Goal: Task Accomplishment & Management: Manage account settings

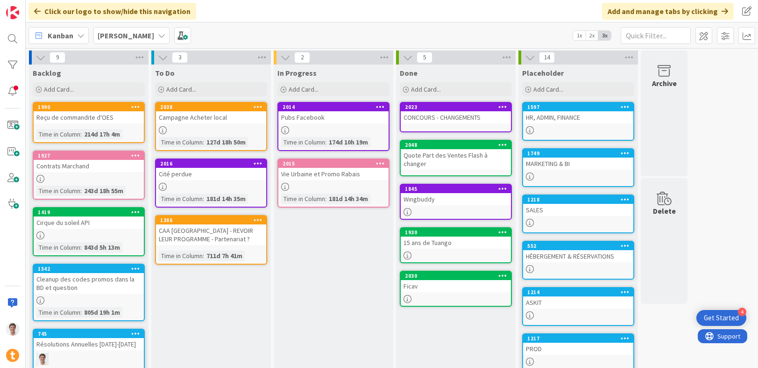
scroll to position [18, 0]
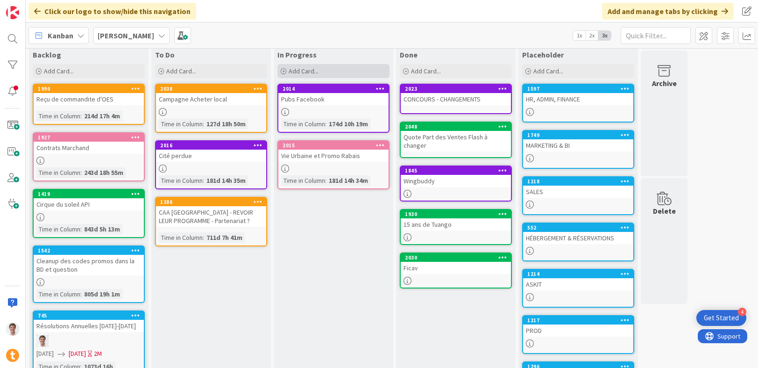
click at [291, 70] on span "Add Card..." at bounding box center [304, 71] width 30 height 8
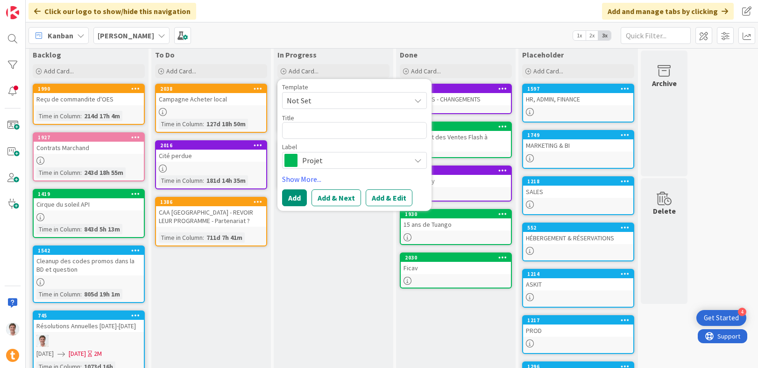
type textarea "x"
type textarea "P"
type textarea "x"
type textarea "Pr"
type textarea "x"
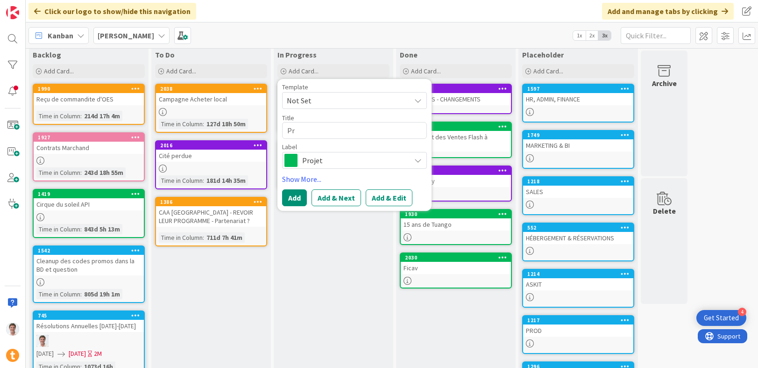
type textarea "Pro"
type textarea "x"
type textarea "Prop"
type textarea "x"
type textarea "Propo"
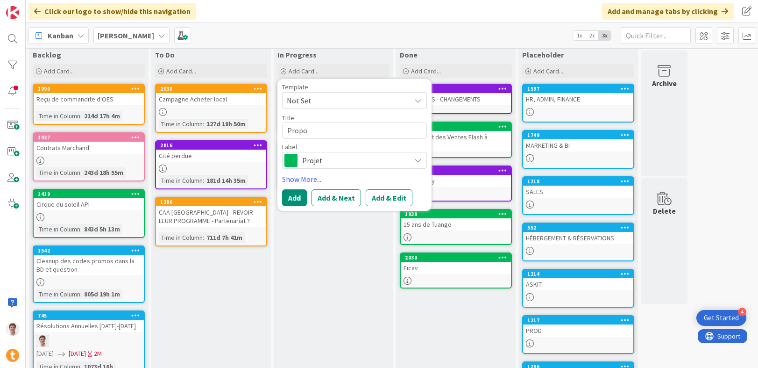
type textarea "x"
type textarea "Prop"
type textarea "x"
type textarea "Propo"
type textarea "x"
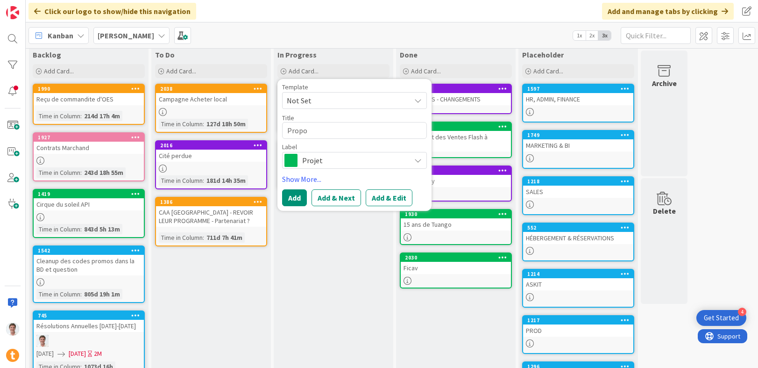
type textarea "Propos"
type textarea "x"
type textarea "Proposi"
type textarea "x"
type textarea "Proposit"
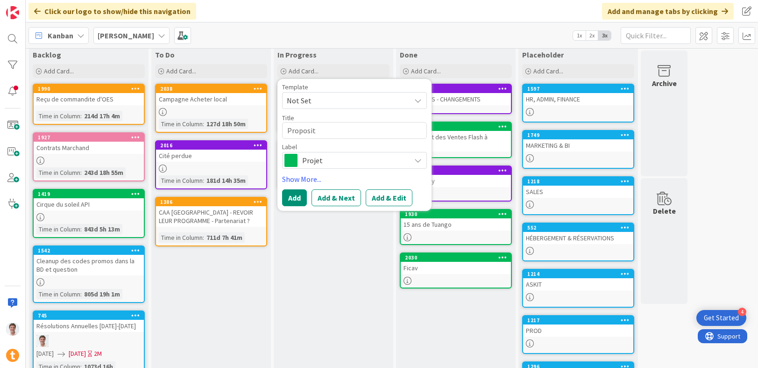
type textarea "x"
type textarea "Propositi"
type textarea "x"
type textarea "Propositio"
type textarea "x"
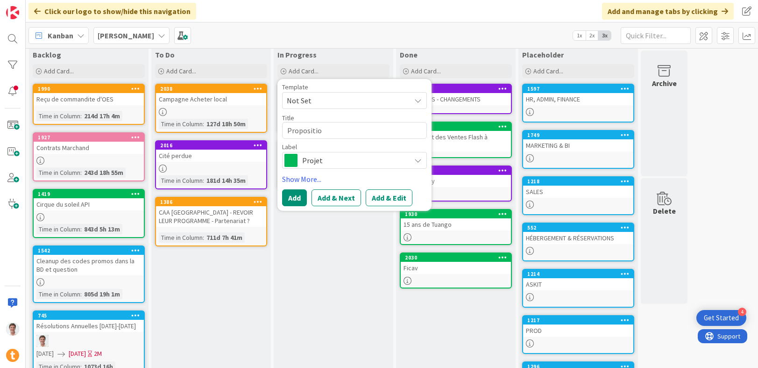
type textarea "Proposition"
type textarea "x"
type textarea "Proposition"
type textarea "x"
type textarea "Proposition D"
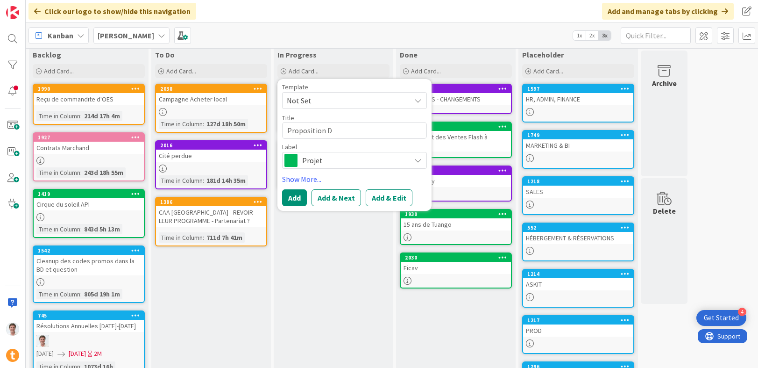
type textarea "x"
type textarea "Proposition DP"
click at [319, 158] on span "Projet" at bounding box center [354, 160] width 104 height 13
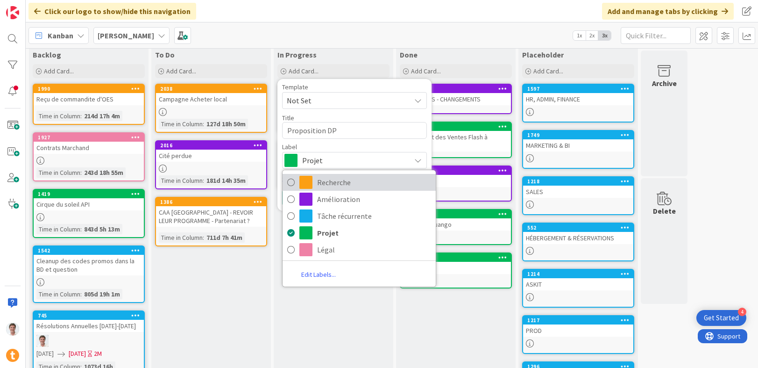
click at [335, 184] on span "Recherche" at bounding box center [374, 182] width 114 height 14
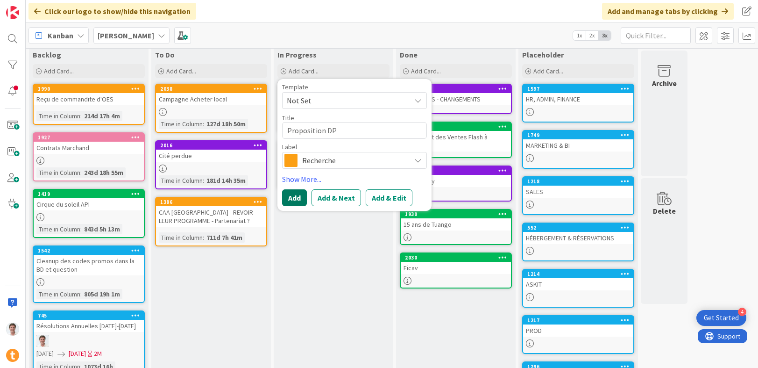
click at [297, 198] on button "Add" at bounding box center [294, 197] width 25 height 17
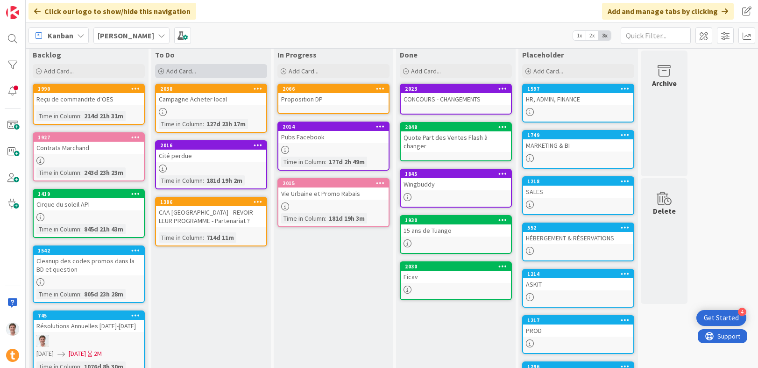
click at [198, 71] on div "Add Card..." at bounding box center [211, 71] width 112 height 14
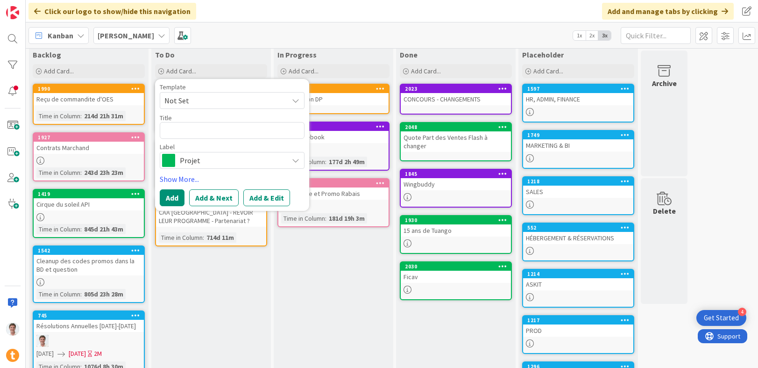
click at [195, 163] on span "Projet" at bounding box center [232, 160] width 104 height 13
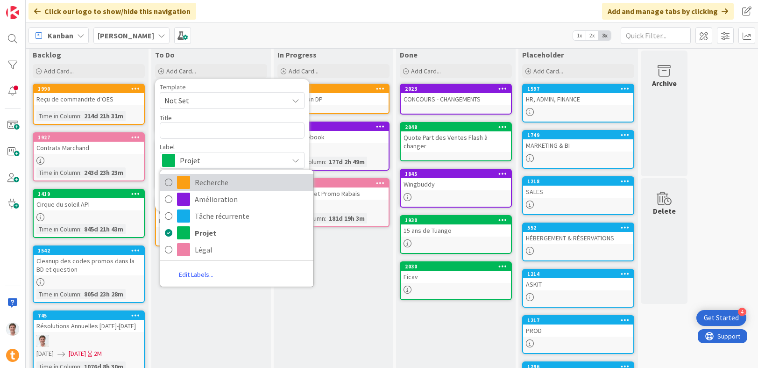
click at [195, 181] on span "Recherche" at bounding box center [252, 182] width 114 height 14
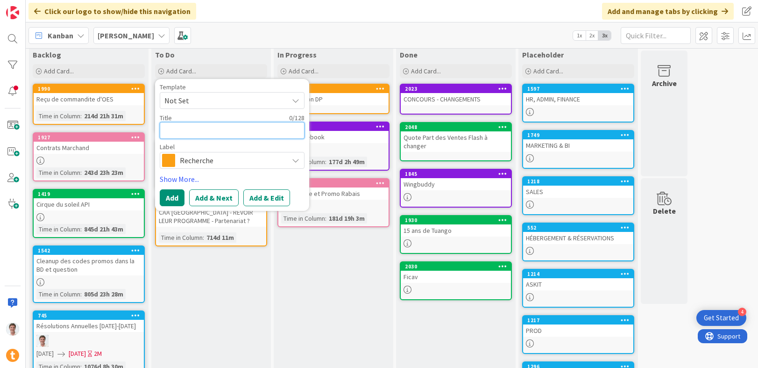
click at [179, 127] on textarea at bounding box center [232, 130] width 145 height 17
type textarea "x"
type textarea "R"
type textarea "x"
type textarea "Rè"
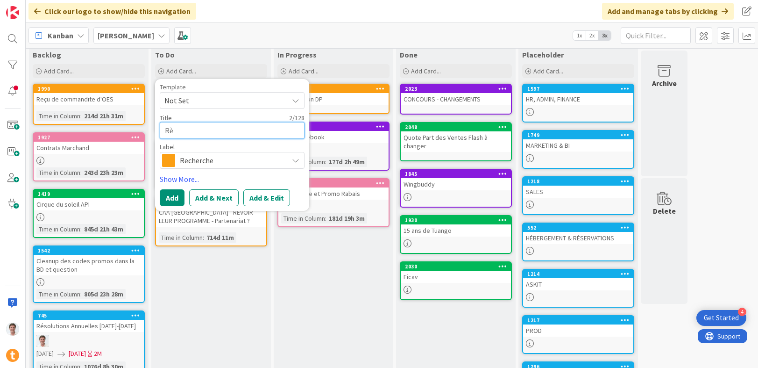
type textarea "x"
type textarea "Règ"
type textarea "x"
type textarea "Règl"
type textarea "x"
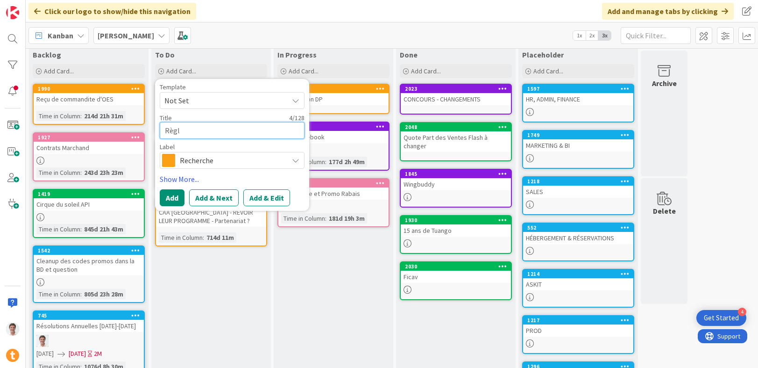
type textarea "Règle"
type textarea "x"
type textarea "Règles"
type textarea "x"
type textarea "Règles"
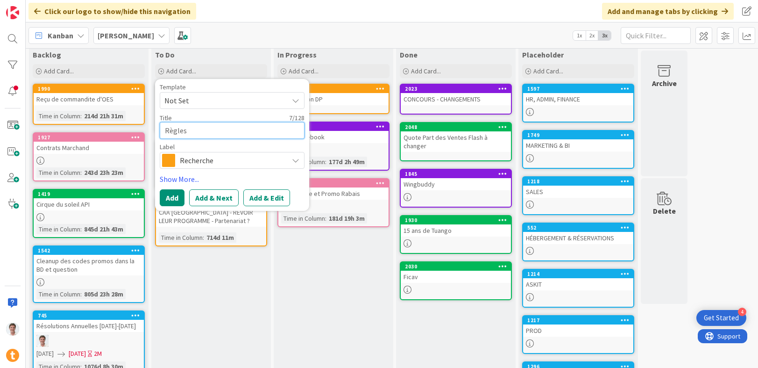
type textarea "x"
type textarea "Règles R"
type textarea "x"
type textarea "Règles Re"
type textarea "x"
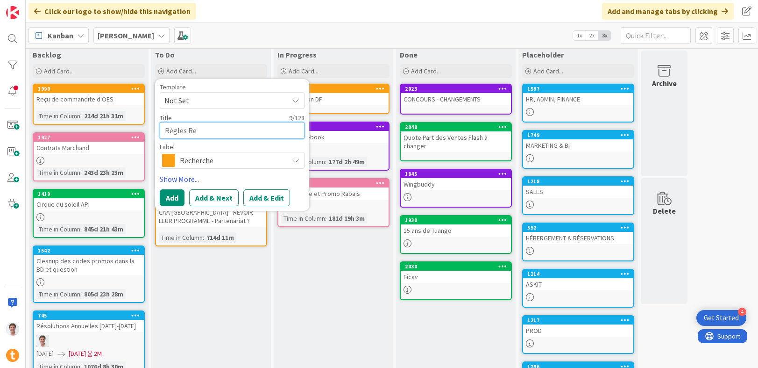
type textarea "Règles Rep"
type textarea "x"
type textarea "Règles Reps"
click at [171, 200] on button "Add" at bounding box center [172, 197] width 25 height 17
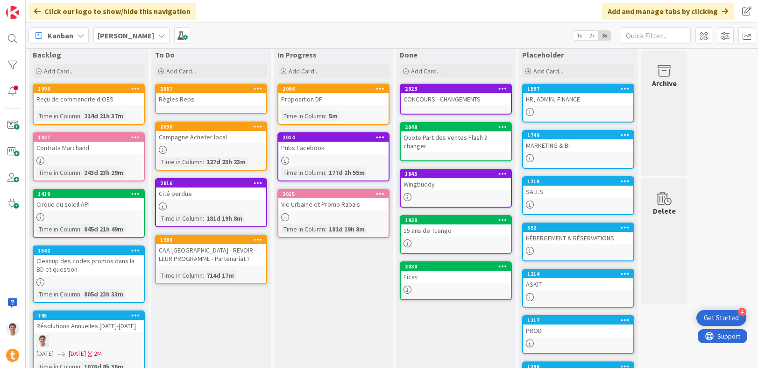
click at [201, 97] on div "Règles Reps" at bounding box center [211, 99] width 110 height 12
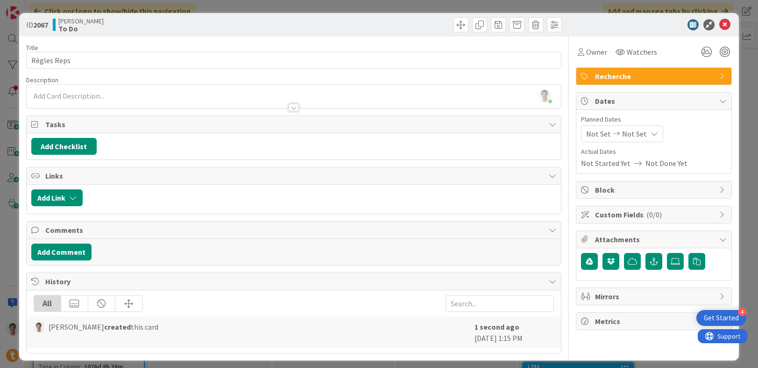
click at [137, 94] on div "[PERSON_NAME] just joined" at bounding box center [294, 96] width 535 height 23
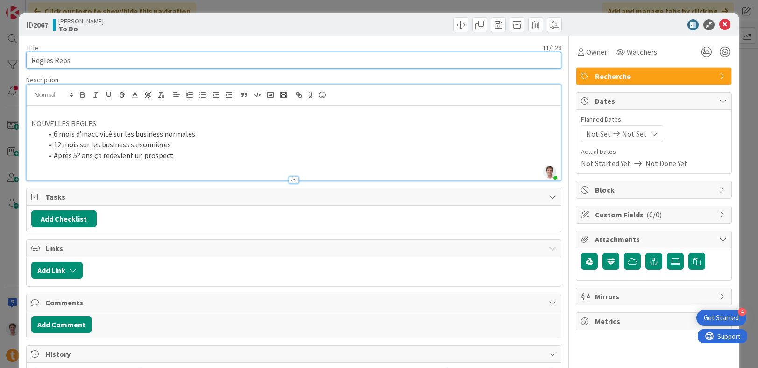
click at [31, 60] on input "Règles Reps" at bounding box center [294, 60] width 536 height 17
type input "Nouvelles Règles Reps"
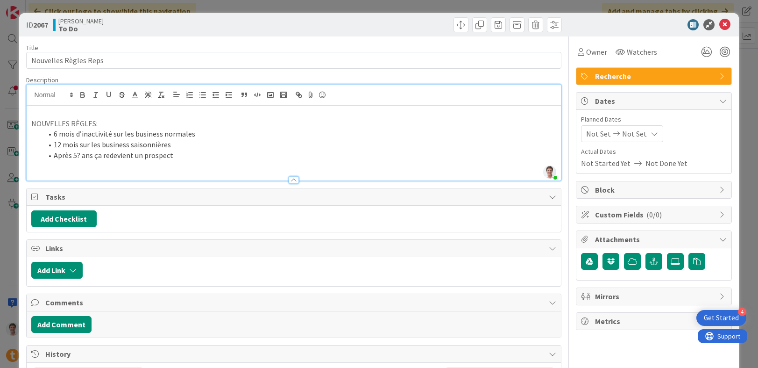
click at [66, 122] on p "NOUVELLES RÈGLES:" at bounding box center [293, 123] width 525 height 11
drag, startPoint x: 114, startPoint y: 122, endPoint x: 25, endPoint y: 106, distance: 90.2
click at [25, 106] on div "ID 2067 [PERSON_NAME] To Do Title 21 / 128 Nouvelles Règles Reps Description [P…" at bounding box center [379, 222] width 720 height 419
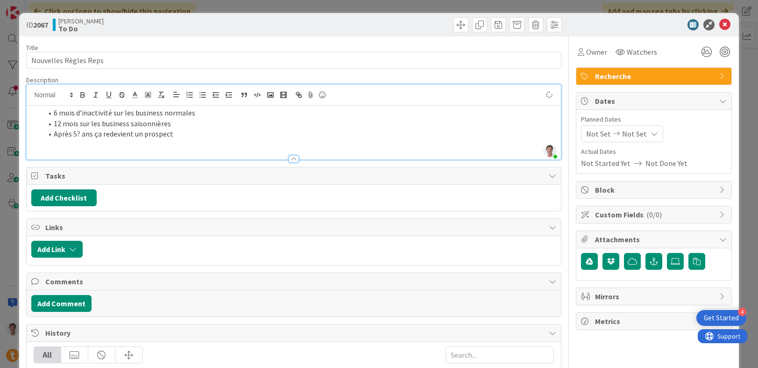
click at [236, 118] on li "12 mois sur les business saisonnières" at bounding box center [300, 123] width 514 height 11
click at [201, 114] on li "6 mois d’inactivité sur les business normales" at bounding box center [300, 112] width 514 height 11
click at [170, 121] on li "12 mois sur les business saisonnières" at bounding box center [300, 123] width 514 height 11
click at [203, 115] on li "6 mois d’inactivité sur les business normales" at bounding box center [300, 112] width 514 height 11
click at [214, 128] on ol "6 mois d’inactivité sur les business normales - transfert possible 12 mois sur …" at bounding box center [293, 123] width 525 height 32
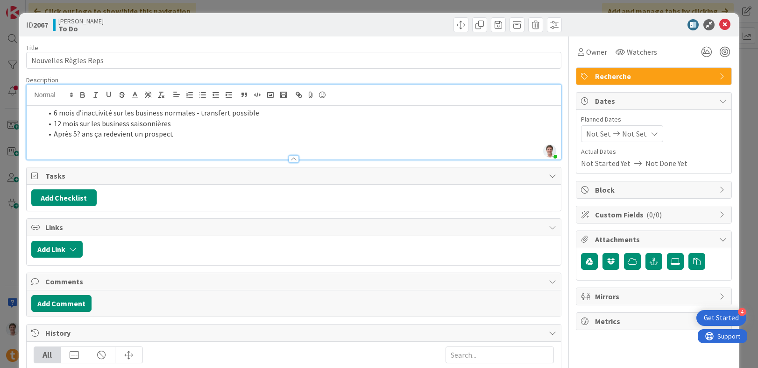
click at [78, 135] on li "Après 5? ans ça redevient un prospect" at bounding box center [300, 133] width 514 height 11
click at [92, 133] on li "[DATE] ça redevient un prospect" at bounding box center [300, 133] width 514 height 11
drag, startPoint x: 90, startPoint y: 136, endPoint x: 96, endPoint y: 136, distance: 6.1
click at [96, 136] on li "[DATE] ça redevient un prospect" at bounding box center [300, 133] width 514 height 11
drag, startPoint x: 256, startPoint y: 136, endPoint x: 179, endPoint y: 133, distance: 77.6
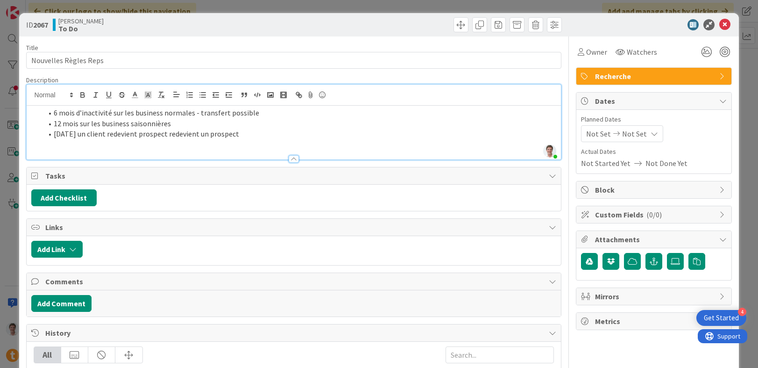
click at [179, 133] on li "[DATE] un client redevient prospect redevient un prospect" at bounding box center [300, 133] width 514 height 11
click at [719, 25] on icon at bounding box center [724, 24] width 11 height 11
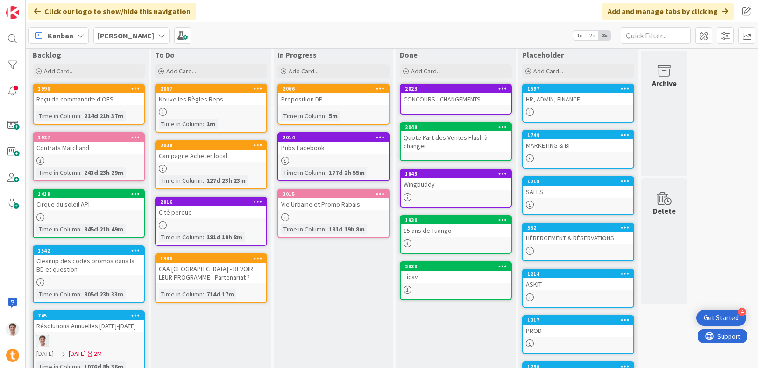
click at [188, 156] on div "Campagne Acheter local" at bounding box center [211, 155] width 110 height 12
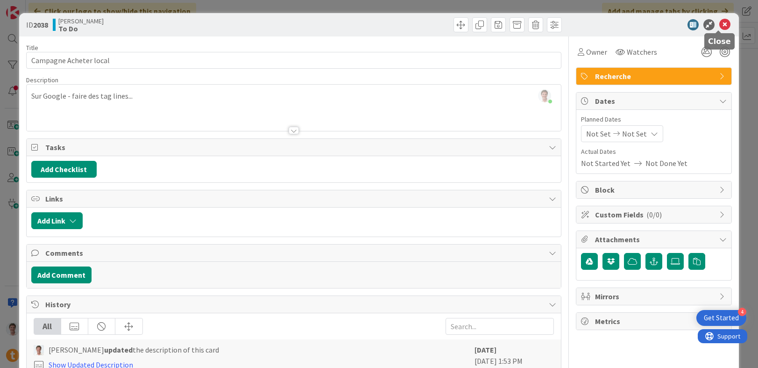
click at [719, 28] on icon at bounding box center [724, 24] width 11 height 11
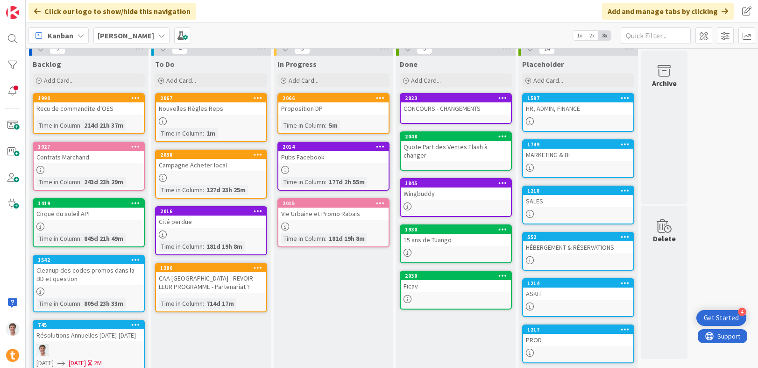
scroll to position [6, 0]
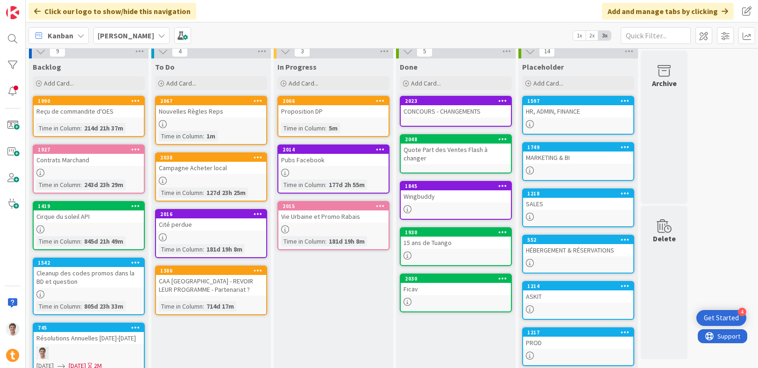
drag, startPoint x: 194, startPoint y: 146, endPoint x: 199, endPoint y: 153, distance: 8.4
click at [199, 153] on div "2038" at bounding box center [211, 157] width 110 height 8
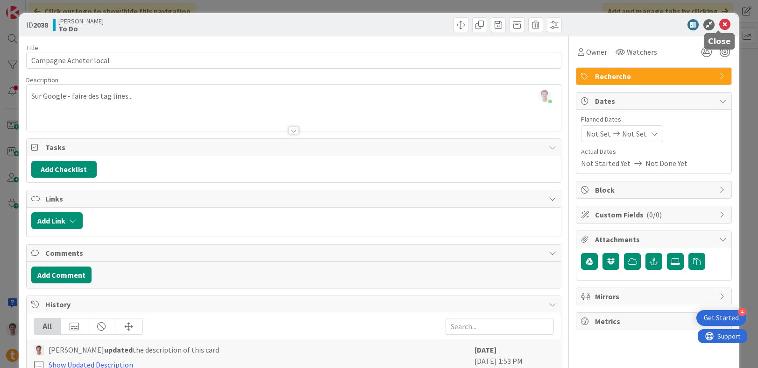
click at [719, 25] on icon at bounding box center [724, 24] width 11 height 11
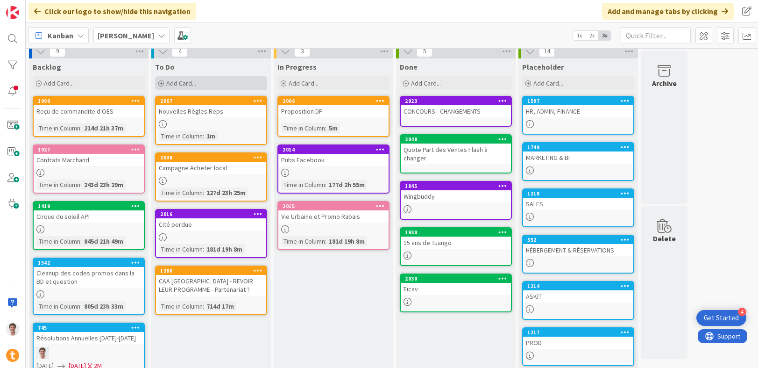
click at [174, 86] on span "Add Card..." at bounding box center [181, 83] width 30 height 8
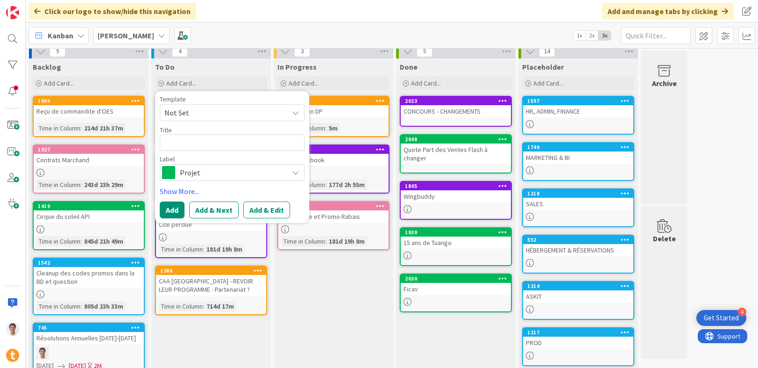
click at [238, 167] on span "Projet" at bounding box center [232, 172] width 104 height 13
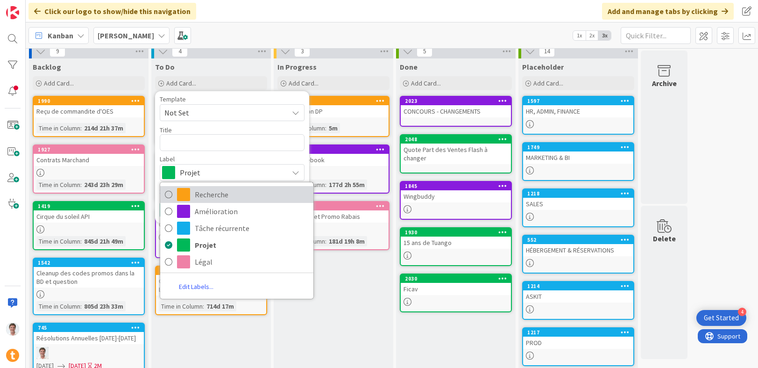
click at [227, 193] on span "Recherche" at bounding box center [252, 194] width 114 height 14
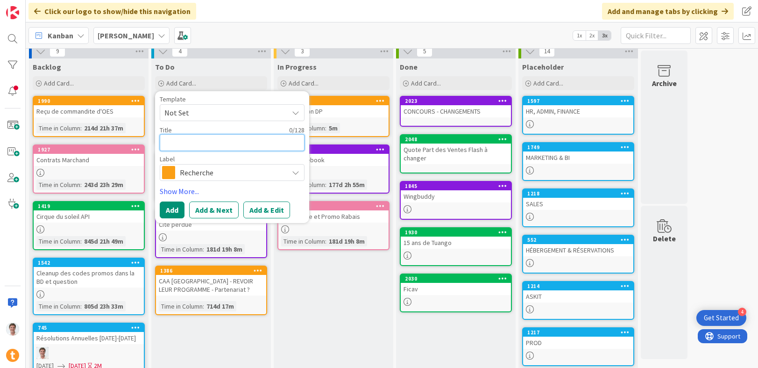
click at [192, 142] on textarea at bounding box center [232, 142] width 145 height 17
type textarea "x"
type textarea "C"
type textarea "x"
type textarea "Ca"
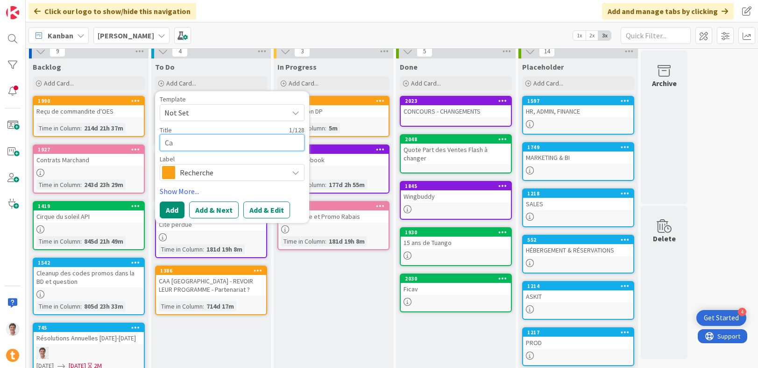
type textarea "x"
type textarea "Cam"
type textarea "x"
type textarea "Cama"
type textarea "x"
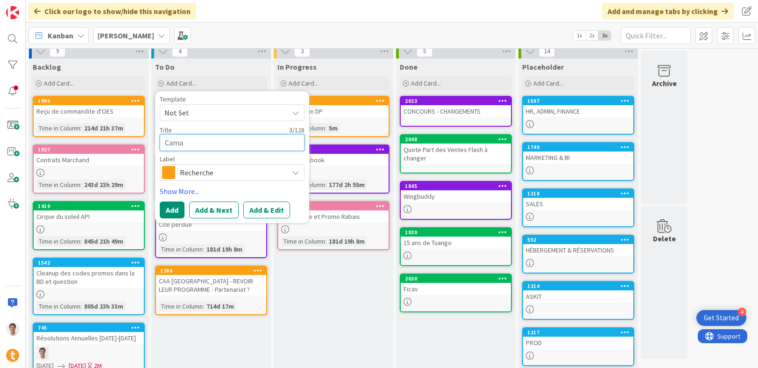
type textarea "Camap"
type textarea "x"
type textarea "Camapg"
type textarea "x"
type textarea "Camapgn"
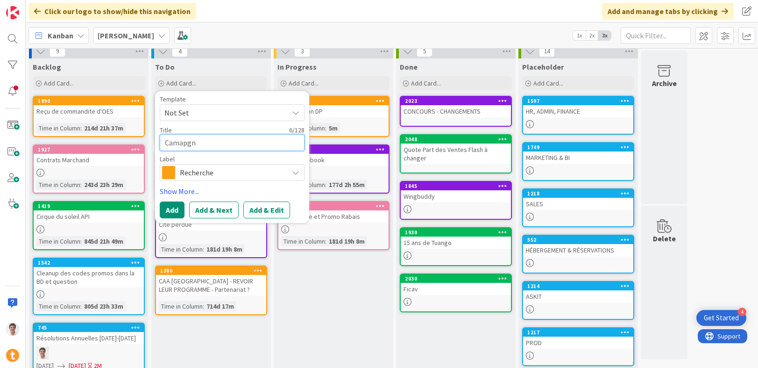
type textarea "x"
type textarea "Camapgne"
type textarea "x"
type textarea "Camapgne"
type textarea "x"
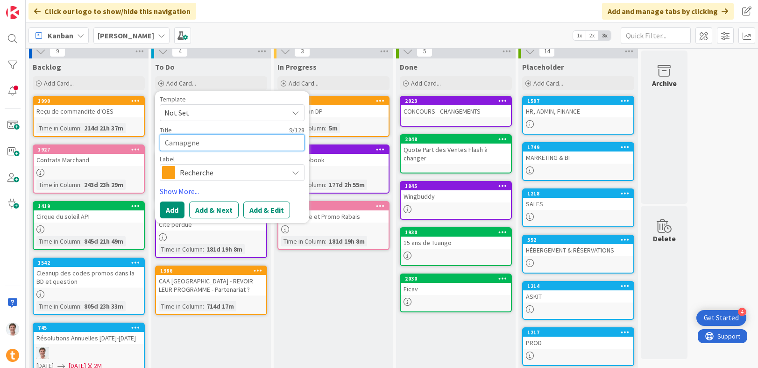
type textarea "Camapgne"
type textarea "x"
type textarea "Camapgn"
type textarea "x"
type textarea "Camapg"
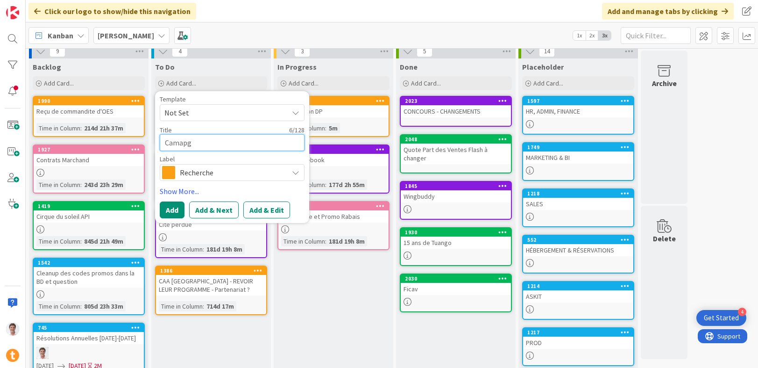
type textarea "x"
type textarea "Camap"
type textarea "x"
type textarea "Cama"
type textarea "x"
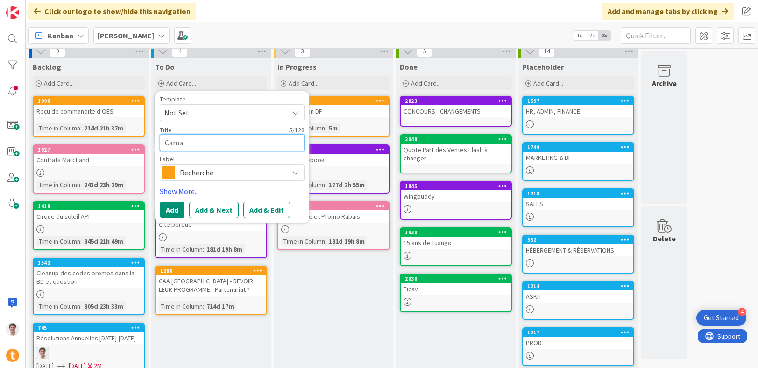
type textarea "Cam"
type textarea "x"
type textarea "Camp"
type textarea "x"
type textarea "Campa"
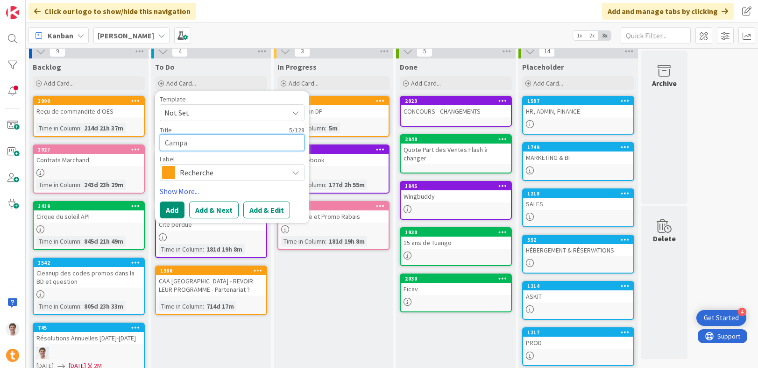
type textarea "x"
type textarea "Campag"
type textarea "x"
type textarea "Campagn"
type textarea "x"
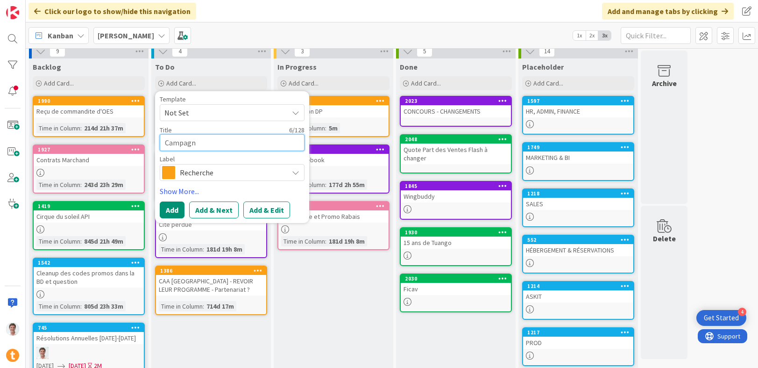
type textarea "Campagne"
type textarea "x"
type textarea "Campagne"
type textarea "x"
type textarea "Campagne c"
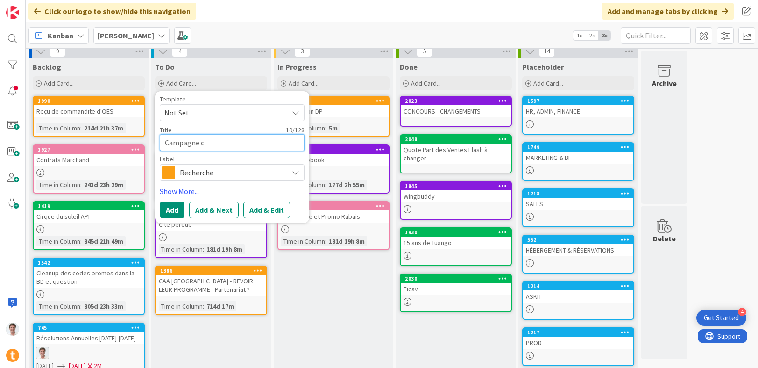
type textarea "x"
type textarea "Campagne ca"
type textarea "x"
type textarea "Campagne car"
type textarea "x"
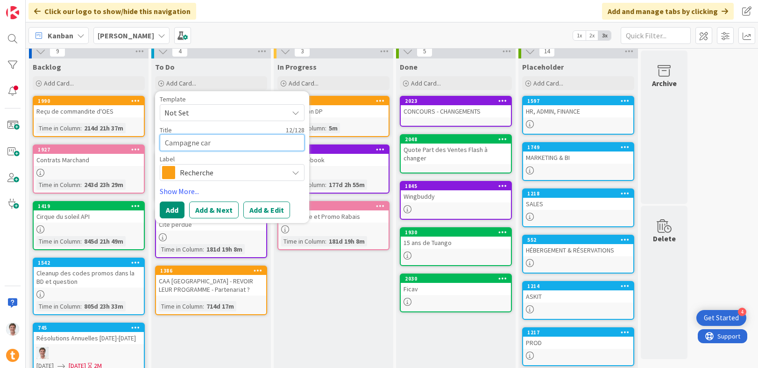
type textarea "Campagne cart"
type textarea "x"
type textarea "Campagne carte"
type textarea "x"
type textarea "Campagne carte"
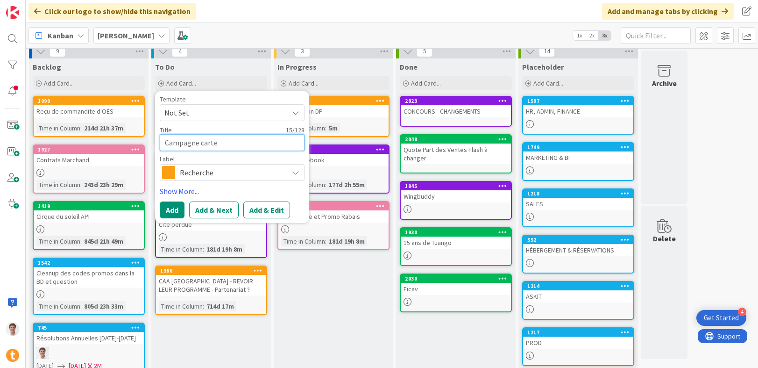
type textarea "x"
type textarea "Campagne carte e"
type textarea "x"
type textarea "Campagne carte et"
type textarea "x"
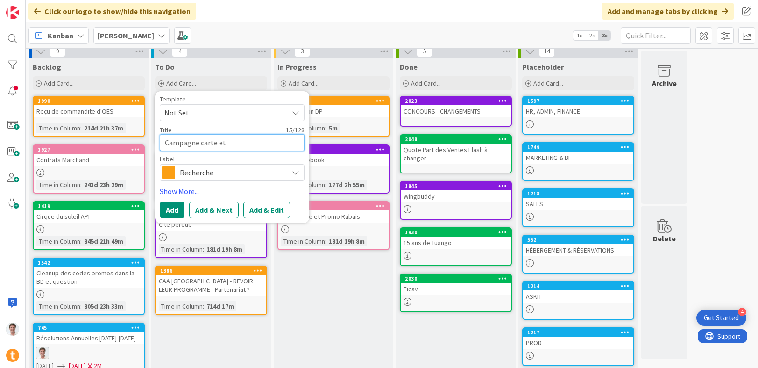
type textarea "Campagne carte et"
type textarea "x"
type textarea "Campagne carte et f"
type textarea "x"
type textarea "Campagne carte et fo"
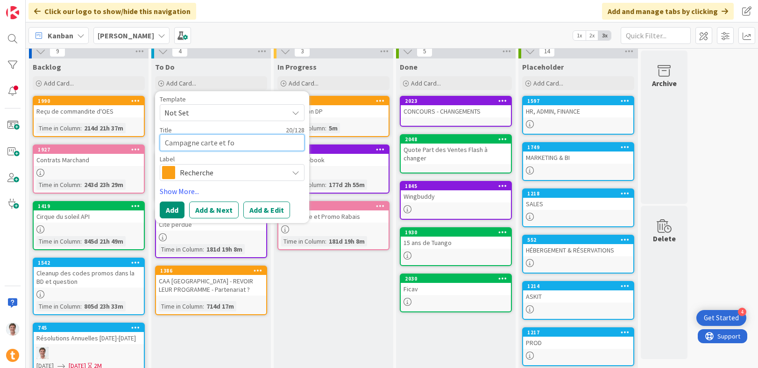
type textarea "x"
type textarea "Campagne carte et for"
type textarea "x"
type textarea "Campagne carte et forf"
type textarea "x"
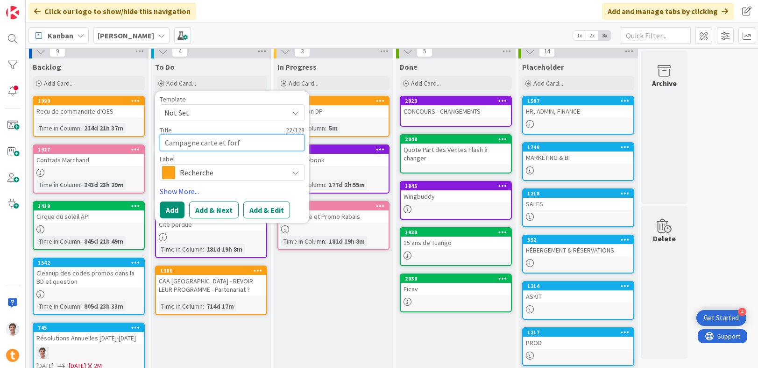
type textarea "Campagne carte et forfa"
type textarea "x"
type textarea "Campagne carte et forfai"
type textarea "x"
type textarea "Campagne carte et forfait"
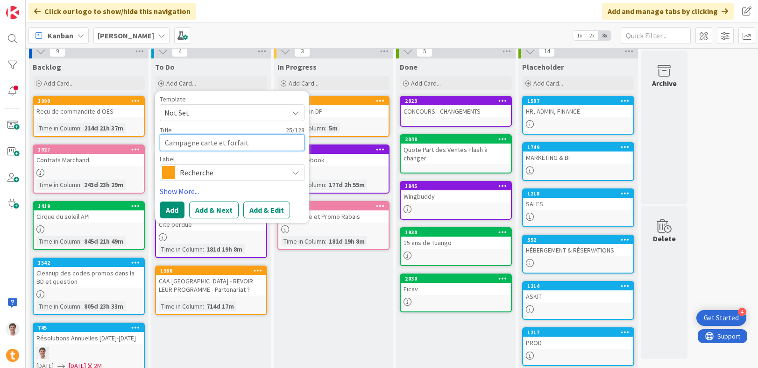
type textarea "x"
type textarea "Campagne carte et forfaits"
type textarea "x"
type textarea "Campagne carte et forfaits"
type textarea "x"
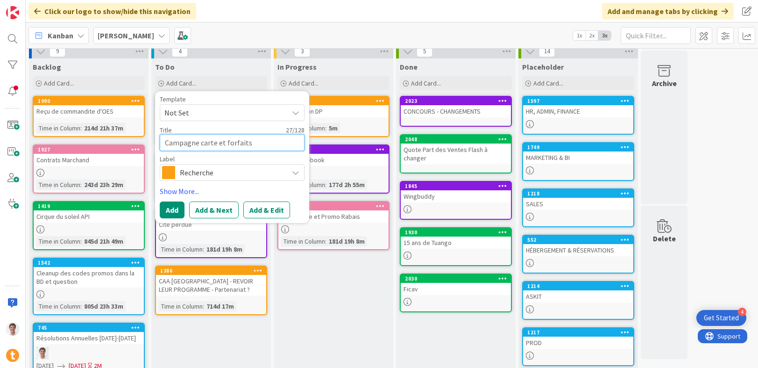
type textarea "Campagne carte et forfaits c"
type textarea "x"
type textarea "Campagne carte et forfaits ca"
type textarea "x"
type textarea "Campagne carte et forfaits cad"
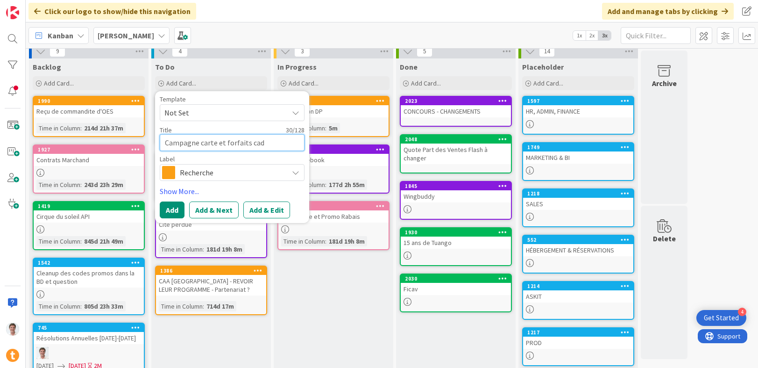
type textarea "x"
type textarea "Campagne carte et forfaits cade"
type textarea "x"
type textarea "Campagne carte et forfaits cadea"
type textarea "x"
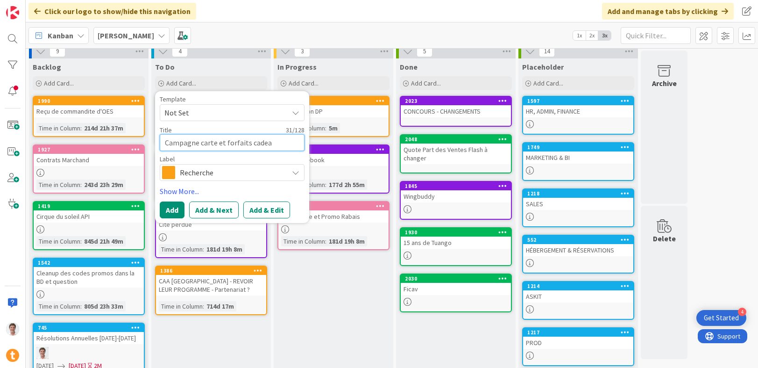
type textarea "Campagne carte et forfaits cadeau"
type textarea "x"
type textarea "Campagne carte et forfaits cadeaux"
click at [177, 209] on button "Add" at bounding box center [172, 209] width 25 height 17
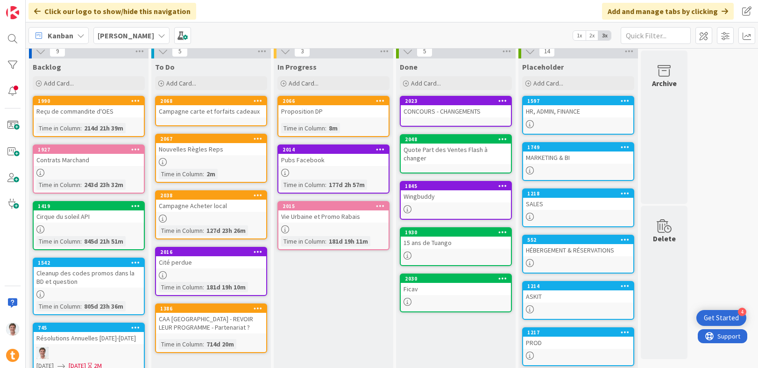
click at [211, 107] on div "Campagne carte et forfaits cadeaux" at bounding box center [211, 111] width 110 height 12
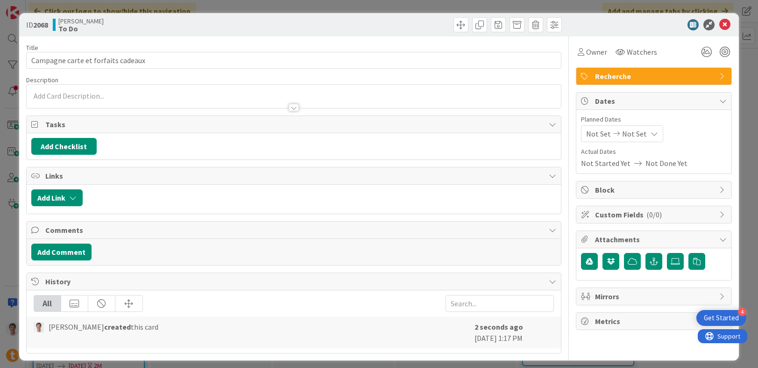
click at [169, 102] on div at bounding box center [294, 103] width 535 height 10
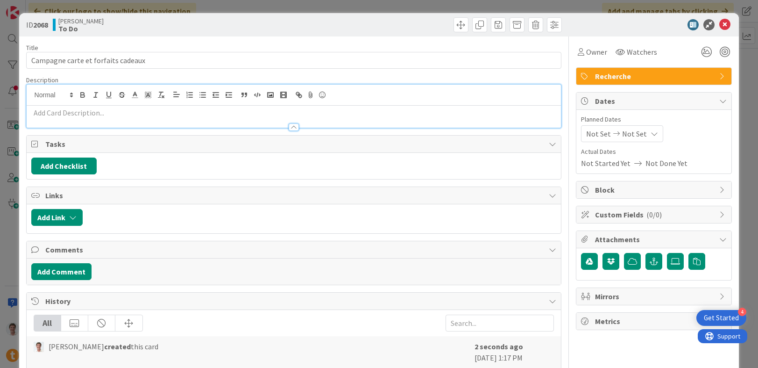
click at [158, 114] on p at bounding box center [293, 112] width 525 height 11
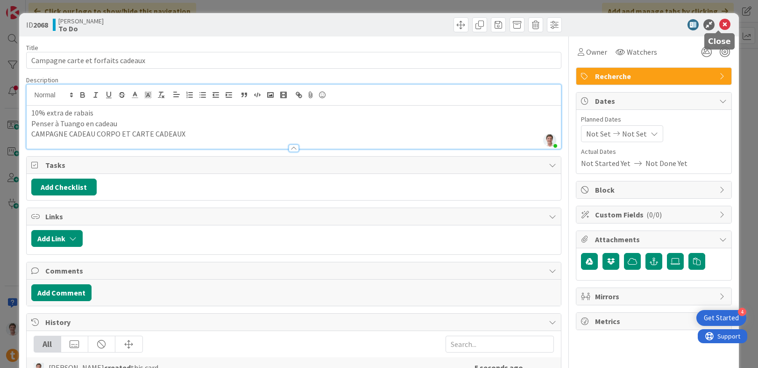
click at [721, 27] on icon at bounding box center [724, 24] width 11 height 11
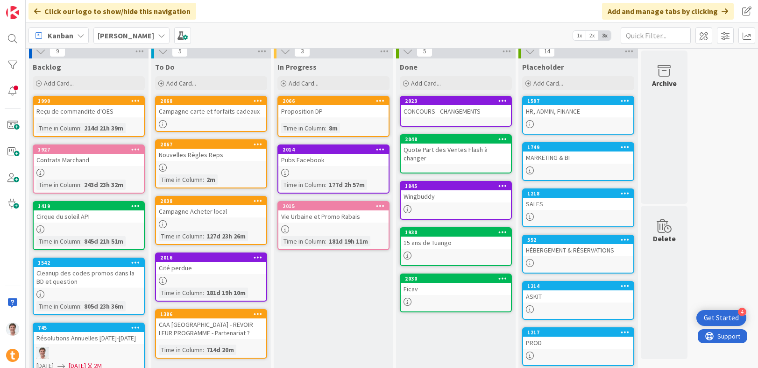
click at [562, 248] on div "HÉBERGEMENT & RÉSERVATIONS" at bounding box center [578, 250] width 110 height 12
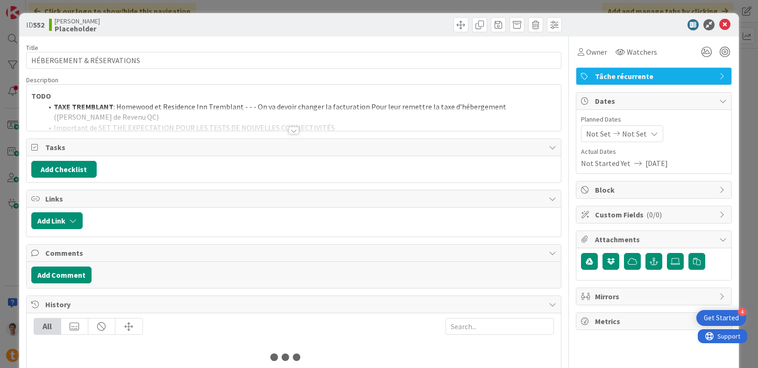
click at [368, 106] on li "TAXE TREMBLANT : Homewood et Residence Inn Tremblant - - - On va devoir changer…" at bounding box center [300, 111] width 514 height 21
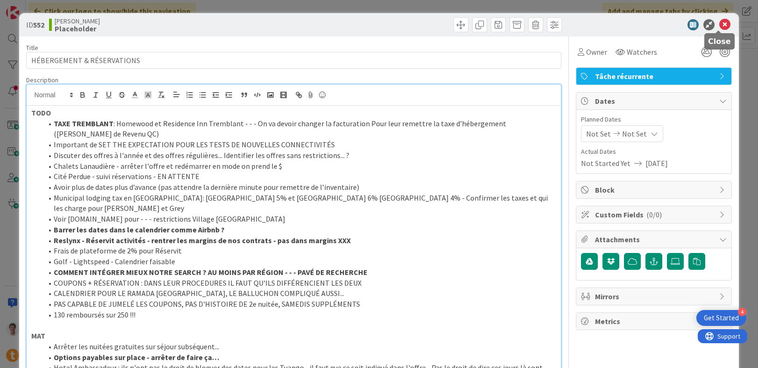
click at [719, 25] on icon at bounding box center [724, 24] width 11 height 11
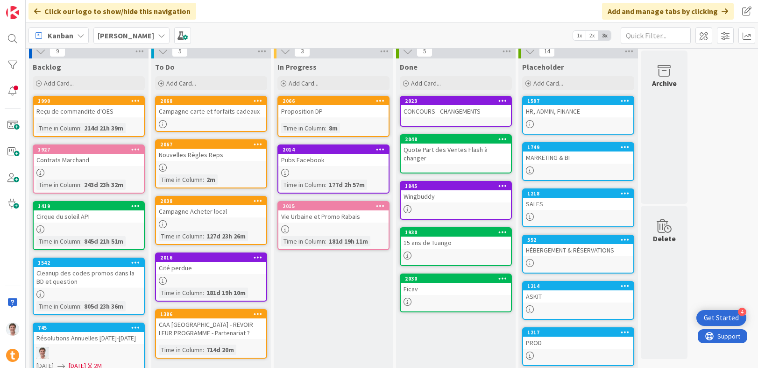
click at [550, 162] on div "MARKETING & BI" at bounding box center [578, 157] width 110 height 12
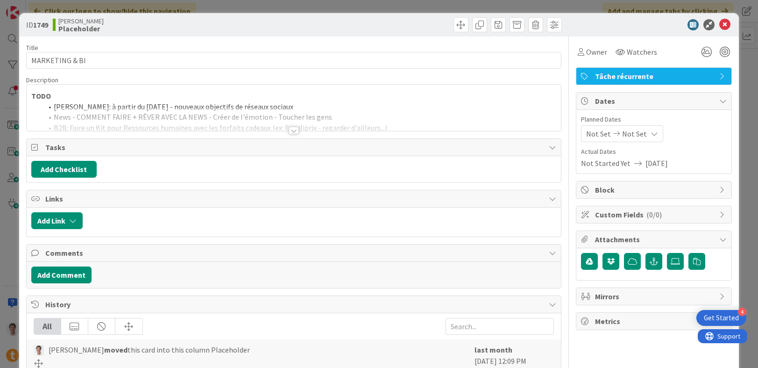
click at [290, 130] on div at bounding box center [294, 130] width 10 height 7
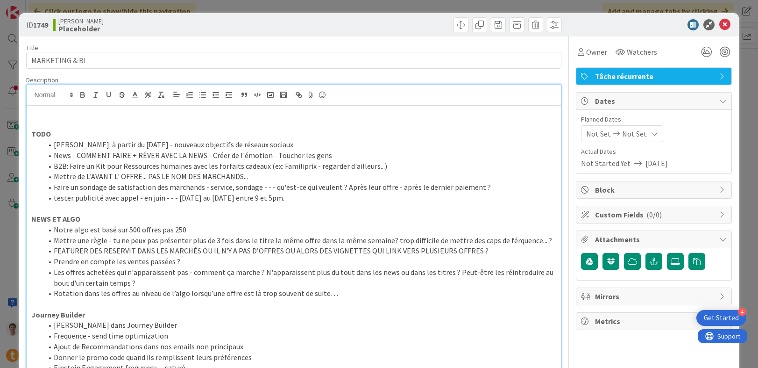
click at [63, 112] on p at bounding box center [293, 112] width 525 height 11
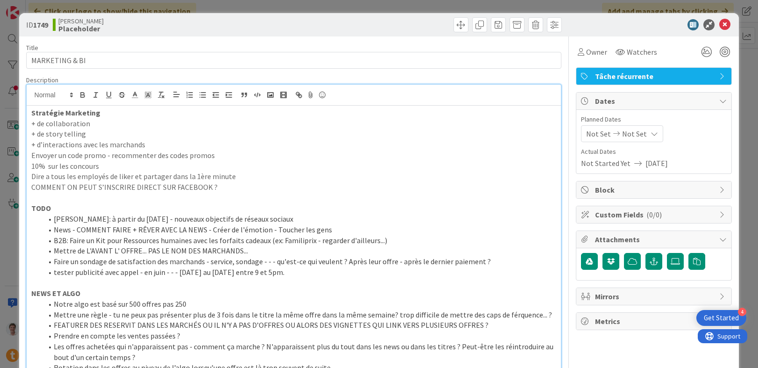
click at [66, 134] on p "+ de story telling" at bounding box center [293, 133] width 525 height 11
drag, startPoint x: 91, startPoint y: 121, endPoint x: 27, endPoint y: 122, distance: 64.0
click at [206, 96] on button "button" at bounding box center [202, 94] width 13 height 11
click at [124, 122] on li "+ de collaboration" at bounding box center [300, 123] width 514 height 11
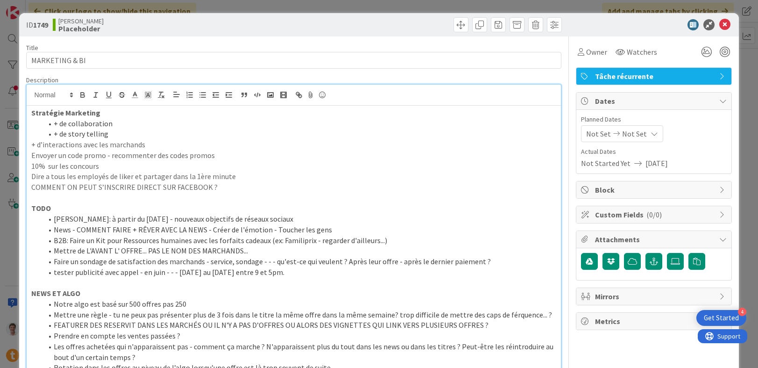
click at [31, 147] on p "+ d’interactions avec les marchands" at bounding box center [293, 144] width 525 height 11
click at [31, 155] on p "Envoyer un code promo - recommenter des codes promos" at bounding box center [293, 155] width 525 height 11
click at [32, 178] on p "Dire a tous les employés de liker et partager dans la 1ère minute" at bounding box center [293, 176] width 525 height 11
click at [32, 189] on p "COMMENT ON PEUT S’INSCRIRE DIRECT SUR FACEBOOK ?" at bounding box center [293, 187] width 525 height 11
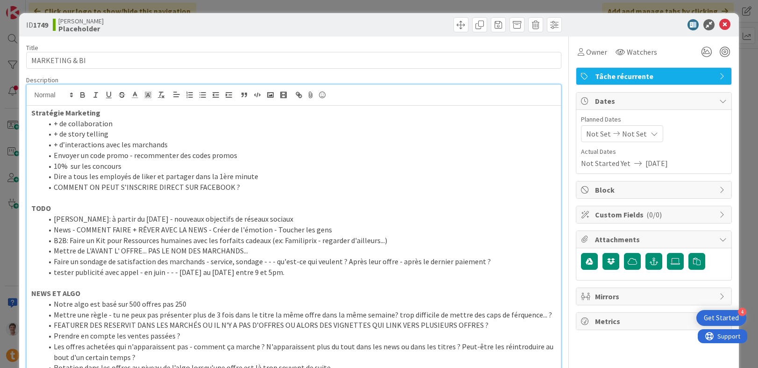
click at [72, 197] on p at bounding box center [293, 197] width 525 height 11
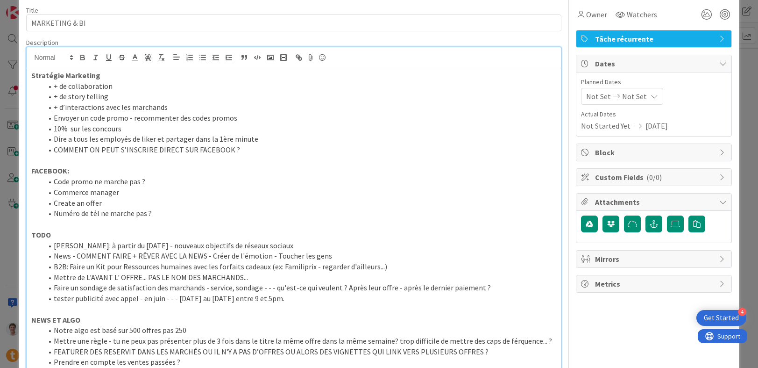
scroll to position [46, 0]
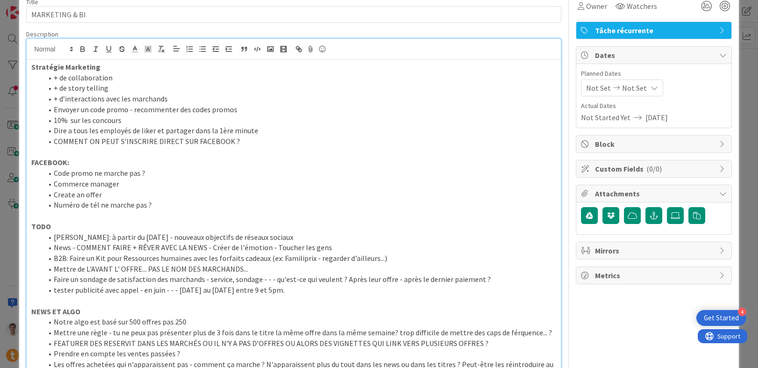
click at [265, 238] on li "[PERSON_NAME]: à partir du [DATE] - nouveaux objectifs de réseaux sociaux" at bounding box center [300, 237] width 514 height 11
click at [285, 237] on li "[PERSON_NAME]: à partir du [DATE] - nouveaux objectifs de réseaux sociaux" at bounding box center [300, 237] width 514 height 11
click at [188, 264] on li "Mettre de L'AVANT L' OFFRE... PAS LE NOM DES MARCHANDS..." at bounding box center [300, 268] width 514 height 11
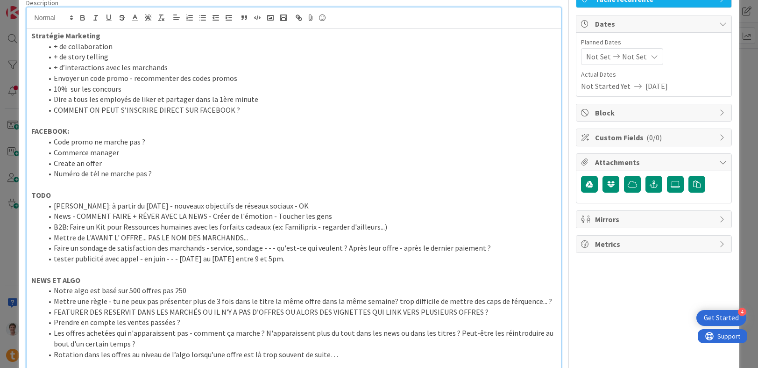
scroll to position [81, 0]
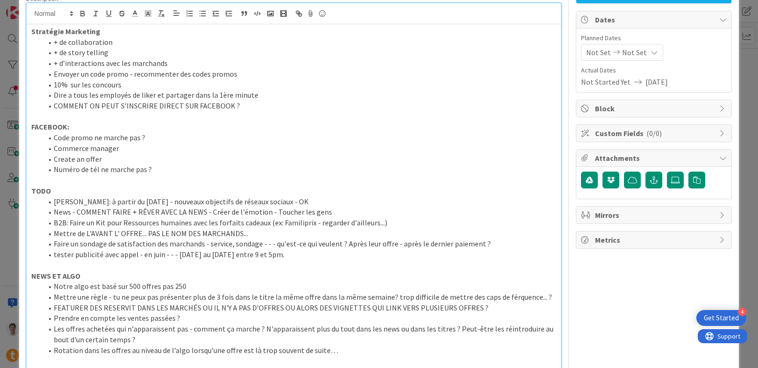
click at [261, 234] on li "Mettre de L'AVANT L' OFFRE... PAS LE NOM DES MARCHANDS..." at bounding box center [300, 233] width 514 height 11
click at [241, 236] on li "Mettre de L'AVANT L' OFFRE... PAS LE NOM DES MARCHANDS... SUR LE VIGNETTES" at bounding box center [300, 233] width 514 height 11
click at [266, 234] on li "Mettre de L'AVANT L' OFFRE... PAS LE NOM DES MARCHANDS... SUR LE VIGNETTES" at bounding box center [300, 233] width 514 height 11
click at [243, 238] on li "Faire un sondage de satisfaction des marchands - service, sondage - - - qu'est-…" at bounding box center [300, 243] width 514 height 11
click at [228, 237] on li "Mettre de L'AVANT L' OFFRE... PAS LE NOM DES MARCHANDS... SUR LES VIGNETTES" at bounding box center [300, 233] width 514 height 11
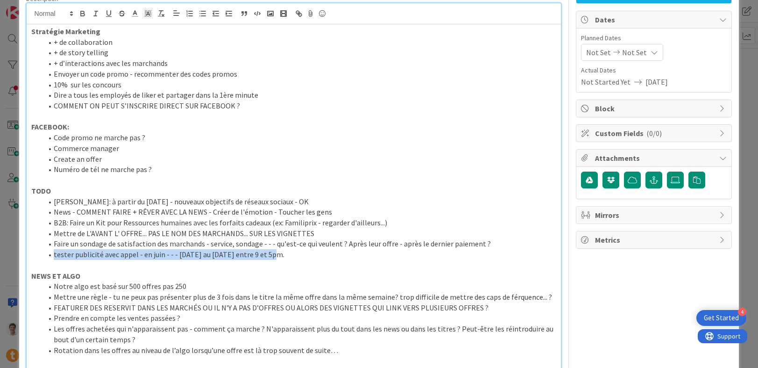
drag, startPoint x: 282, startPoint y: 255, endPoint x: -5, endPoint y: 251, distance: 286.8
click at [0, 251] on html "4 Get Started Click our logo to show/hide this navigation Add and manage tabs b…" at bounding box center [379, 184] width 758 height 368
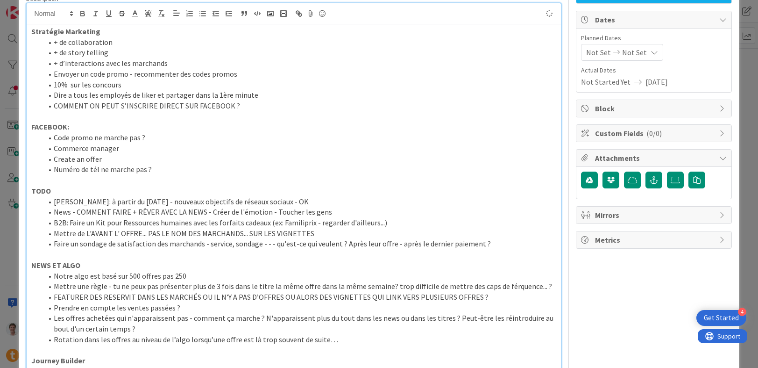
click at [206, 205] on li "[PERSON_NAME]: à partir du [DATE] - nouveaux objectifs de réseaux sociaux - OK" at bounding box center [300, 201] width 514 height 11
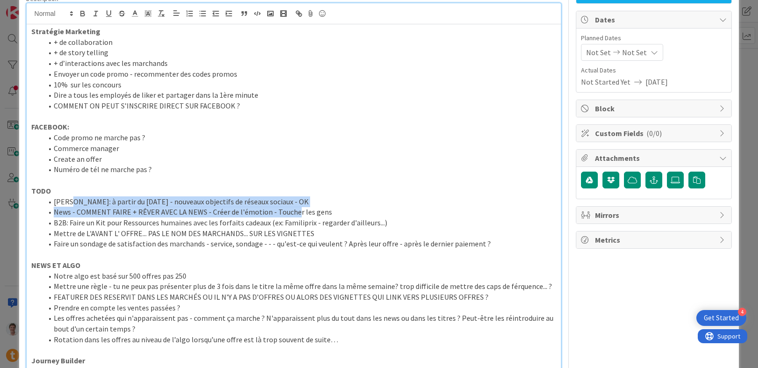
drag, startPoint x: 293, startPoint y: 208, endPoint x: 71, endPoint y: 206, distance: 222.4
click at [71, 206] on ol "[PERSON_NAME]: à partir du [DATE] - nouveaux objectifs de réseaux sociaux - OK …" at bounding box center [293, 222] width 525 height 53
click at [71, 206] on li "[PERSON_NAME]: à partir du [DATE] - nouveaux objectifs de réseaux sociaux - OK" at bounding box center [300, 201] width 514 height 11
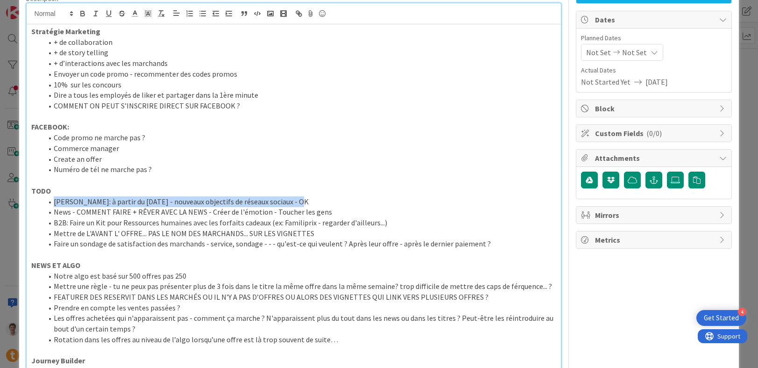
drag, startPoint x: 286, startPoint y: 201, endPoint x: 36, endPoint y: 203, distance: 249.9
click at [36, 203] on ol "[PERSON_NAME]: à partir du [DATE] - nouveaux objectifs de réseaux sociaux - OK …" at bounding box center [293, 222] width 525 height 53
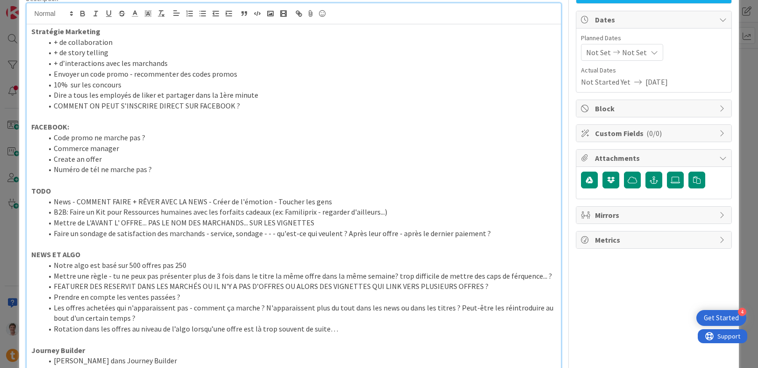
click at [116, 197] on li "News - COMMENT FAIRE + RÊVER AVEC LA NEWS - Créer de l'émotion - Toucher les ge…" at bounding box center [300, 201] width 514 height 11
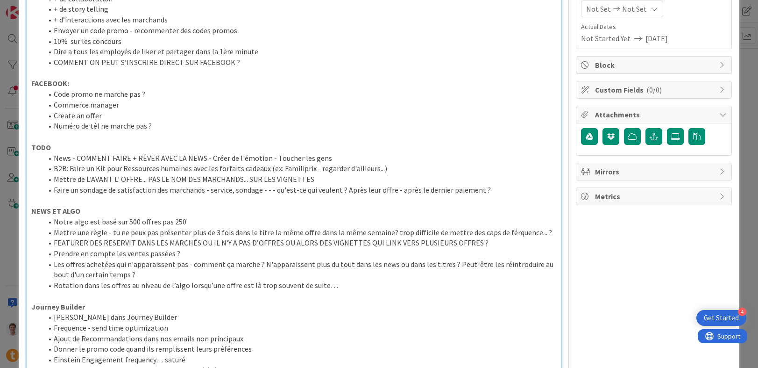
scroll to position [138, 0]
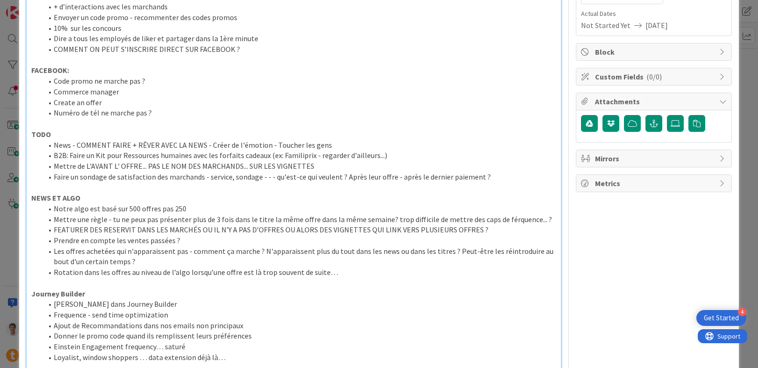
click at [362, 276] on li "Rotation dans les offres au niveau de l’algo lorsqu’une offre est là trop souve…" at bounding box center [300, 272] width 514 height 11
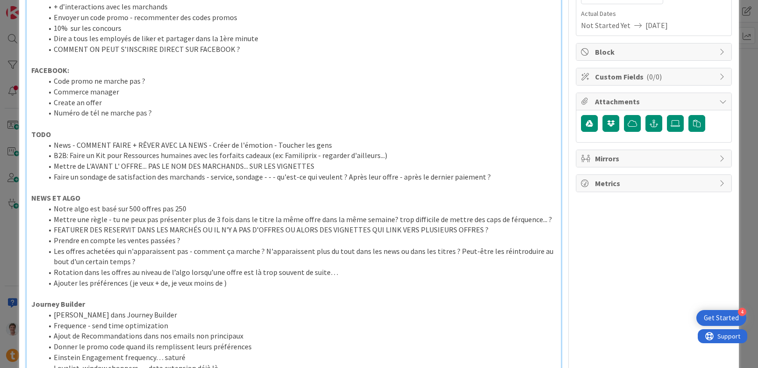
click at [206, 270] on li "Rotation dans les offres au niveau de l’algo lorsqu’une offre est là trop souve…" at bounding box center [300, 272] width 514 height 11
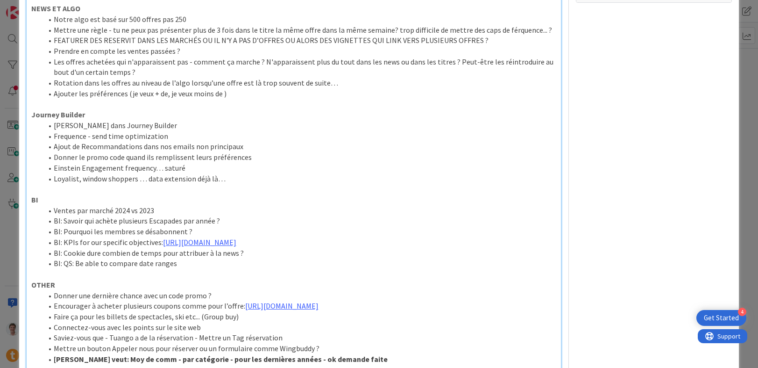
scroll to position [369, 0]
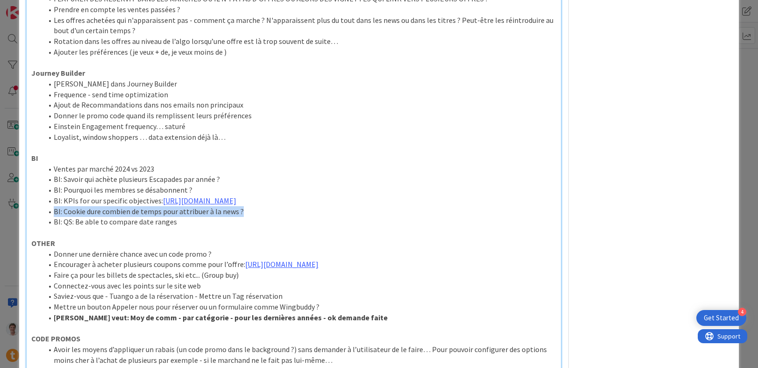
drag, startPoint x: 247, startPoint y: 213, endPoint x: 40, endPoint y: 214, distance: 206.5
click at [40, 214] on ol "Ventes par marché 2024 vs 2023 BI: Savoir qui achète plusieurs Escapades par an…" at bounding box center [293, 195] width 525 height 64
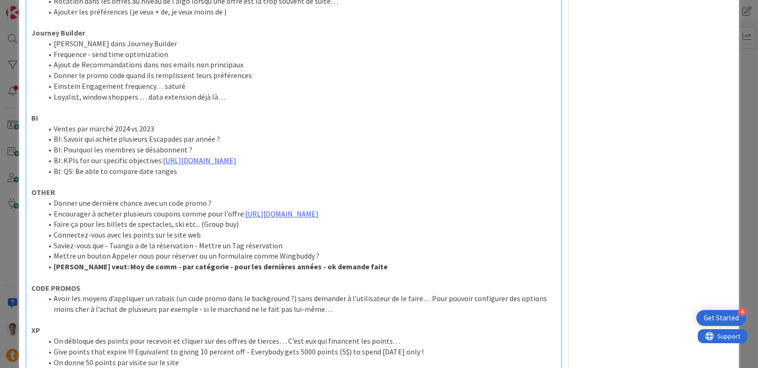
scroll to position [434, 0]
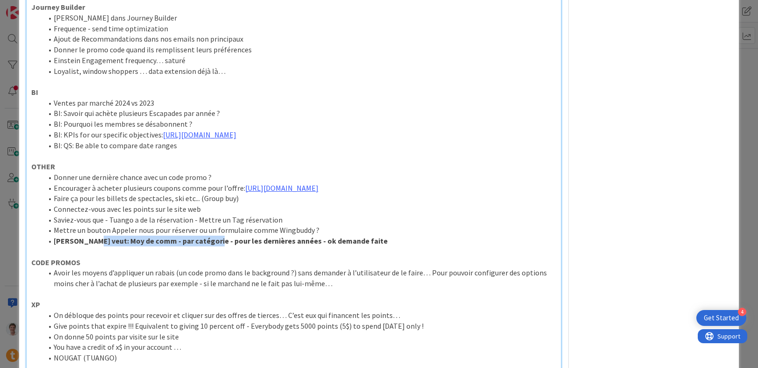
drag, startPoint x: 101, startPoint y: 242, endPoint x: 204, endPoint y: 244, distance: 102.8
click at [204, 244] on strong "[PERSON_NAME] veut: Moy de comm - par catégorie - pour les dernières années - o…" at bounding box center [221, 240] width 334 height 9
click at [152, 231] on li "Mettre un bouton Appeler nous pour réserver ou un formulaire comme Wingbuddy ?" at bounding box center [300, 230] width 514 height 11
click at [118, 243] on strong "[PERSON_NAME] veut: Moy de comm - par catégorie - pour les dernières années - o…" at bounding box center [221, 240] width 334 height 9
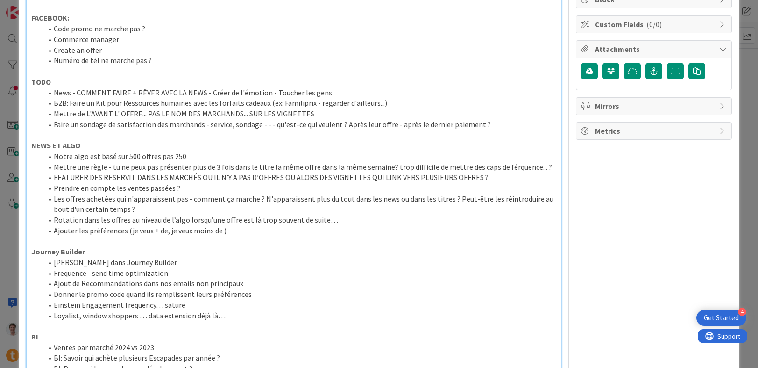
scroll to position [0, 0]
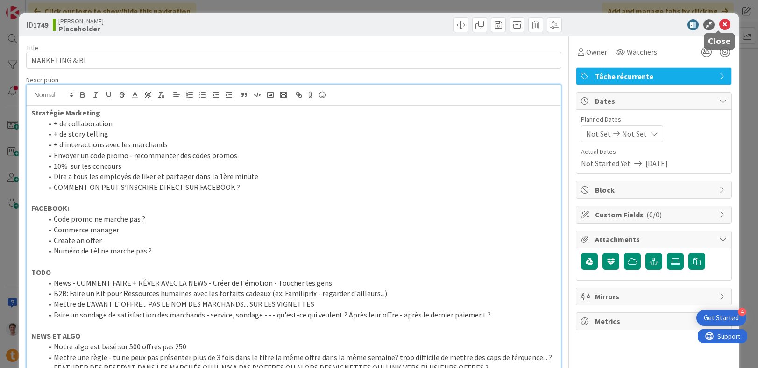
click at [719, 23] on icon at bounding box center [724, 24] width 11 height 11
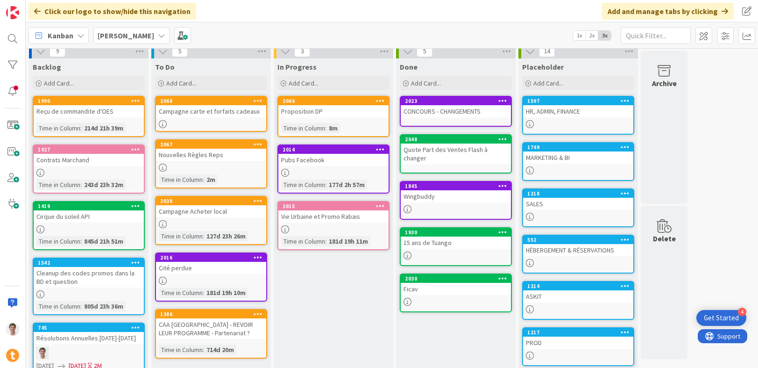
click at [540, 297] on div "ASKIT" at bounding box center [578, 296] width 110 height 12
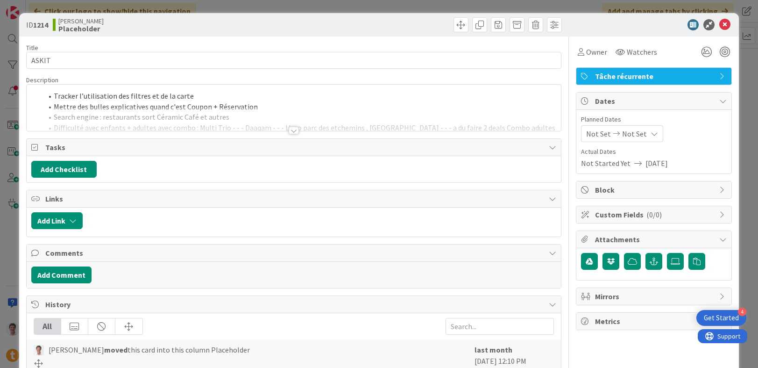
click at [211, 114] on div at bounding box center [294, 119] width 535 height 24
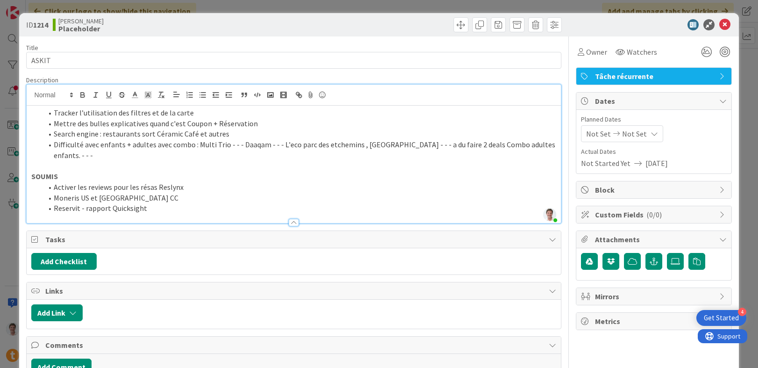
click at [142, 156] on li "Difficulté avec enfants + adultes avec combo : Multi Trio - - - Daaqam - - - L'…" at bounding box center [300, 149] width 514 height 21
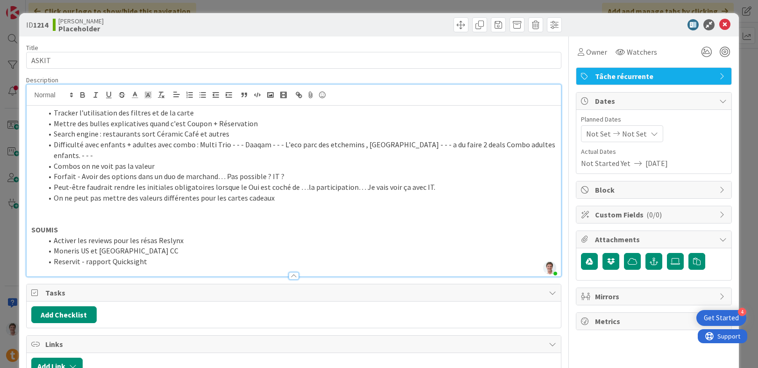
click at [57, 167] on li "Combos on ne voit pas la valeur" at bounding box center [300, 166] width 514 height 11
click at [114, 156] on li "Difficulté avec enfants + adultes avec combo : Multi Trio - - - Daaqam - - - L'…" at bounding box center [300, 149] width 514 height 21
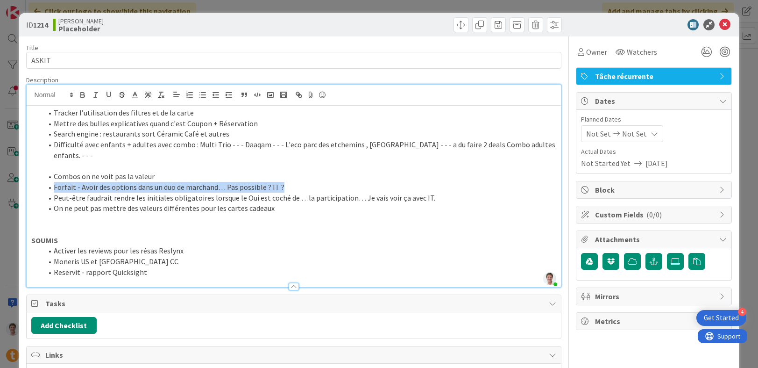
drag, startPoint x: 292, startPoint y: 191, endPoint x: 19, endPoint y: 188, distance: 273.3
click at [19, 188] on div "ID 1214 [PERSON_NAME] Placeholder Title 5 / 128 ASKIT Description [PERSON_NAME]…" at bounding box center [379, 353] width 720 height 681
click at [121, 153] on li "Difficulté avec enfants + adultes avec combo : Multi Trio - - - Daaqam - - - L'…" at bounding box center [300, 149] width 514 height 21
paste div
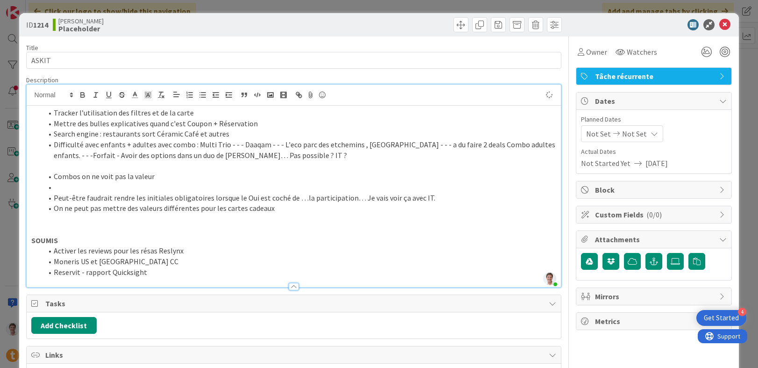
click at [90, 155] on li "Difficulté avec enfants + adultes avec combo : Multi Trio - - - Daaqam - - - L'…" at bounding box center [300, 149] width 514 height 21
click at [89, 161] on p at bounding box center [293, 166] width 525 height 11
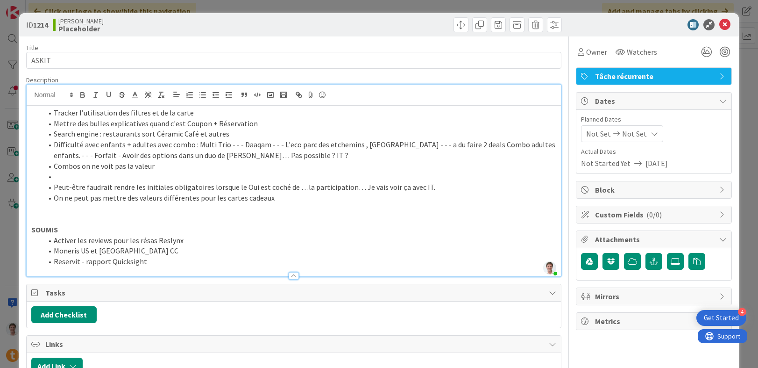
click at [72, 179] on li at bounding box center [300, 176] width 514 height 11
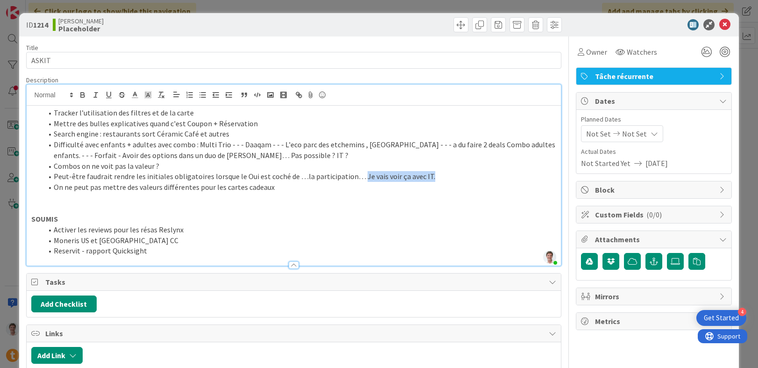
drag, startPoint x: 428, startPoint y: 175, endPoint x: 356, endPoint y: 177, distance: 72.4
click at [356, 177] on li "Peut-être faudrait rendre les initiales obligatoires lorsque le Oui est coché d…" at bounding box center [300, 176] width 514 height 11
click at [309, 176] on li "Peut-être faudrait rendre les initiales obligatoires lorsque le Oui est coché d…" at bounding box center [300, 176] width 514 height 11
click at [286, 189] on li "On ne peut pas mettre des valeurs différentes pour les cartes cadeaux" at bounding box center [300, 187] width 514 height 11
click at [207, 202] on p at bounding box center [293, 197] width 525 height 11
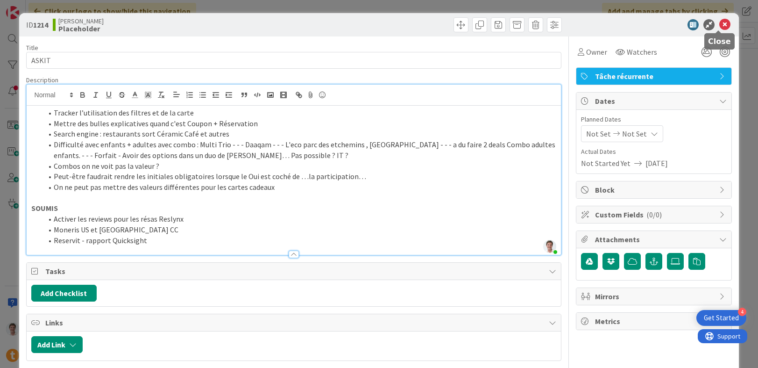
click at [719, 24] on icon at bounding box center [724, 24] width 11 height 11
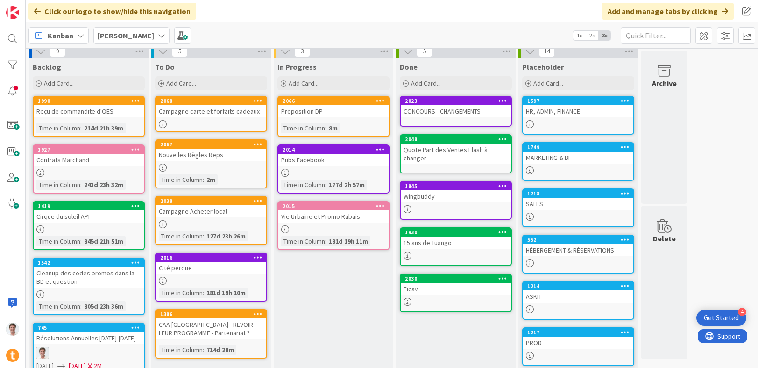
click at [543, 205] on div "SALES" at bounding box center [578, 204] width 110 height 12
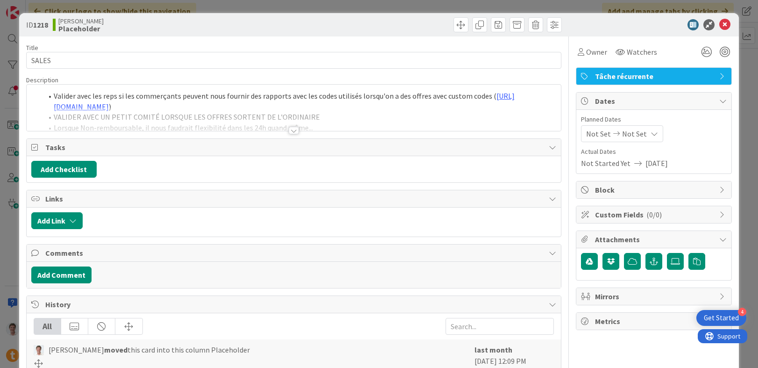
click at [291, 132] on div at bounding box center [294, 130] width 10 height 7
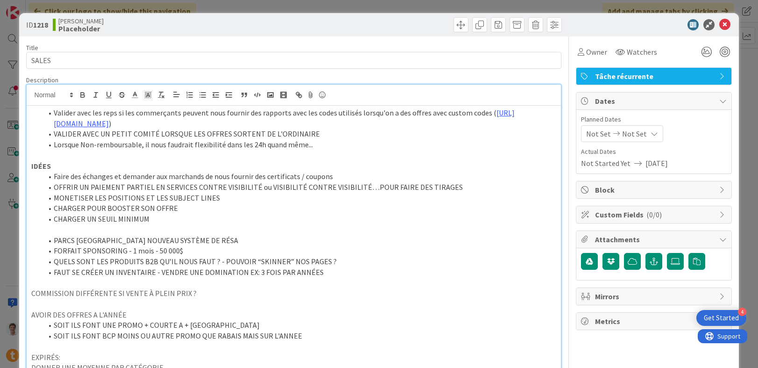
click at [54, 115] on span at bounding box center [54, 112] width 0 height 11
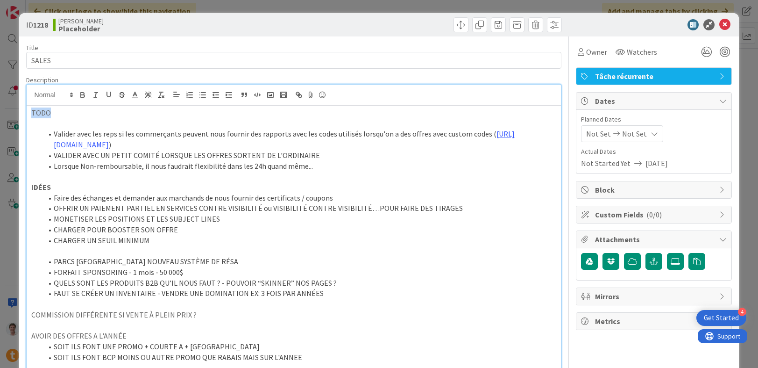
drag, startPoint x: 51, startPoint y: 110, endPoint x: 20, endPoint y: 112, distance: 31.4
click at [79, 98] on icon "button" at bounding box center [82, 95] width 8 height 8
click at [67, 130] on li "Valider avec les reps si les commerçants peuvent nous fournir des rapports avec…" at bounding box center [300, 138] width 514 height 21
click at [55, 119] on p at bounding box center [293, 123] width 525 height 11
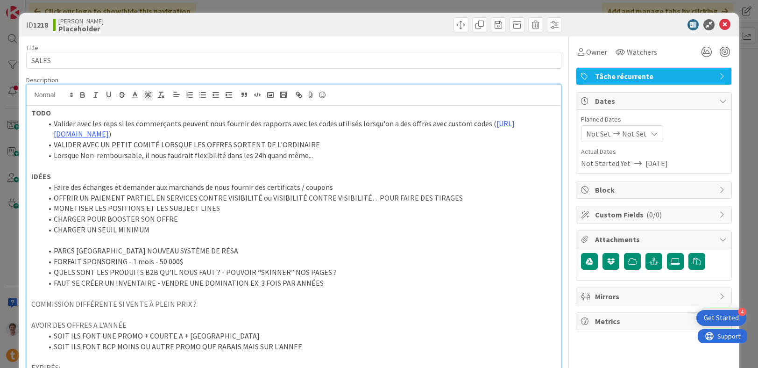
click at [53, 122] on li "Valider avec les reps si les commerçants peuvent nous fournir des rapports avec…" at bounding box center [300, 128] width 514 height 21
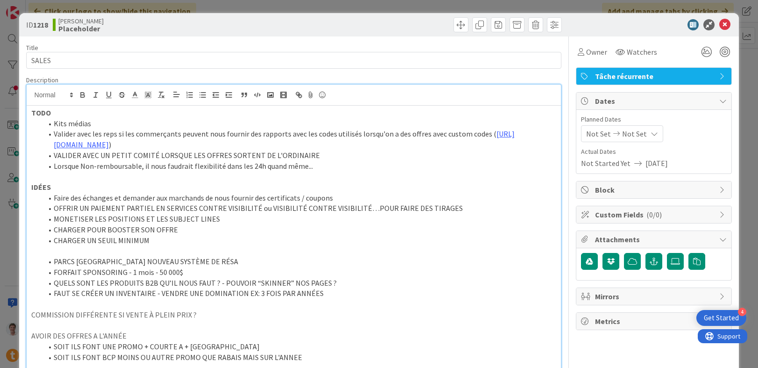
click at [104, 183] on p "IDÉES" at bounding box center [293, 187] width 525 height 11
click at [103, 126] on li "Kits médias" at bounding box center [300, 123] width 514 height 11
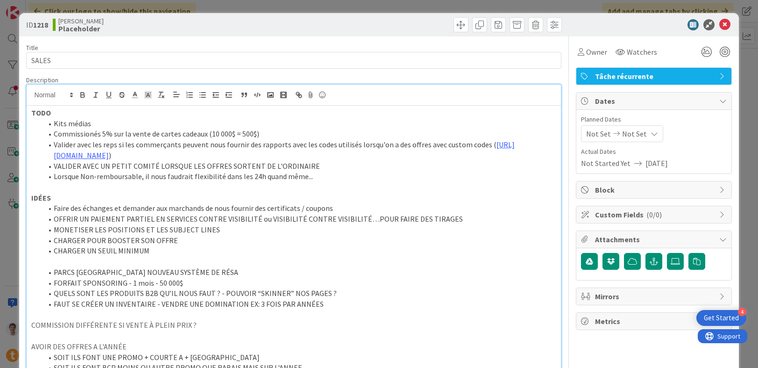
click at [95, 135] on li "Commissionés 5% sur la vente de cartes cadeaux (10 000$ = 500$)" at bounding box center [300, 133] width 514 height 11
click at [87, 134] on li "Commissionés 5% sur la vente de cartes cadeaux (10 000$ = 500$)" at bounding box center [300, 133] width 514 height 11
click at [109, 132] on li "Commissionés 5% sur la vente de cartes cadeaux (10 000$ = 500$)" at bounding box center [300, 133] width 514 height 11
click at [149, 133] on li "Commissionés 5% sur la vente de cartes cadeaux (10 000$ = 500$)" at bounding box center [300, 133] width 514 height 11
click at [143, 134] on li "Commissionés 5% sur la vente ou l'échange de cartes cadeaux (10 000$ = 500$)" at bounding box center [300, 133] width 514 height 11
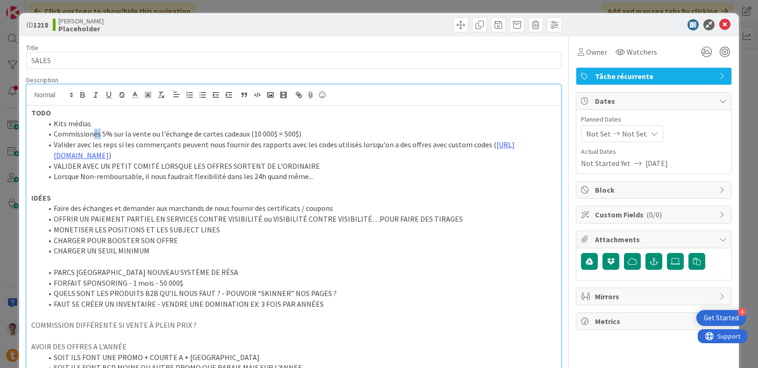
drag, startPoint x: 93, startPoint y: 135, endPoint x: 99, endPoint y: 133, distance: 5.8
click at [99, 133] on li "Commissionés 5% sur la vente ou l'échange de cartes cadeaux (10 000$ = 500$)" at bounding box center [300, 133] width 514 height 11
click at [144, 134] on li "Commissioner 5% sur la vente ou l'échange de cartes cadeaux (10 000$ = 500$)" at bounding box center [300, 133] width 514 height 11
click at [307, 135] on li "Commissioner 5% sur la vente ou l'échange de cartes cadeaux (10 000$ = 500$)" at bounding box center [300, 133] width 514 height 11
click at [720, 25] on icon at bounding box center [724, 24] width 11 height 11
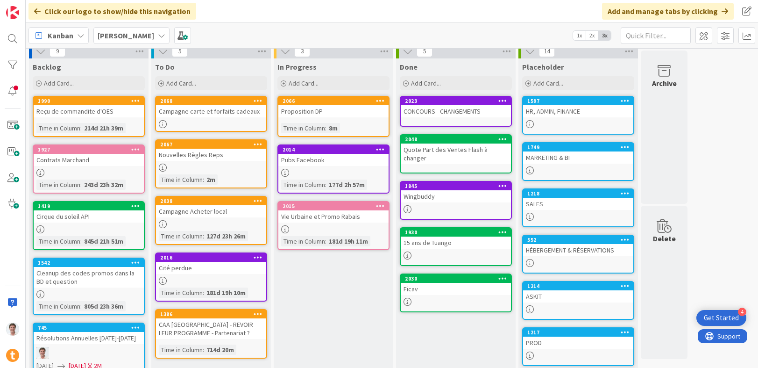
click at [543, 161] on div "MARKETING & BI" at bounding box center [578, 157] width 110 height 12
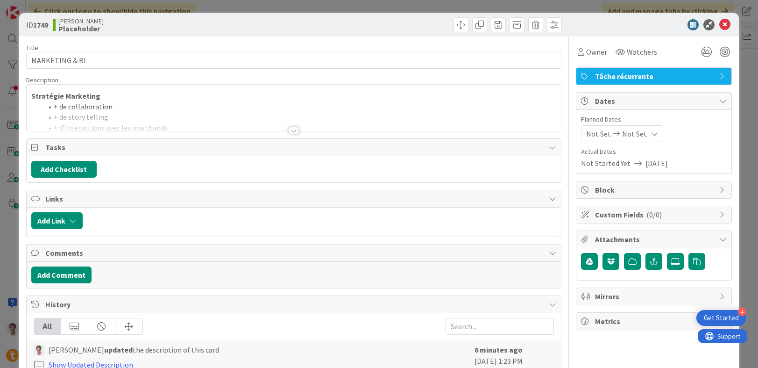
click at [228, 130] on div at bounding box center [294, 119] width 535 height 24
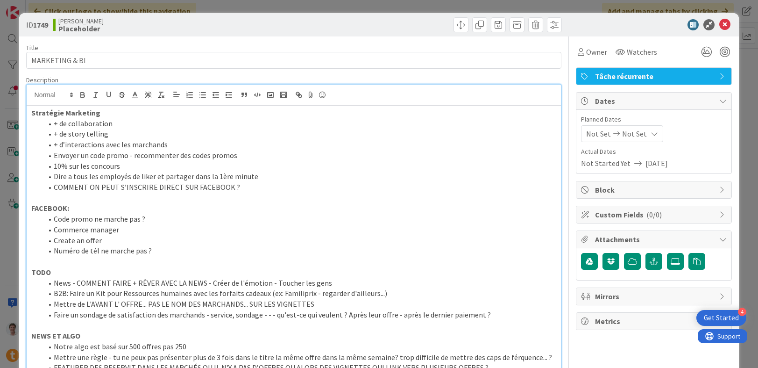
click at [54, 284] on li "News - COMMENT FAIRE + RÊVER AVEC LA NEWS - Créer de l'émotion - Toucher les ge…" at bounding box center [300, 282] width 514 height 11
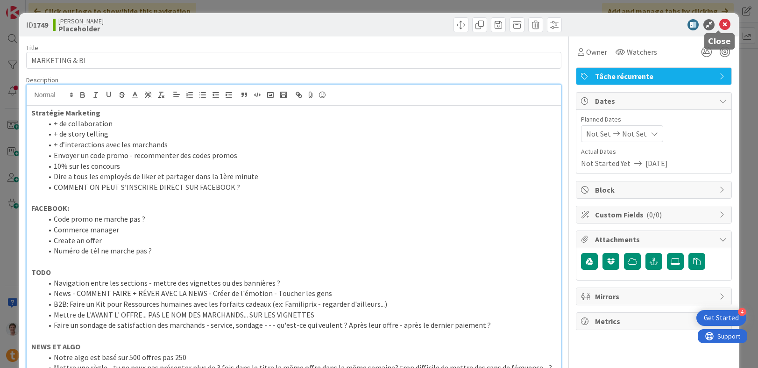
click at [719, 22] on icon at bounding box center [724, 24] width 11 height 11
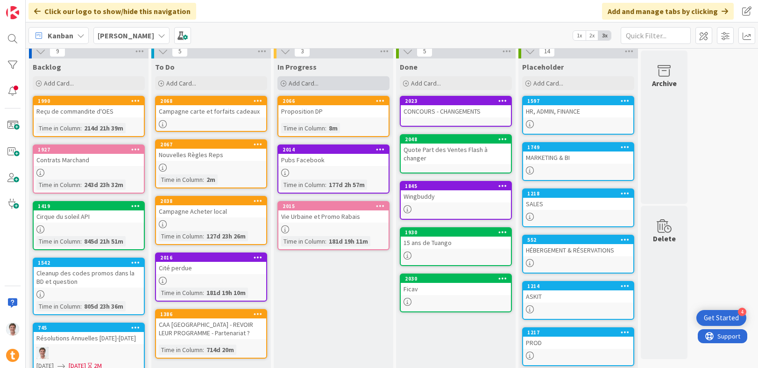
click at [312, 82] on span "Add Card..." at bounding box center [304, 83] width 30 height 8
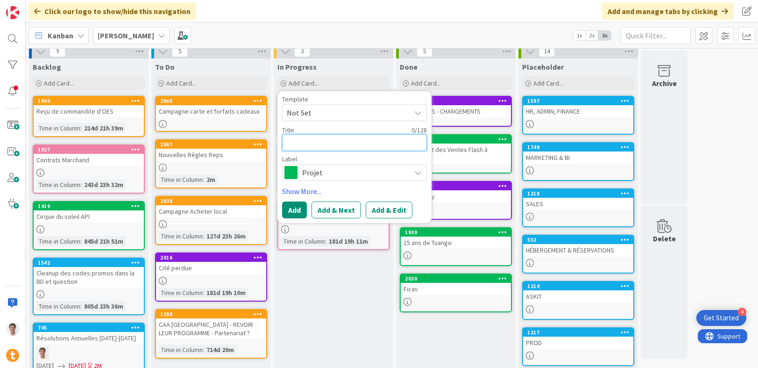
type textarea "x"
type textarea "P"
type textarea "x"
type textarea "Pr"
type textarea "x"
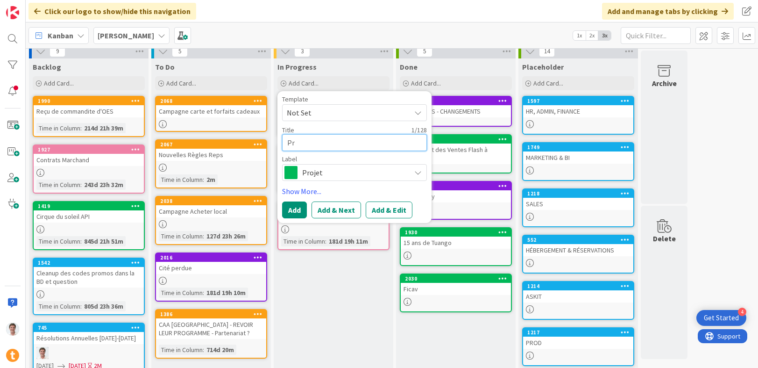
type textarea "Pro"
type textarea "x"
type textarea "Prok"
type textarea "x"
type textarea "Pro"
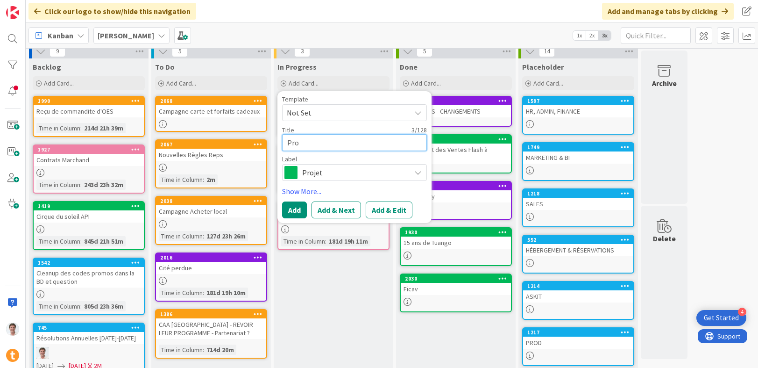
type textarea "x"
type textarea "Proj"
type textarea "x"
type textarea "Projet"
type textarea "x"
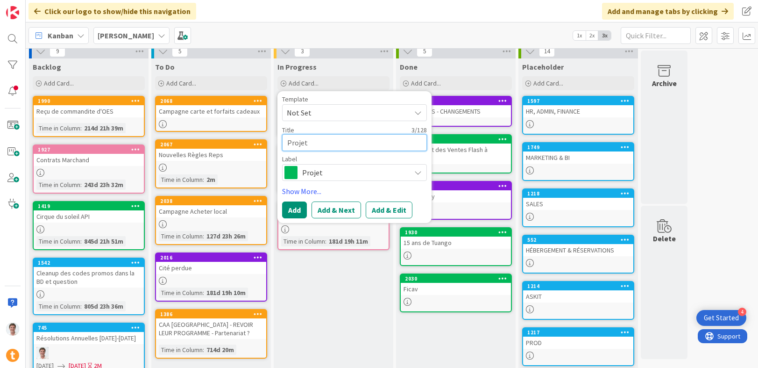
type textarea "Projet"
type textarea "x"
type textarea "Projet P"
type textarea "x"
type textarea "Projet Pi"
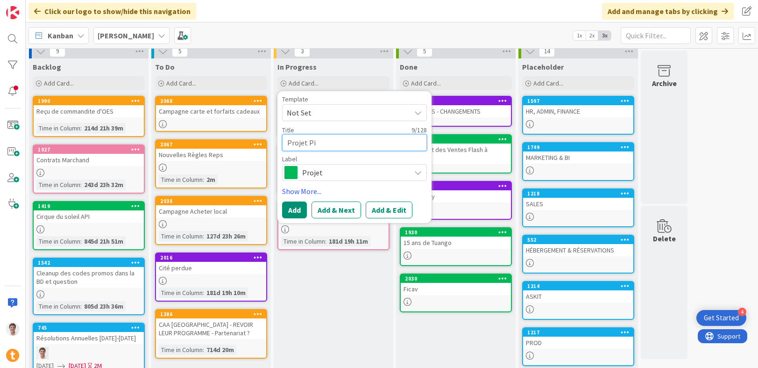
type textarea "x"
type textarea "Projet Pil"
type textarea "x"
type textarea "Projet Pilot"
type textarea "x"
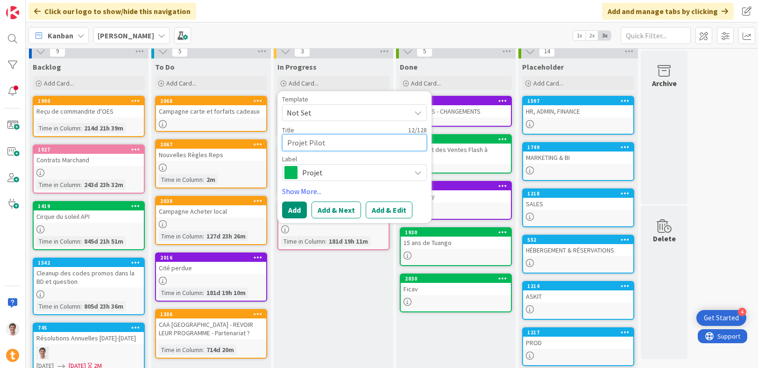
type textarea "Projet Pilote"
type textarea "x"
type textarea "Projet Pilote"
type textarea "x"
type textarea "Projet Pilote F"
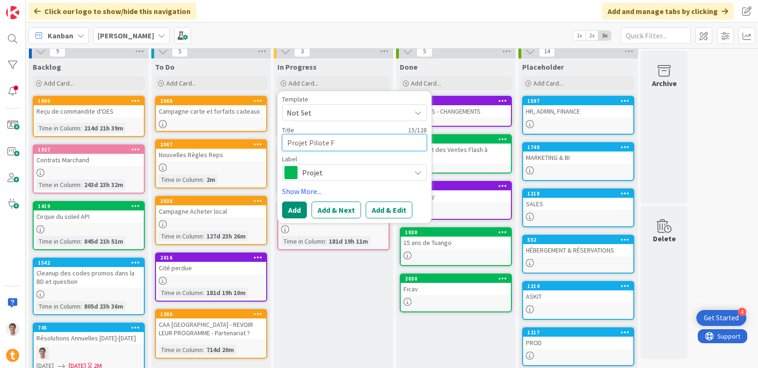
type textarea "x"
type textarea "Projet Pilote Fo"
type textarea "x"
type textarea "Projet Pilote For"
type textarea "x"
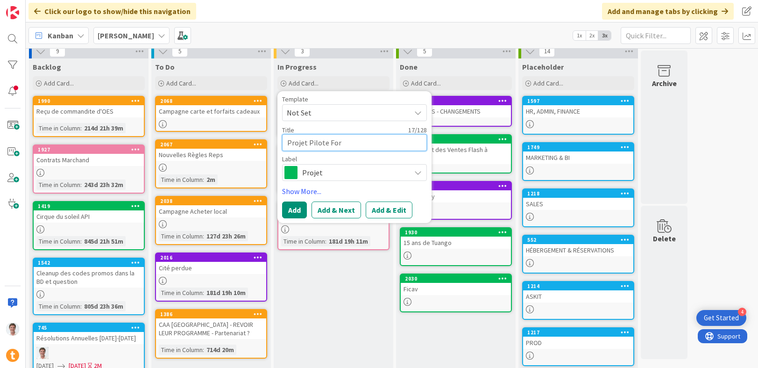
type textarea "Projet Pilote Forf"
type textarea "x"
type textarea "Projet Pilote Forfa"
type textarea "x"
type textarea "Projet Pilote Forfai"
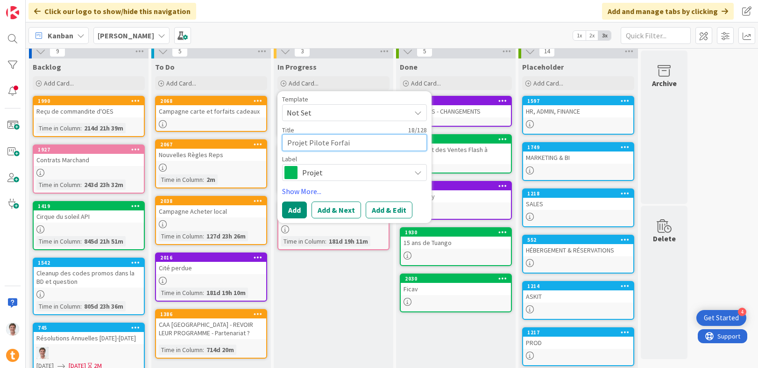
type textarea "x"
type textarea "Projet Pilote Forfait"
type textarea "x"
type textarea "Projet Pilote Forfaits"
type textarea "x"
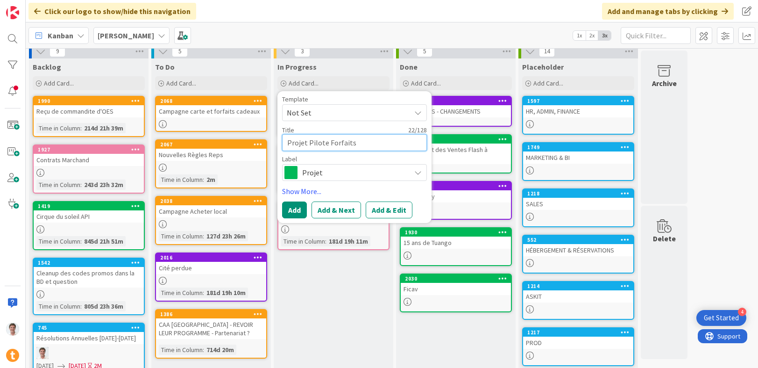
type textarea "Projet Pilote Forfaits"
type textarea "x"
type textarea "Projet Pilote Forfaits S"
type textarea "x"
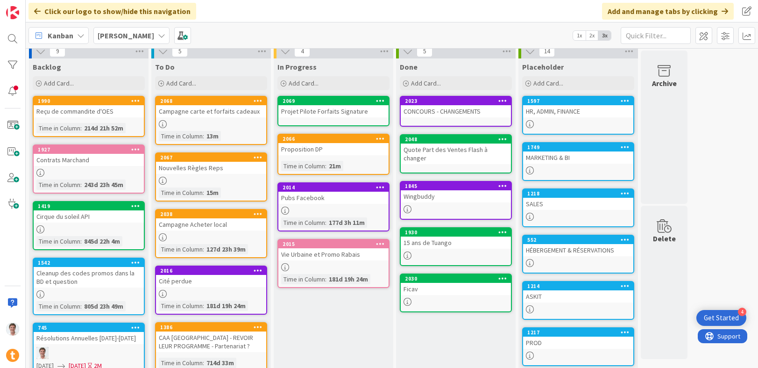
click at [302, 108] on div "Projet Pilote Forfaits Signature" at bounding box center [333, 111] width 110 height 12
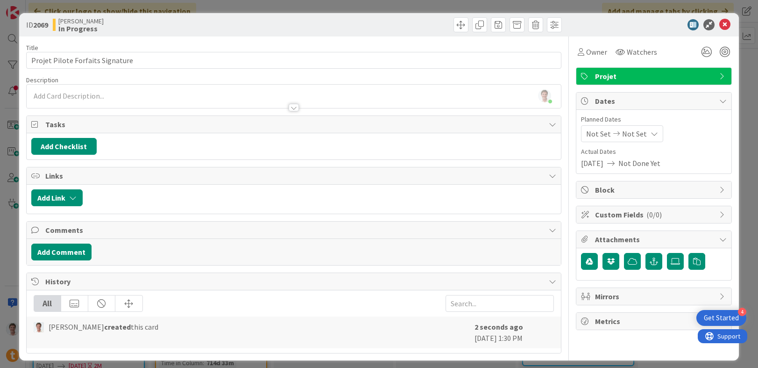
click at [77, 94] on div "[PERSON_NAME] just joined" at bounding box center [294, 96] width 535 height 23
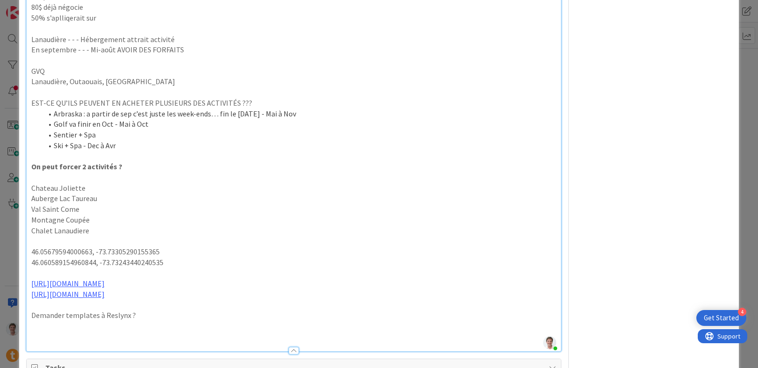
scroll to position [2143, 0]
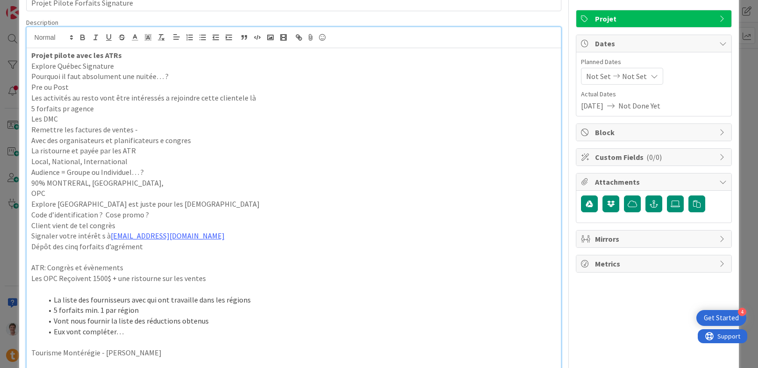
scroll to position [0, 0]
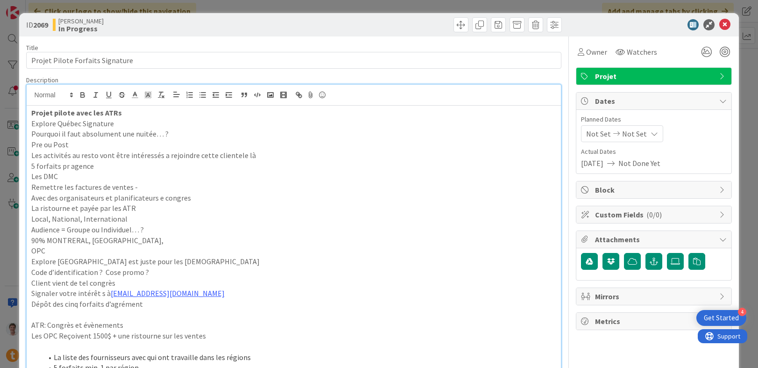
click at [223, 129] on p "Pourquoi il faut absolument une nuitée… ?" at bounding box center [293, 133] width 525 height 11
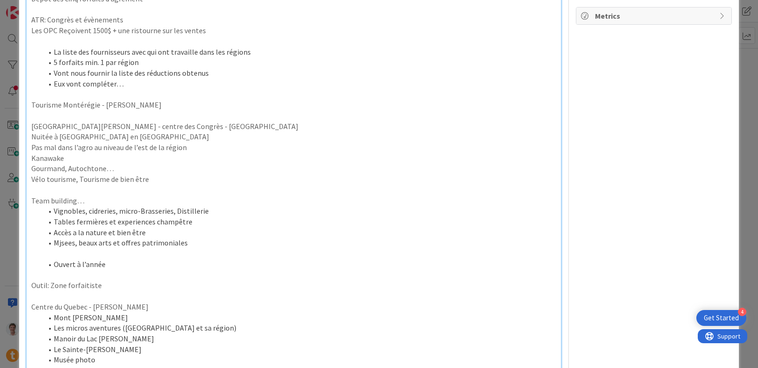
scroll to position [466, 0]
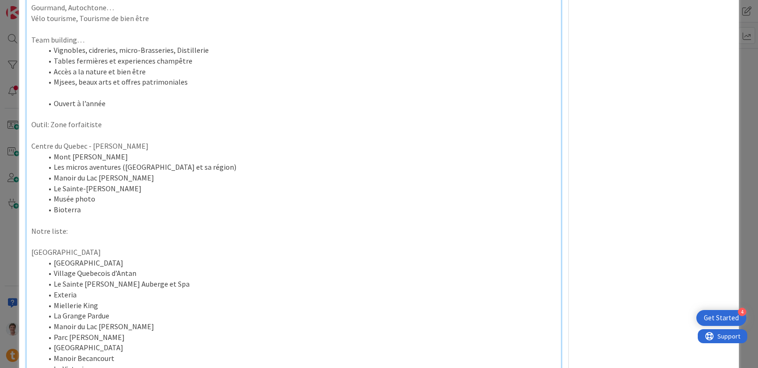
click at [57, 94] on p at bounding box center [293, 92] width 525 height 11
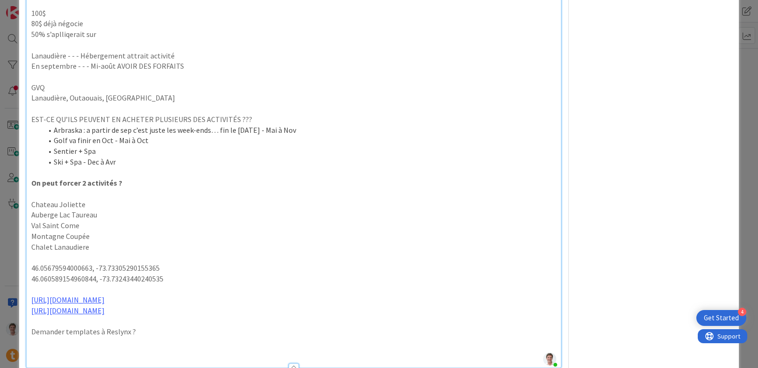
scroll to position [2068, 0]
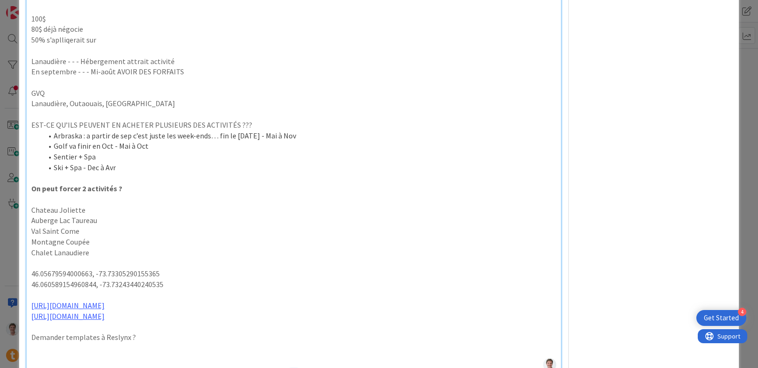
click at [122, 190] on p "On peut forcer 2 activités ?" at bounding box center [293, 188] width 525 height 11
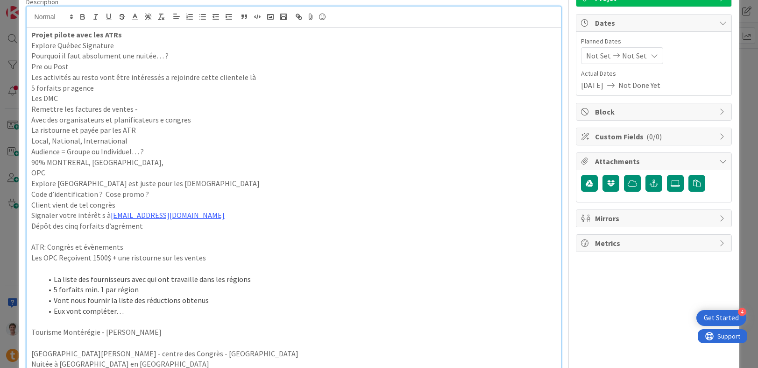
scroll to position [0, 0]
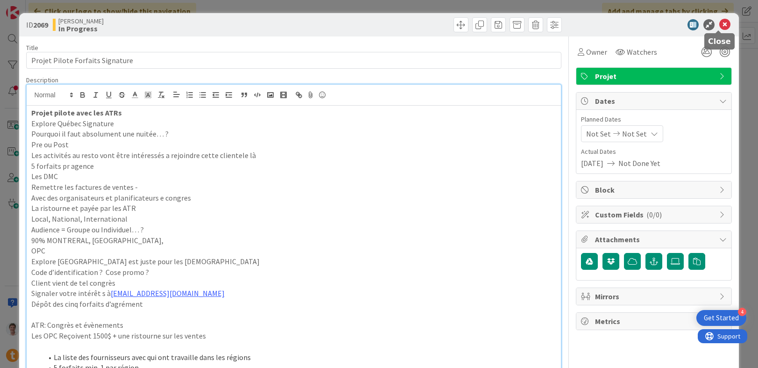
click at [722, 23] on icon at bounding box center [724, 24] width 11 height 11
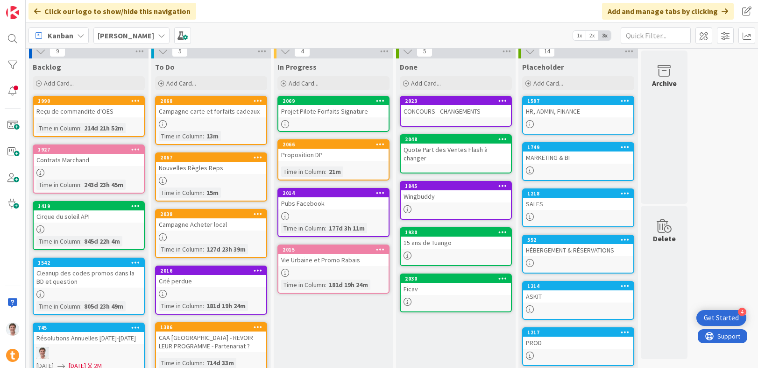
click at [549, 294] on div "ASKIT" at bounding box center [578, 296] width 110 height 12
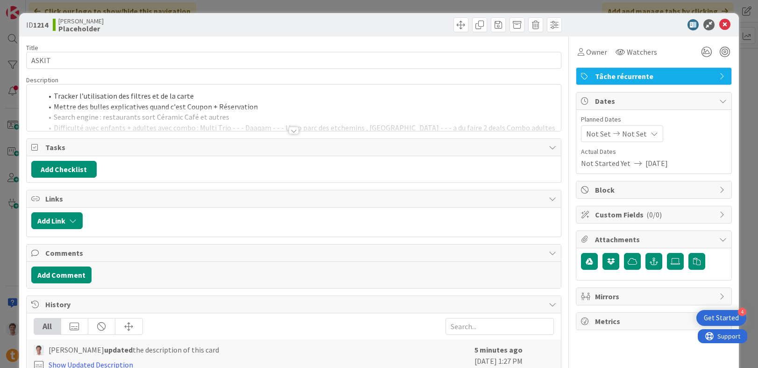
click at [292, 131] on div at bounding box center [294, 130] width 10 height 7
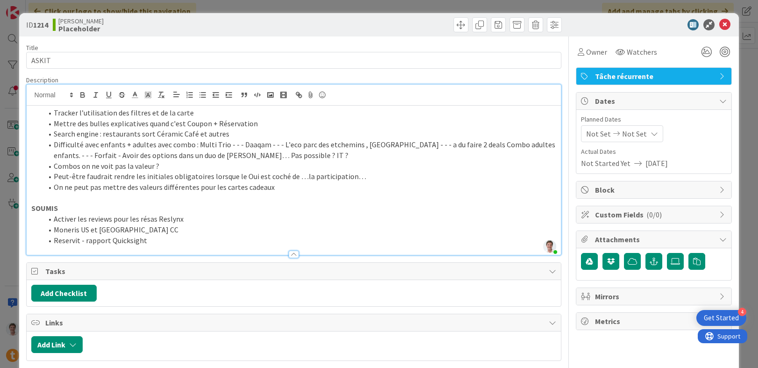
click at [280, 191] on li "On ne peut pas mettre des valeurs différentes pour les cartes cadeaux" at bounding box center [300, 187] width 514 height 11
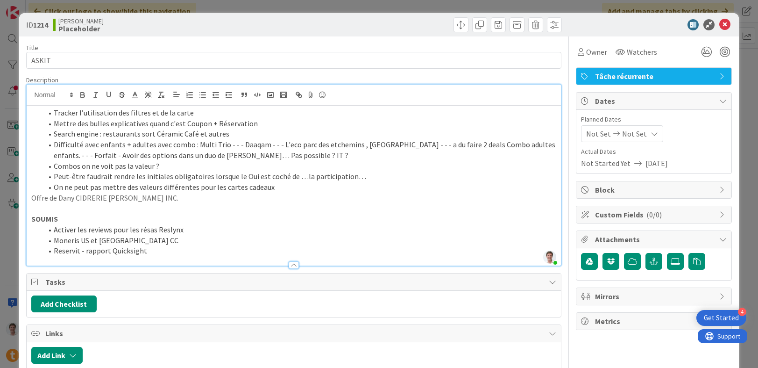
click at [285, 191] on li "On ne peut pas mettre des valeurs différentes pour les cartes cadeaux" at bounding box center [300, 187] width 514 height 11
click at [322, 201] on li "Bug Quicksight: Offre de Dany CIDRERIE [PERSON_NAME] INC." at bounding box center [300, 197] width 514 height 11
click at [245, 201] on li "Bug Quicksight: Offre de Dany CIDRERIE [PERSON_NAME] INC. ([PERSON_NAME])" at bounding box center [300, 197] width 514 height 11
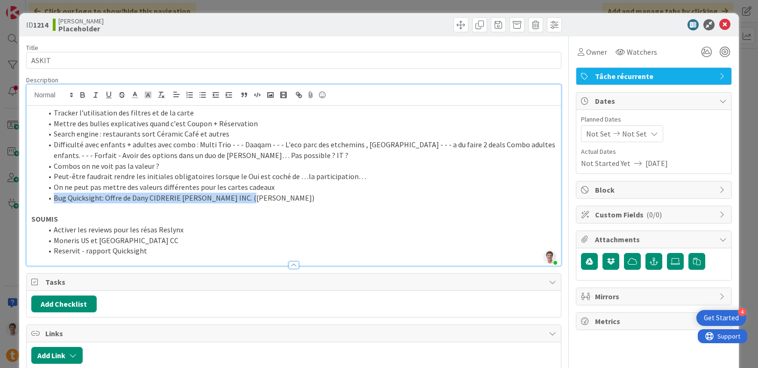
drag, startPoint x: 254, startPoint y: 200, endPoint x: 33, endPoint y: 199, distance: 220.9
click at [33, 199] on ol "Tracker l’utilisation des filtres et de la carte Mettre des bulles explicatives…" at bounding box center [293, 154] width 525 height 95
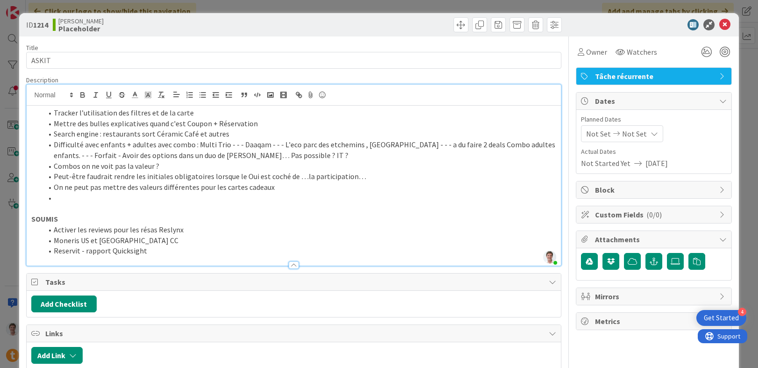
click at [56, 230] on li "Activer les reviews pour les résas Reslynx" at bounding box center [300, 229] width 514 height 11
click at [54, 230] on span at bounding box center [54, 229] width 0 height 11
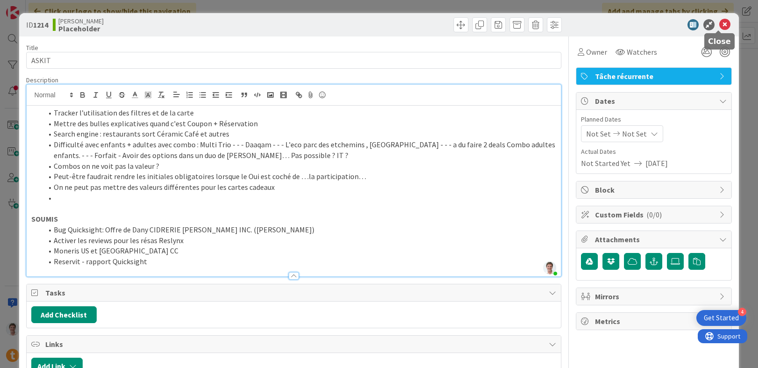
click at [719, 21] on icon at bounding box center [724, 24] width 11 height 11
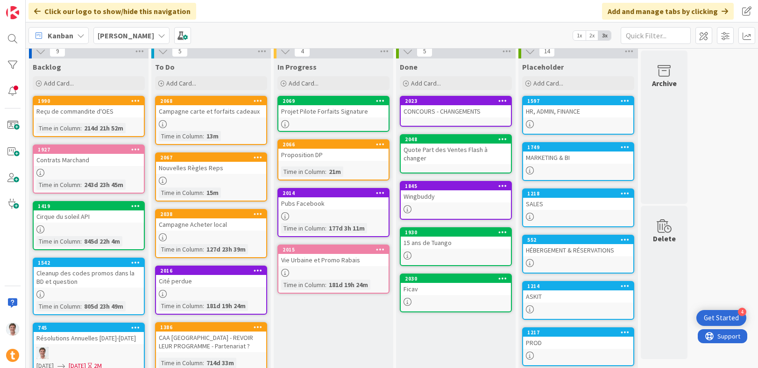
click at [570, 253] on div "HÉBERGEMENT & RÉSERVATIONS" at bounding box center [578, 250] width 110 height 12
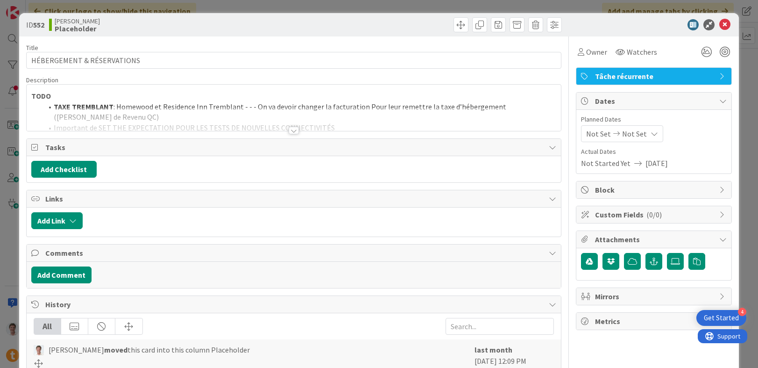
click at [289, 128] on div at bounding box center [294, 130] width 10 height 7
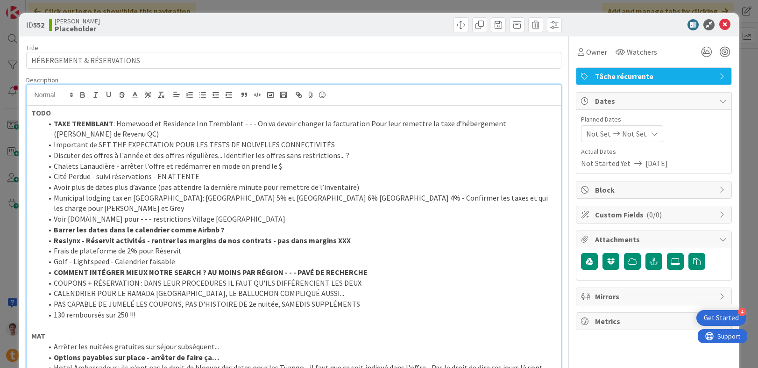
click at [55, 125] on strong "TAXE TREMBLANT" at bounding box center [84, 123] width 60 height 9
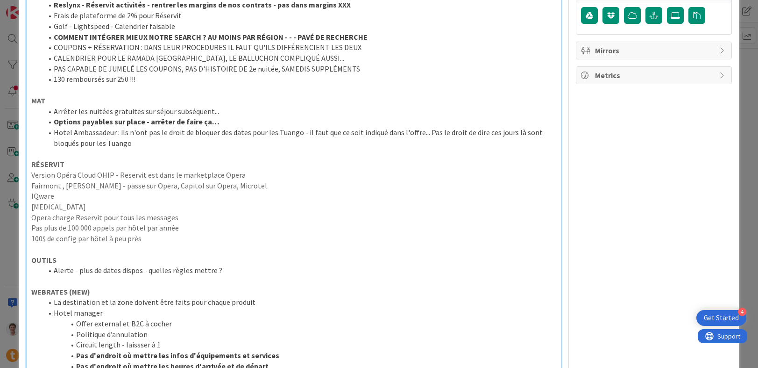
scroll to position [199, 0]
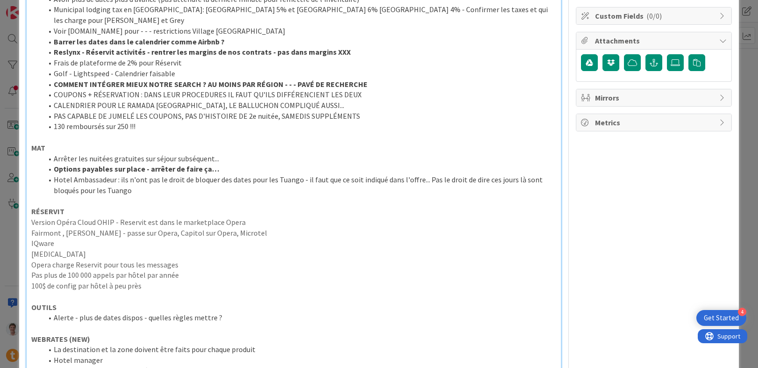
click at [66, 195] on p at bounding box center [293, 200] width 525 height 11
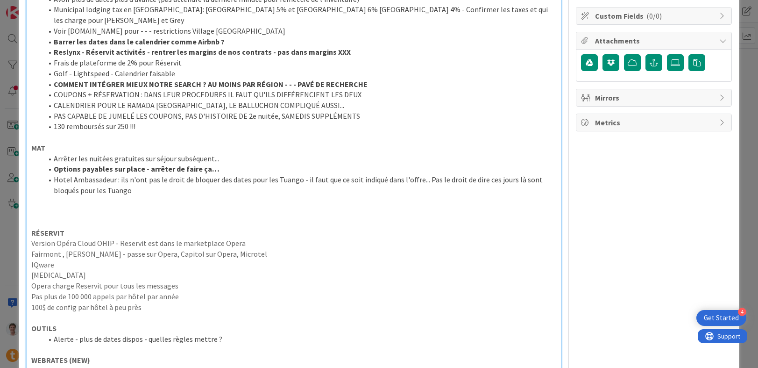
paste div
click at [51, 195] on p at bounding box center [293, 200] width 525 height 11
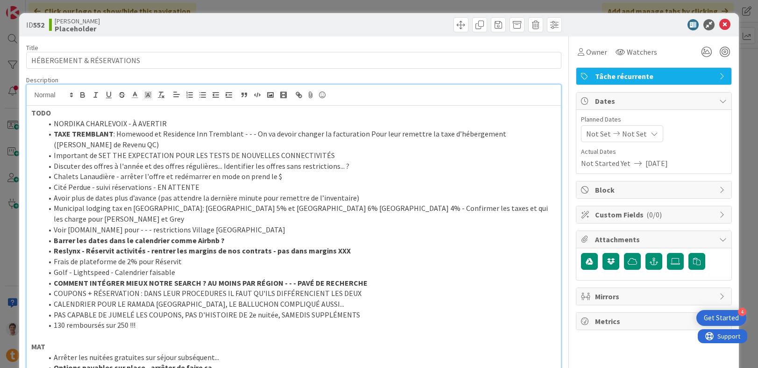
scroll to position [80, 0]
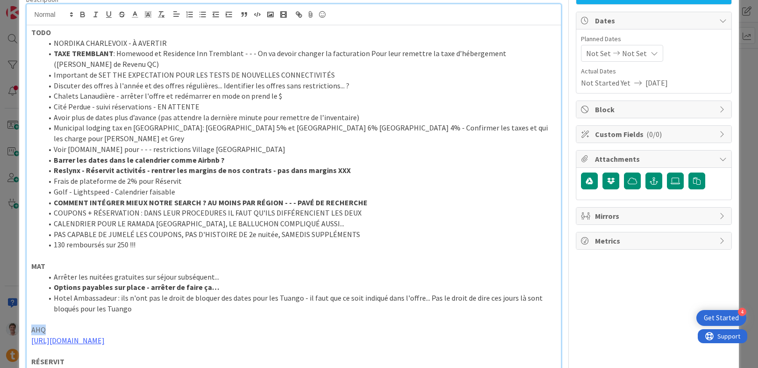
drag, startPoint x: 50, startPoint y: 322, endPoint x: 18, endPoint y: 319, distance: 31.4
click at [81, 15] on icon "button" at bounding box center [83, 15] width 4 height 2
click at [100, 75] on li "Important de SET THE EXPECTATION POUR LES TESTS DE NOUVELLES CONNECTIVITÉS" at bounding box center [300, 75] width 514 height 11
drag, startPoint x: 185, startPoint y: 172, endPoint x: 24, endPoint y: 166, distance: 160.8
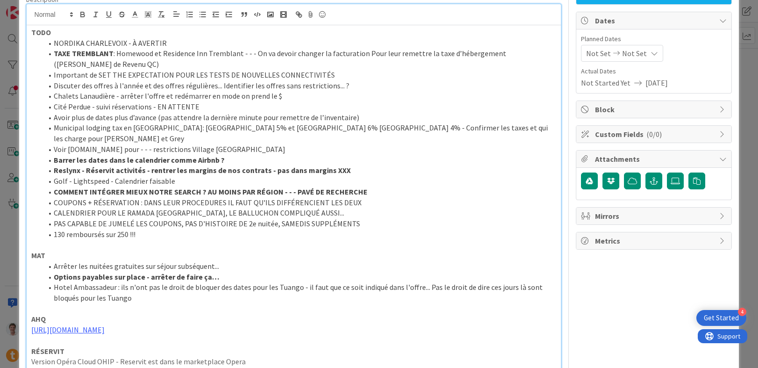
click at [170, 176] on li "Golf - Lightspeed - Calendrier faisable" at bounding box center [300, 181] width 514 height 11
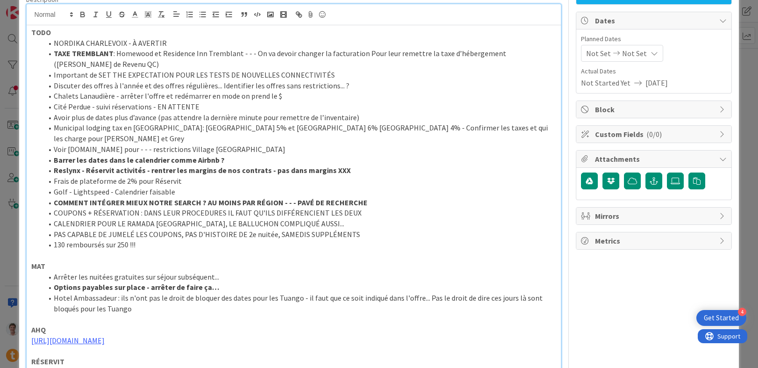
click at [137, 198] on strong "COMMENT INTÉGRER MIEUX NOTRE SEARCH ? AU MOINS PAR RÉGION - - - PAVÉ DE RECHERC…" at bounding box center [211, 202] width 314 height 9
click at [177, 229] on li "PAS CAPABLE DE JUMELÉ LES COUPONS, PAS D'HISTOIRE DE 2e nuitée, SAMEDIS SUPPLÉM…" at bounding box center [300, 234] width 514 height 11
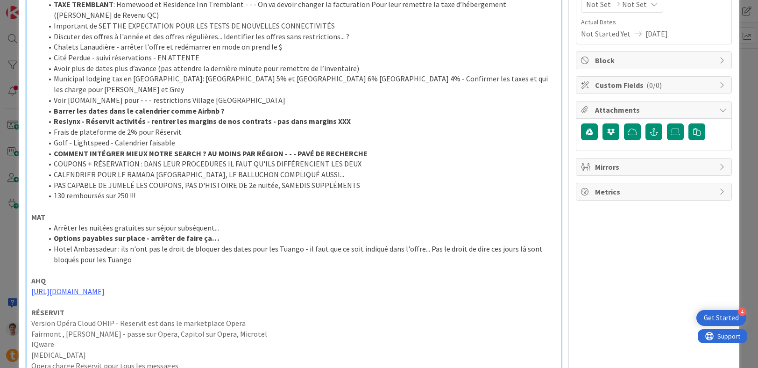
scroll to position [0, 0]
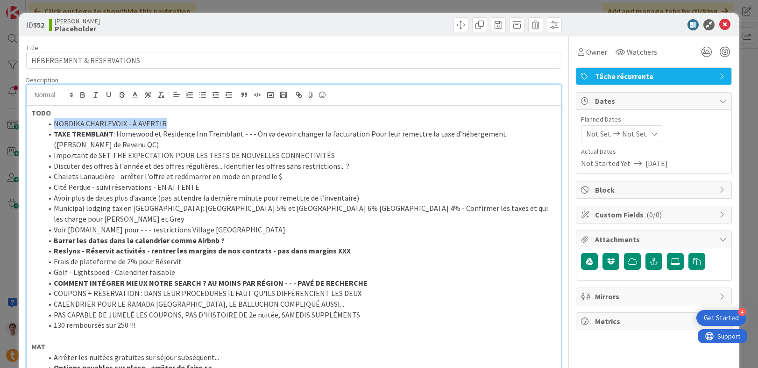
drag, startPoint x: 169, startPoint y: 124, endPoint x: 17, endPoint y: 121, distance: 151.8
click at [17, 121] on div "ID 552 [PERSON_NAME] Placeholder Title 26 / 128 HÉBERGEMENT & RÉSERVATIONS Desc…" at bounding box center [379, 184] width 758 height 368
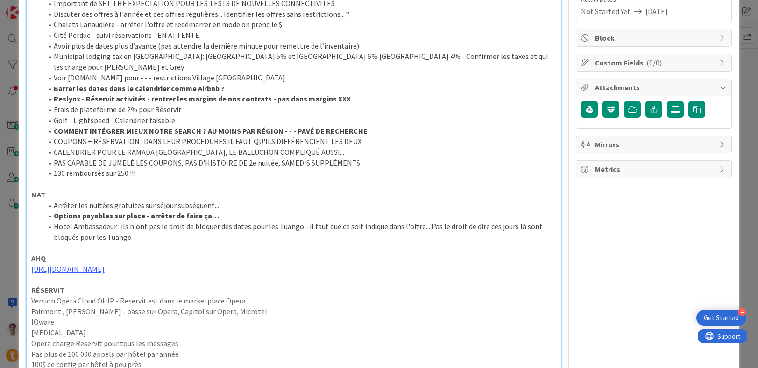
scroll to position [159, 0]
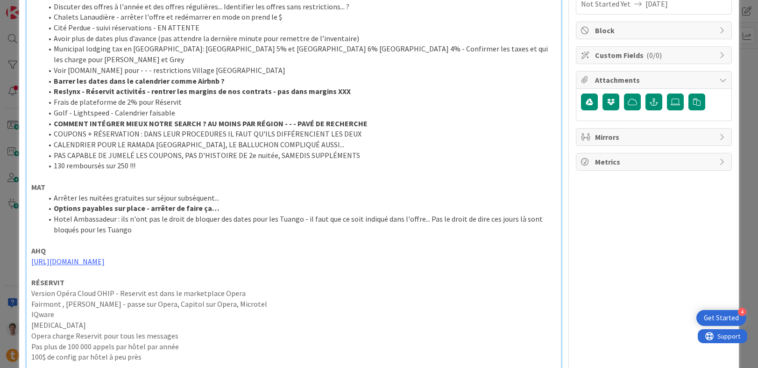
click at [54, 192] on li "Arrêter les nuitées gratuites sur séjour subséquent..." at bounding box center [300, 197] width 514 height 11
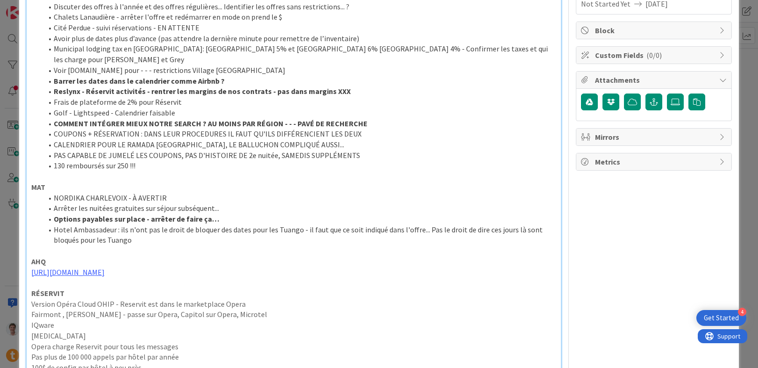
scroll to position [0, 0]
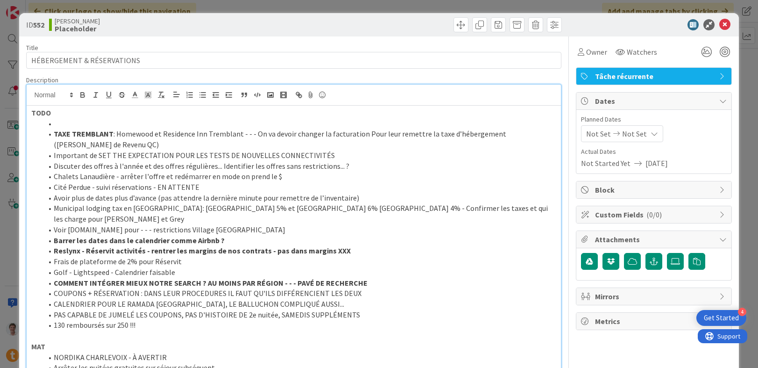
click at [78, 121] on li at bounding box center [300, 123] width 514 height 11
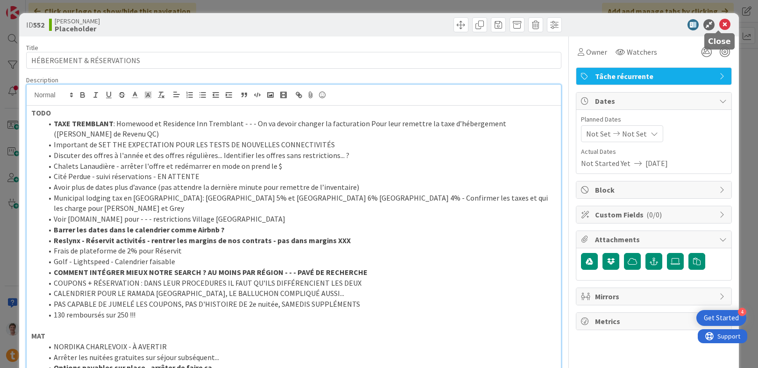
click at [720, 27] on icon at bounding box center [724, 24] width 11 height 11
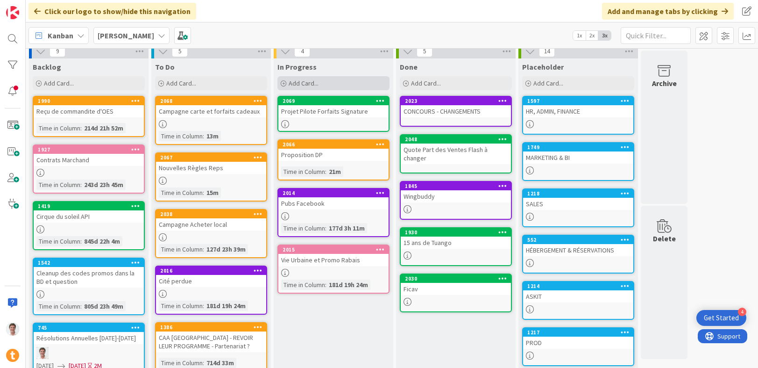
click at [315, 82] on span "Add Card..." at bounding box center [304, 83] width 30 height 8
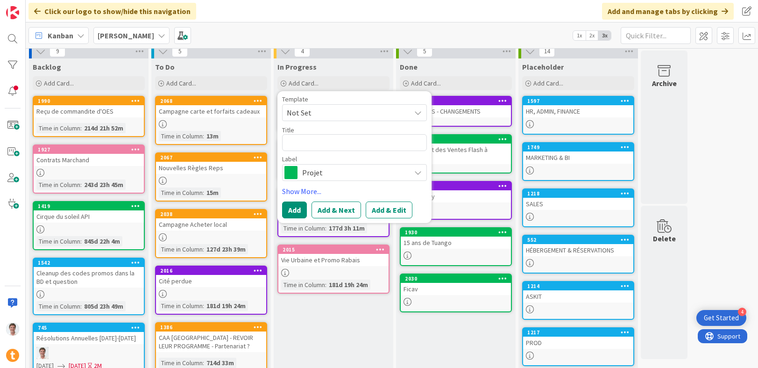
click at [330, 173] on span "Projet" at bounding box center [354, 172] width 104 height 13
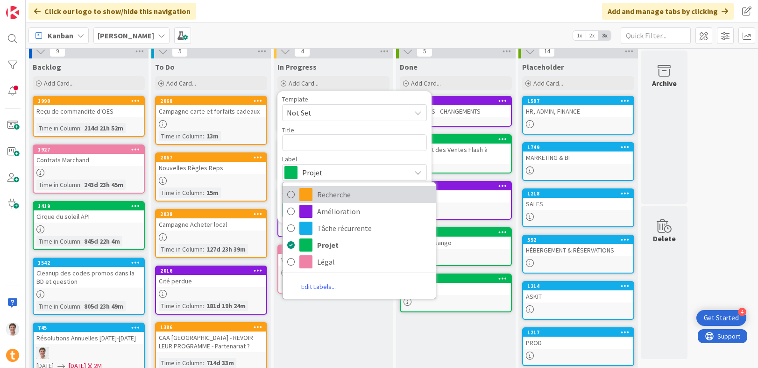
click at [329, 190] on span "Recherche" at bounding box center [374, 194] width 114 height 14
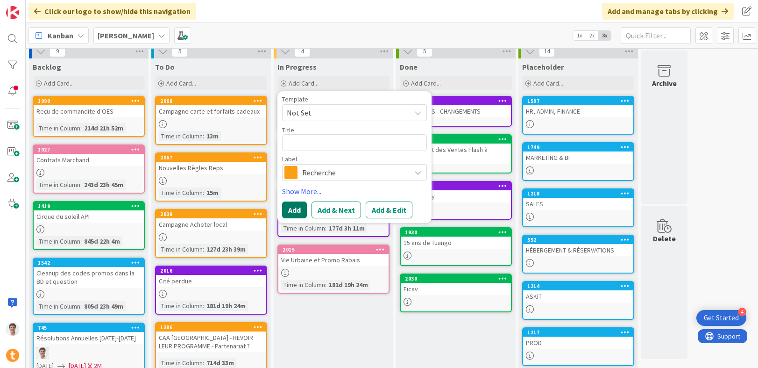
click at [300, 211] on button "Add" at bounding box center [294, 209] width 25 height 17
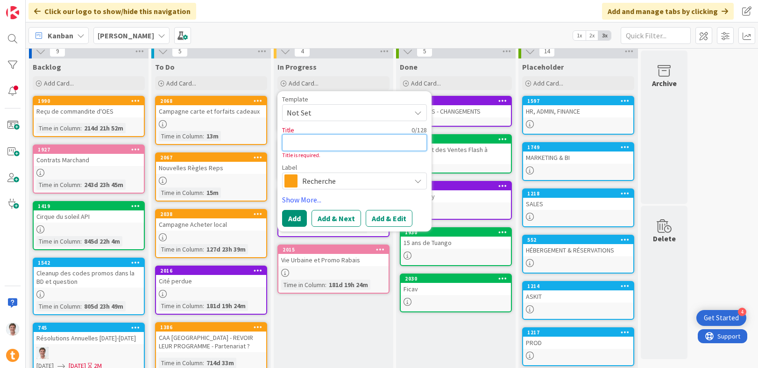
click at [307, 143] on textarea at bounding box center [354, 142] width 145 height 17
click at [288, 223] on button "Add" at bounding box center [294, 218] width 25 height 17
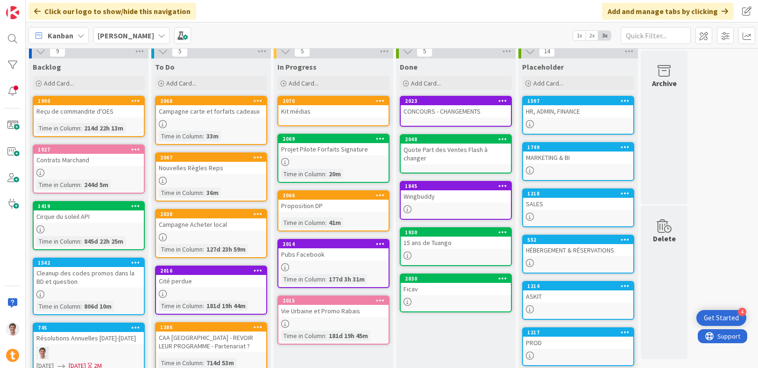
click at [323, 113] on div "Kit médias" at bounding box center [333, 111] width 110 height 12
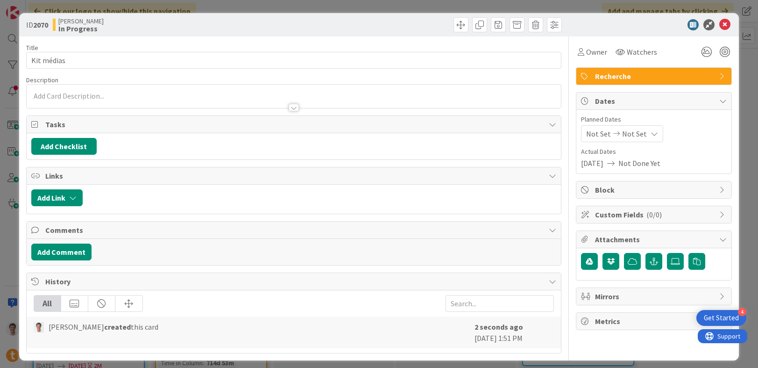
click at [221, 97] on p at bounding box center [293, 96] width 525 height 11
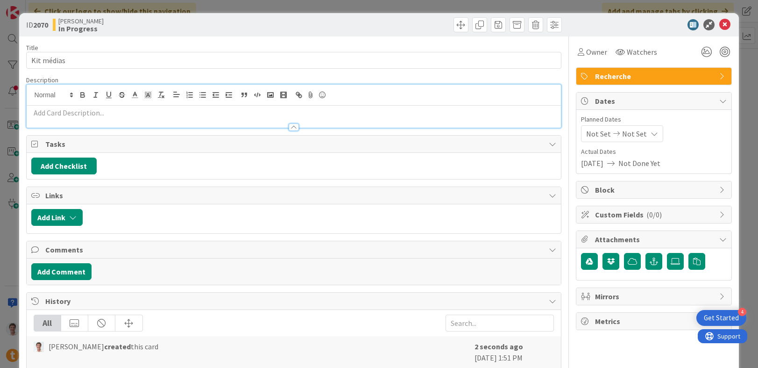
click at [204, 113] on p at bounding box center [293, 112] width 525 height 11
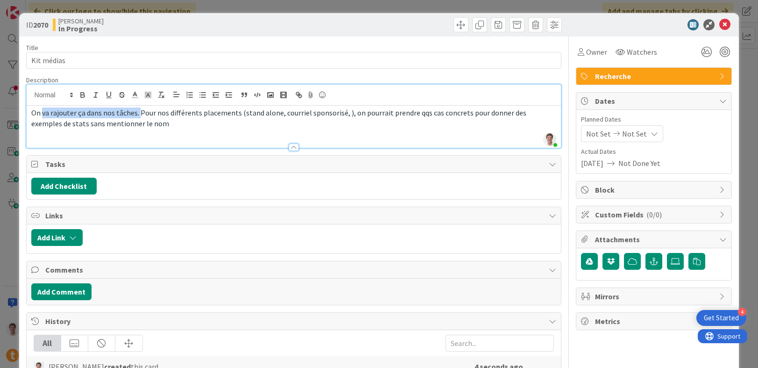
drag, startPoint x: 140, startPoint y: 113, endPoint x: 42, endPoint y: 107, distance: 97.8
click at [42, 108] on span "On va rajouter ça dans nos tâches. Pour nos différents placements (stand alone,…" at bounding box center [279, 118] width 497 height 20
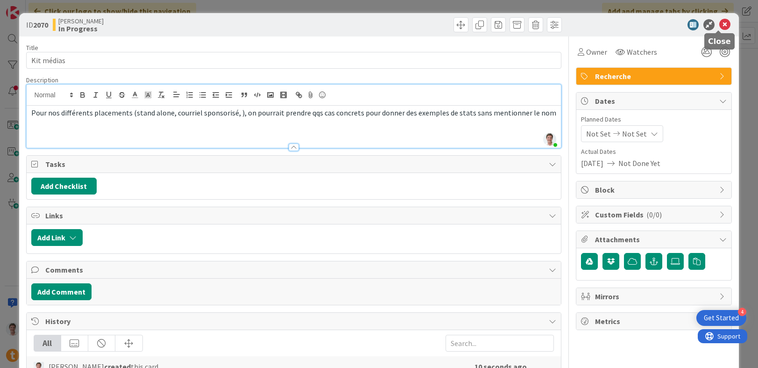
click at [719, 26] on icon at bounding box center [724, 24] width 11 height 11
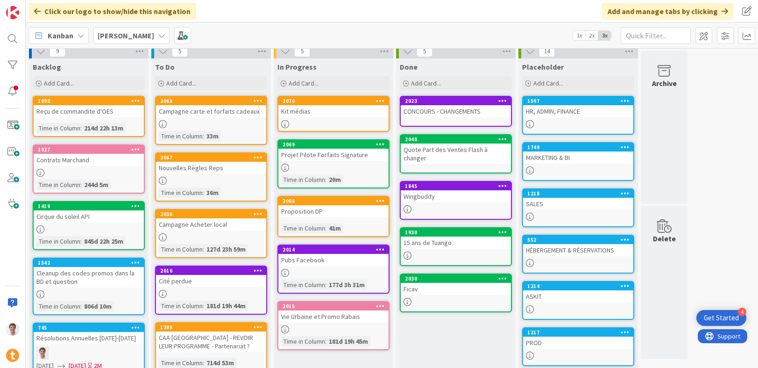
click at [556, 152] on div "MARKETING & BI" at bounding box center [578, 157] width 110 height 12
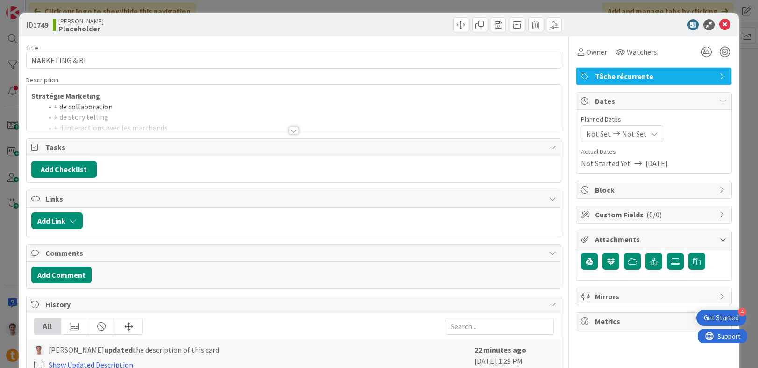
click at [291, 129] on div at bounding box center [294, 130] width 10 height 7
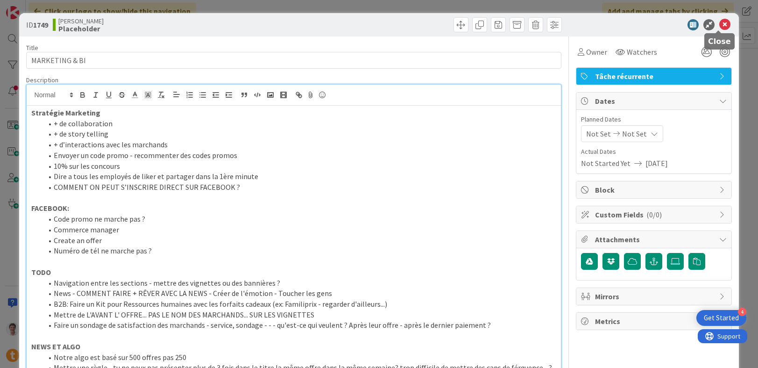
click at [719, 26] on icon at bounding box center [724, 24] width 11 height 11
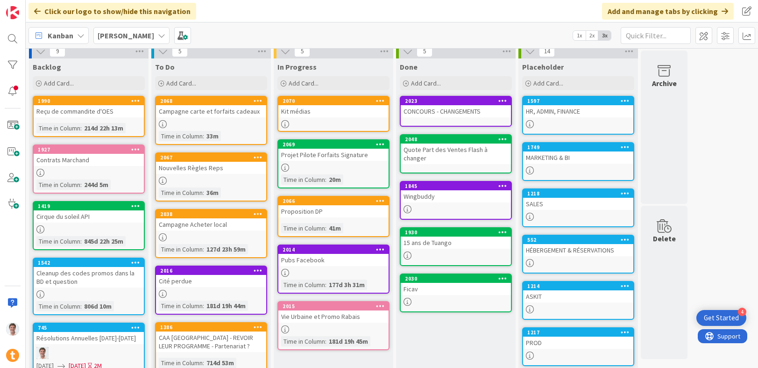
click at [550, 204] on div "SALES" at bounding box center [578, 204] width 110 height 12
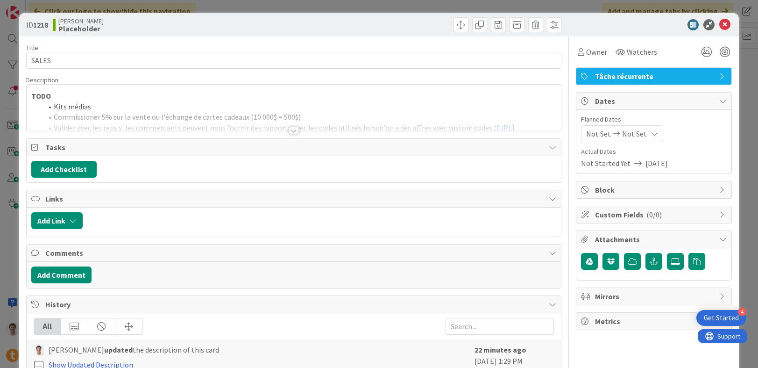
click at [227, 114] on div at bounding box center [294, 119] width 535 height 24
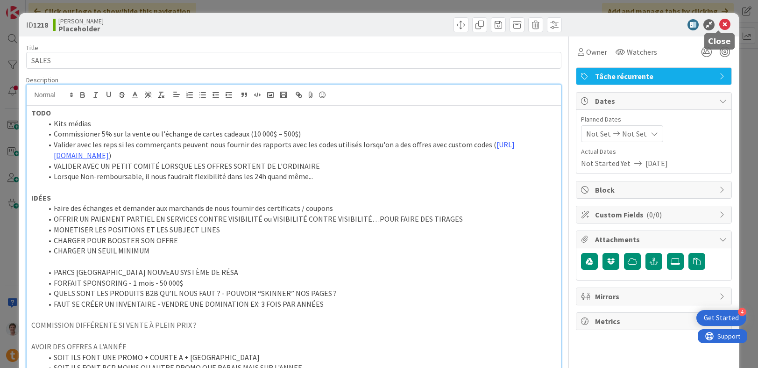
click at [719, 21] on icon at bounding box center [724, 24] width 11 height 11
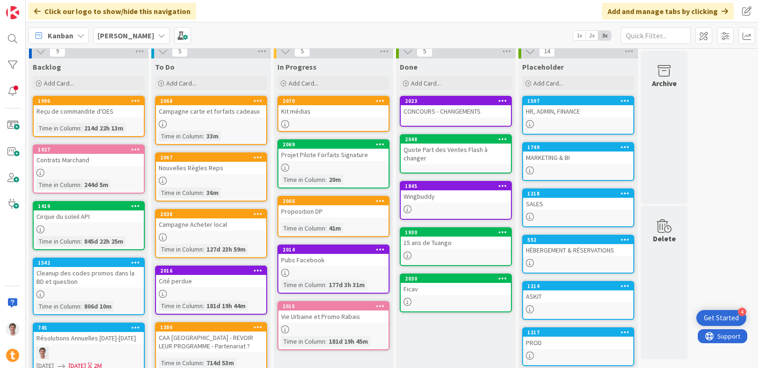
click at [325, 114] on div "Kit médias" at bounding box center [333, 111] width 110 height 12
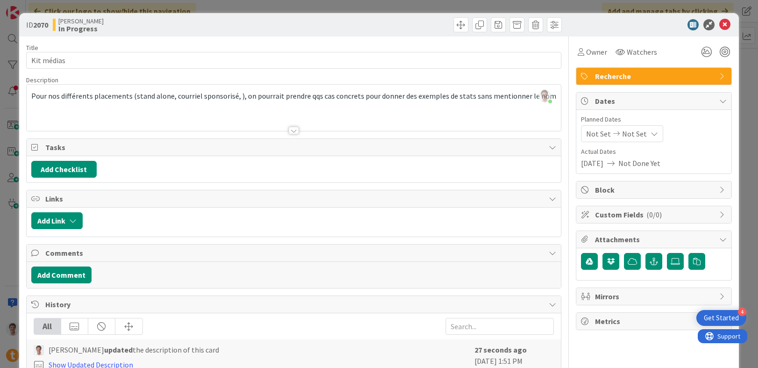
click at [724, 26] on div at bounding box center [649, 24] width 165 height 11
click at [719, 24] on icon at bounding box center [724, 24] width 11 height 11
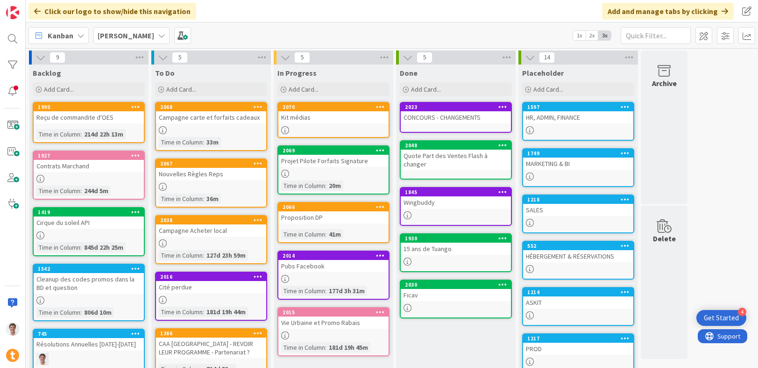
click at [557, 260] on div "HÉBERGEMENT & RÉSERVATIONS" at bounding box center [578, 256] width 110 height 12
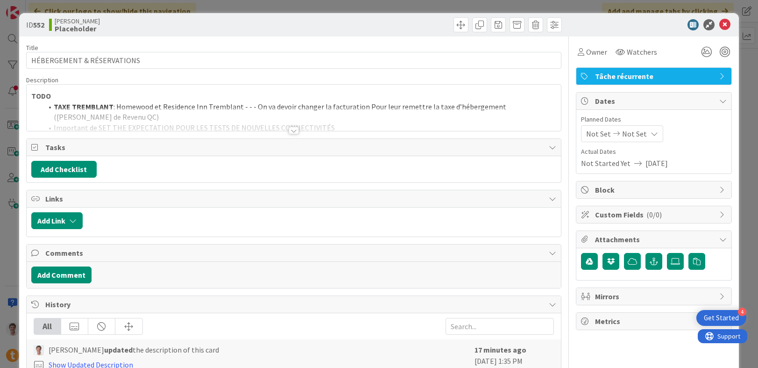
click at [330, 130] on div at bounding box center [294, 119] width 535 height 24
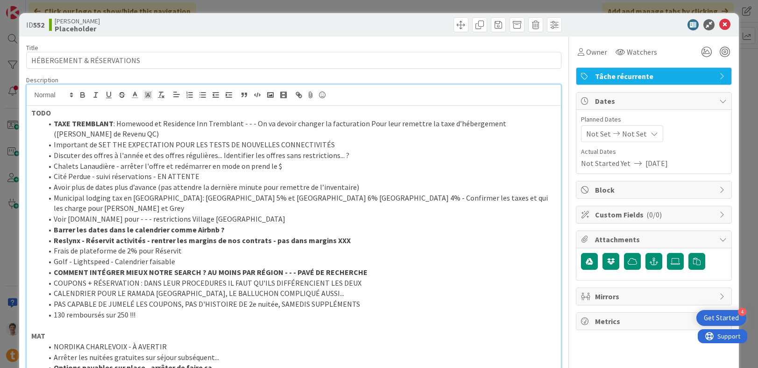
click at [724, 24] on div at bounding box center [649, 24] width 165 height 11
click at [719, 27] on icon at bounding box center [724, 24] width 11 height 11
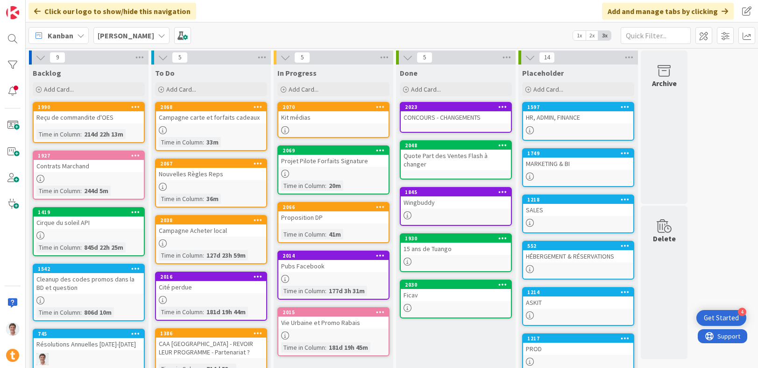
click at [575, 119] on div "HR, ADMIN, FINANCE" at bounding box center [578, 117] width 110 height 12
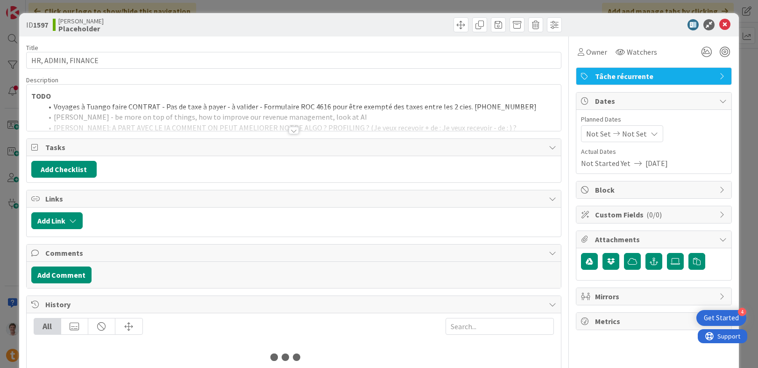
click at [133, 114] on div at bounding box center [294, 119] width 535 height 24
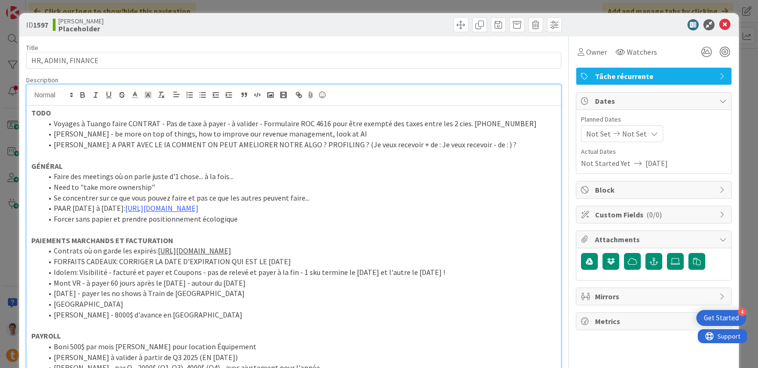
click at [234, 219] on li "Forcer sans papier et prendre positionnement écologique" at bounding box center [300, 218] width 514 height 11
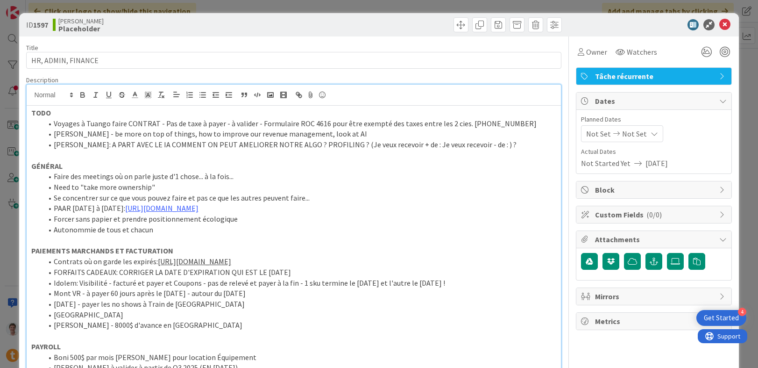
click at [85, 231] on li "Autonommie de tous et chacun" at bounding box center [300, 229] width 514 height 11
drag, startPoint x: 146, startPoint y: 232, endPoint x: 90, endPoint y: 233, distance: 56.5
click at [90, 233] on li "Autonomie de tous et chacun" at bounding box center [300, 229] width 514 height 11
click at [119, 231] on li "Autonomie et débroullardise" at bounding box center [300, 229] width 514 height 11
click at [118, 233] on li "Autonomie et débrouillardise" at bounding box center [300, 229] width 514 height 11
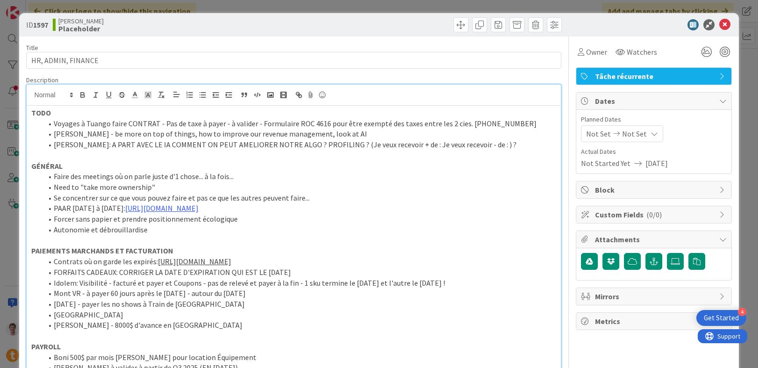
click at [139, 239] on p at bounding box center [293, 240] width 525 height 11
click at [163, 230] on li "Autonomie et débrouillardise" at bounding box center [300, 229] width 514 height 11
click at [106, 187] on li "Need to "take more ownership"" at bounding box center [300, 187] width 514 height 11
click at [719, 25] on icon at bounding box center [724, 24] width 11 height 11
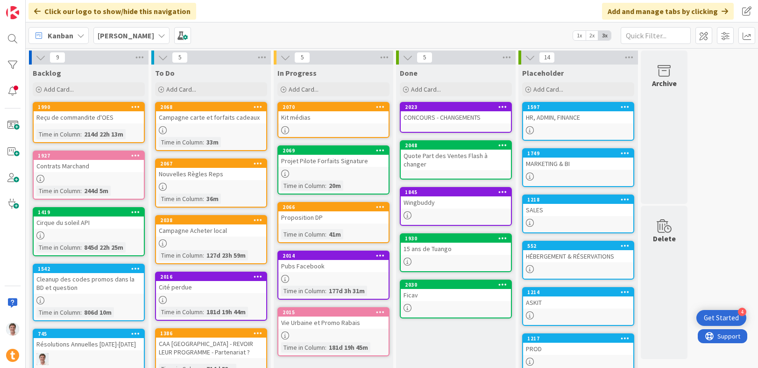
click at [562, 258] on div "HÉBERGEMENT & RÉSERVATIONS" at bounding box center [578, 256] width 110 height 12
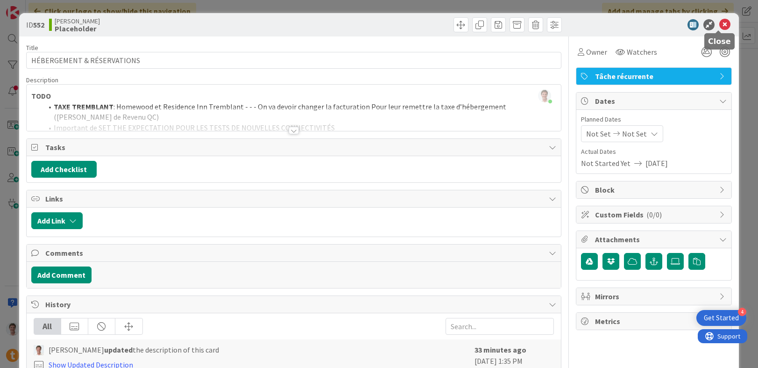
click at [721, 26] on icon at bounding box center [724, 24] width 11 height 11
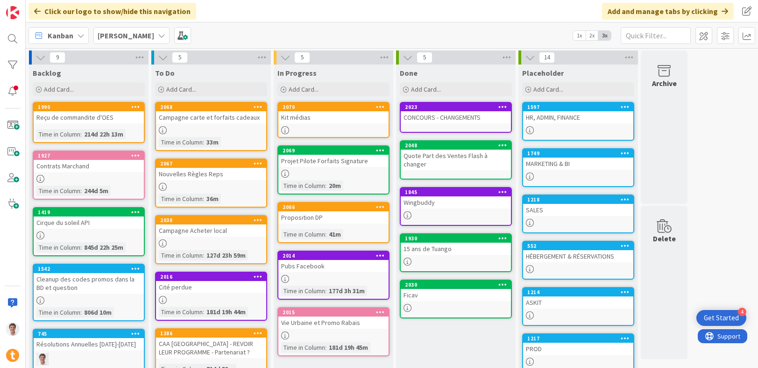
click at [323, 163] on div "Projet Pilote Forfaits Signature" at bounding box center [333, 161] width 110 height 12
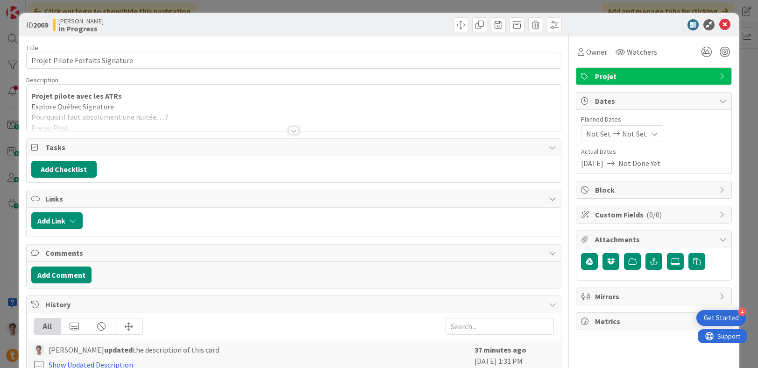
click at [289, 134] on div at bounding box center [294, 130] width 10 height 7
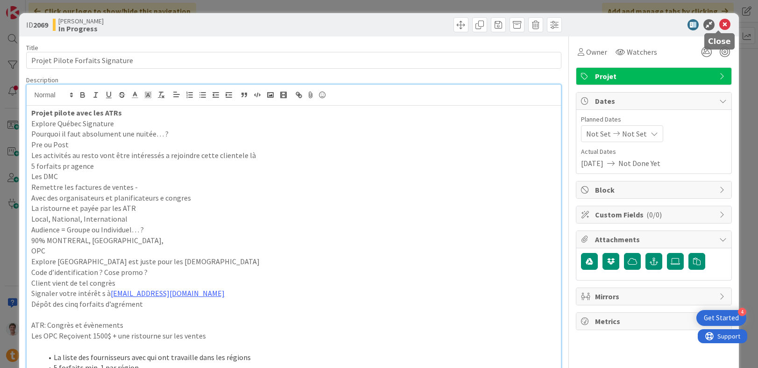
click at [719, 21] on icon at bounding box center [724, 24] width 11 height 11
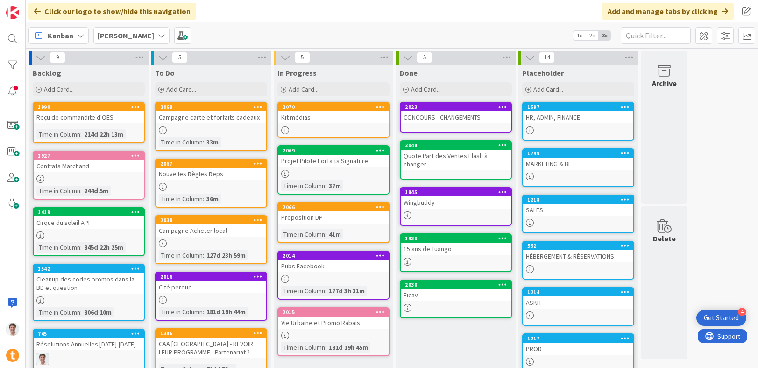
click at [552, 252] on div "HÉBERGEMENT & RÉSERVATIONS" at bounding box center [578, 256] width 110 height 12
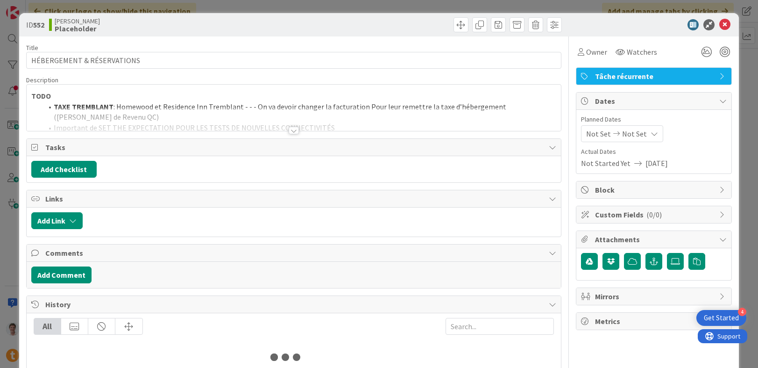
click at [292, 121] on div at bounding box center [294, 119] width 535 height 24
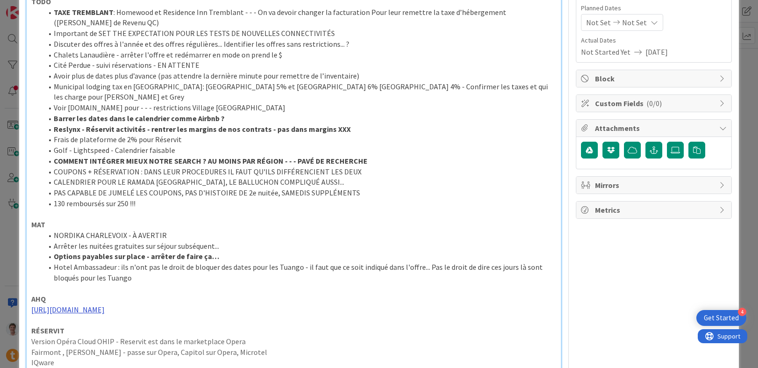
scroll to position [132, 0]
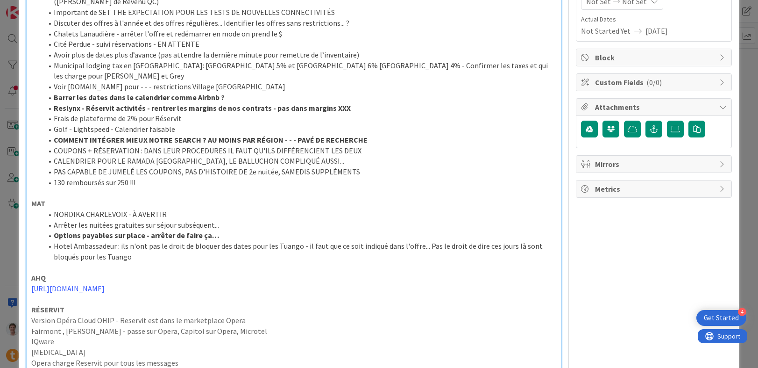
click at [78, 272] on p "AHQ" at bounding box center [293, 277] width 525 height 11
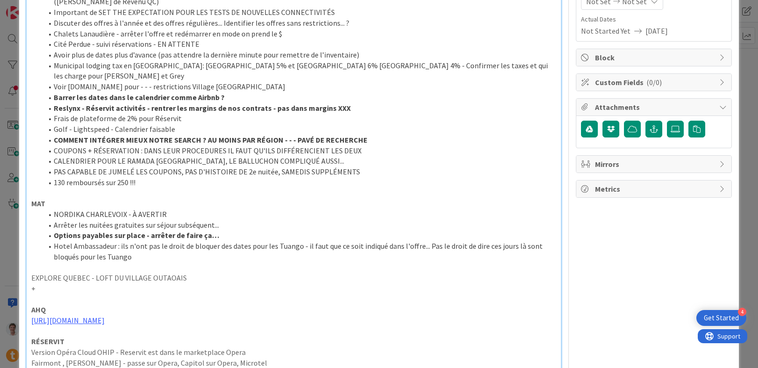
click at [171, 272] on p "EXPLORE QUEBEC - LOFT DU VILLAGE OUTAOAIS" at bounding box center [293, 277] width 525 height 11
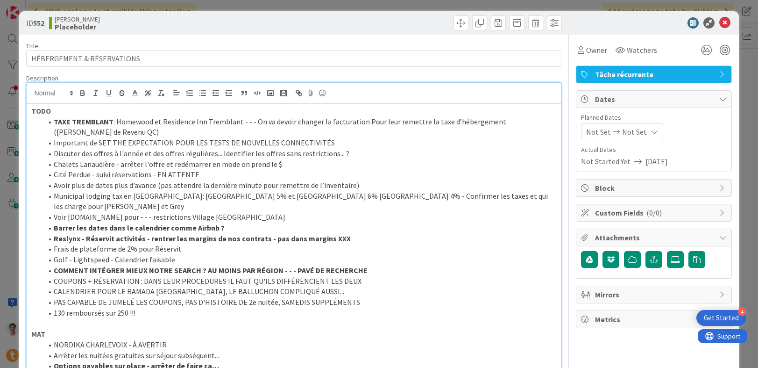
scroll to position [0, 0]
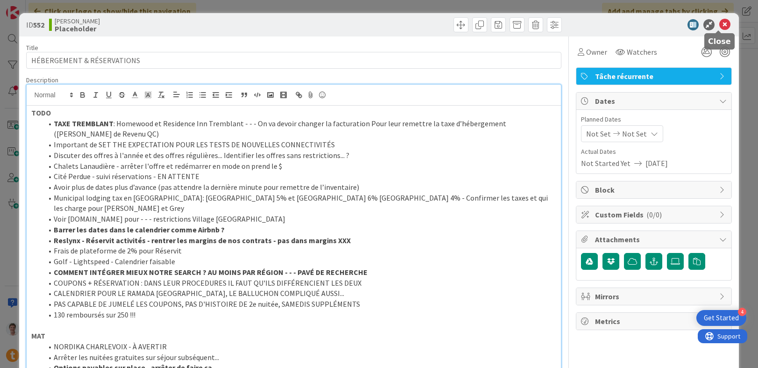
click at [719, 26] on icon at bounding box center [724, 24] width 11 height 11
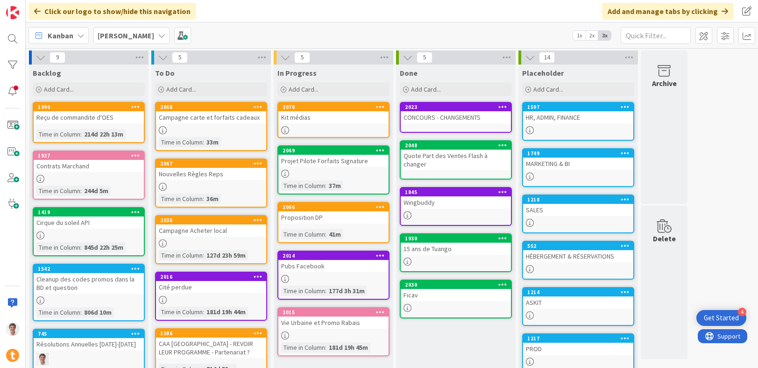
click at [555, 255] on div "HÉBERGEMENT & RÉSERVATIONS" at bounding box center [578, 256] width 110 height 12
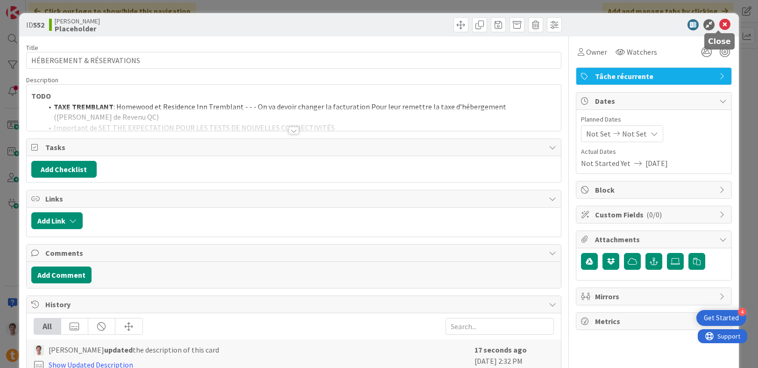
click at [724, 28] on icon at bounding box center [724, 24] width 11 height 11
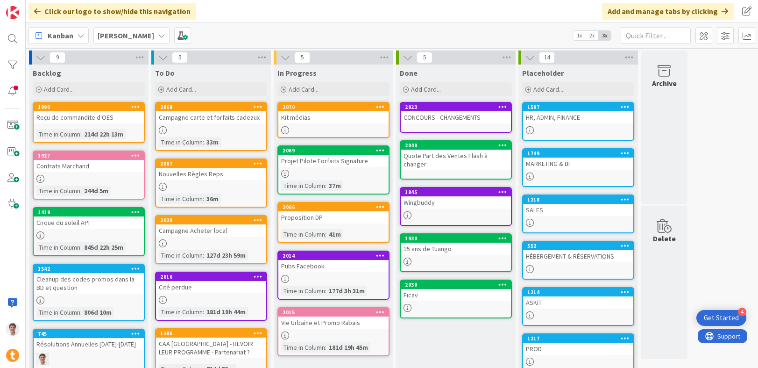
click at [306, 161] on div "Projet Pilote Forfaits Signature" at bounding box center [333, 161] width 110 height 12
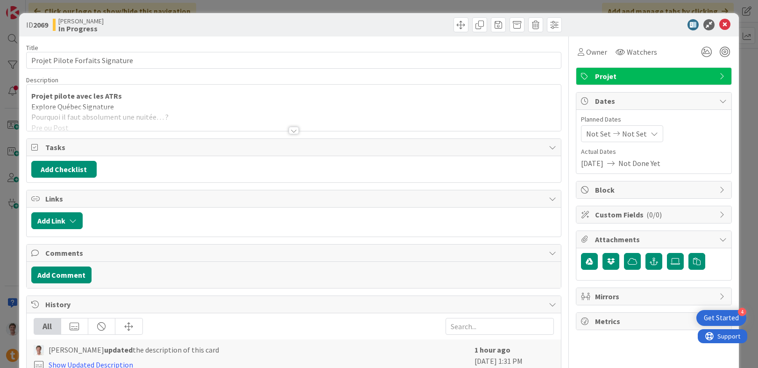
click at [293, 127] on div at bounding box center [294, 130] width 10 height 7
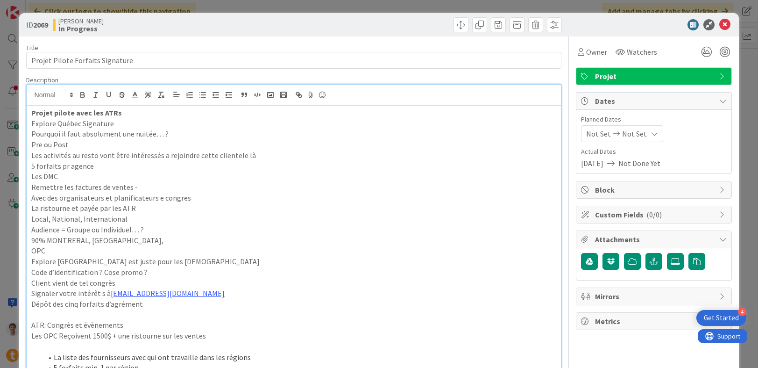
click at [143, 119] on p "Explore Québec Signature" at bounding box center [293, 123] width 525 height 11
click at [181, 135] on p "Pourquoi il faut absolument une nuitée… ?" at bounding box center [293, 133] width 525 height 11
click at [719, 25] on icon at bounding box center [724, 24] width 11 height 11
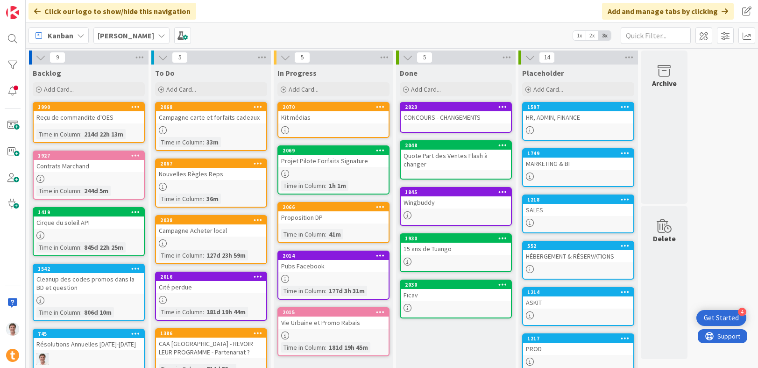
click at [564, 258] on div "HÉBERGEMENT & RÉSERVATIONS" at bounding box center [578, 256] width 110 height 12
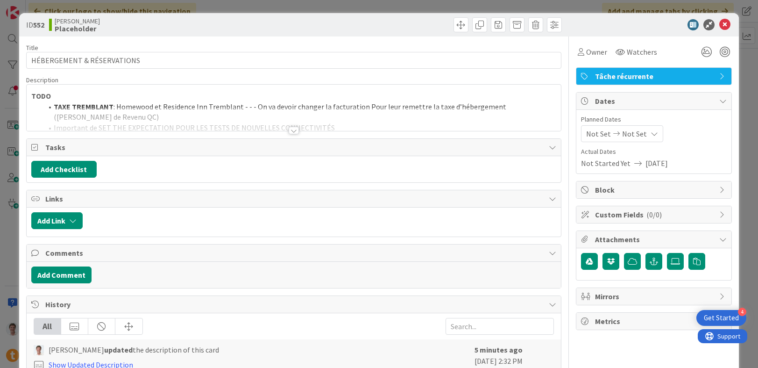
click at [293, 130] on div at bounding box center [294, 130] width 10 height 7
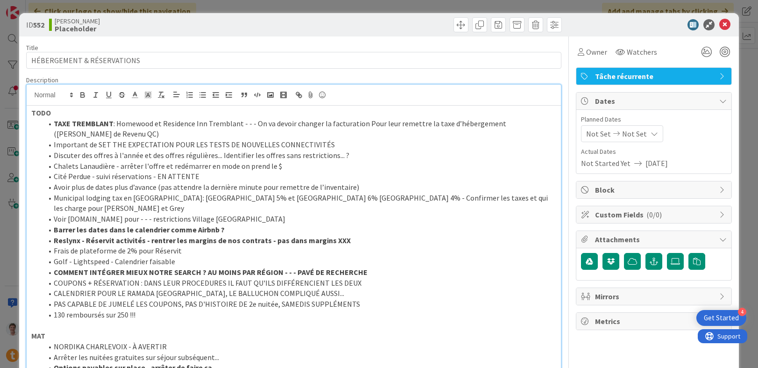
click at [73, 117] on p "TODO" at bounding box center [293, 112] width 525 height 11
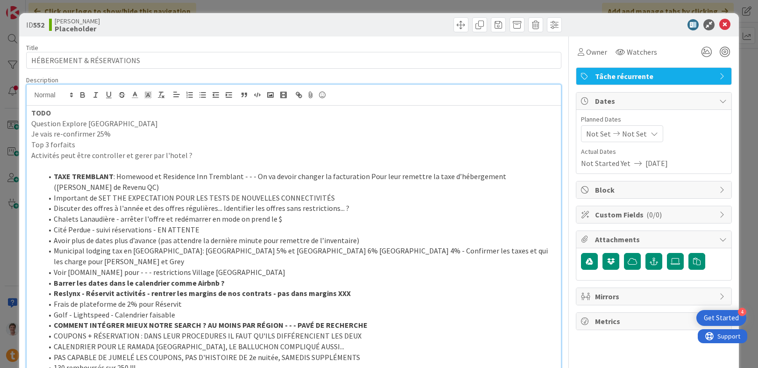
click at [45, 164] on p at bounding box center [293, 166] width 525 height 11
click at [719, 24] on icon at bounding box center [724, 24] width 11 height 11
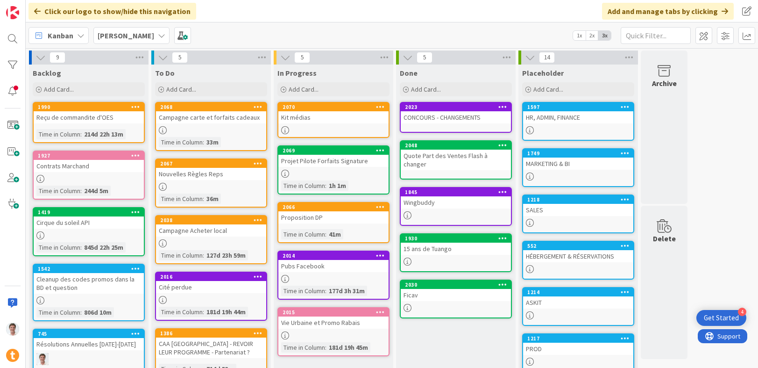
click at [581, 256] on div "HÉBERGEMENT & RÉSERVATIONS" at bounding box center [578, 256] width 110 height 12
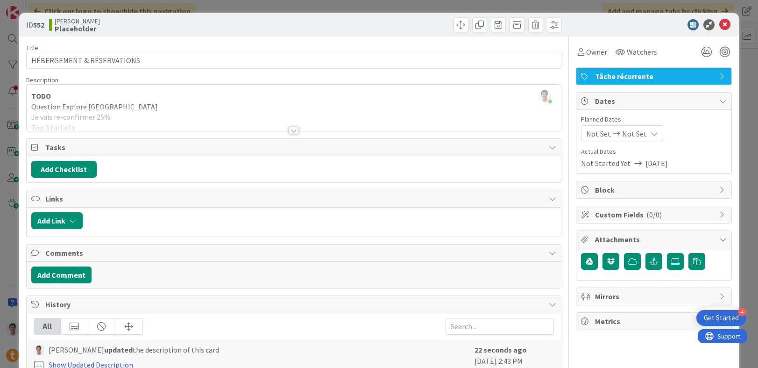
click at [289, 129] on div at bounding box center [294, 130] width 10 height 7
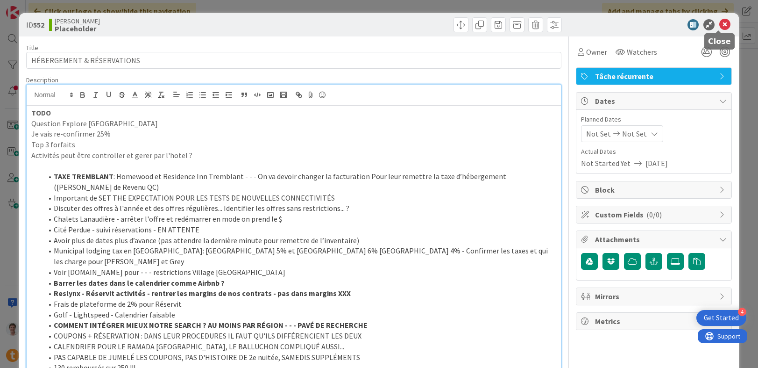
click at [719, 26] on icon at bounding box center [724, 24] width 11 height 11
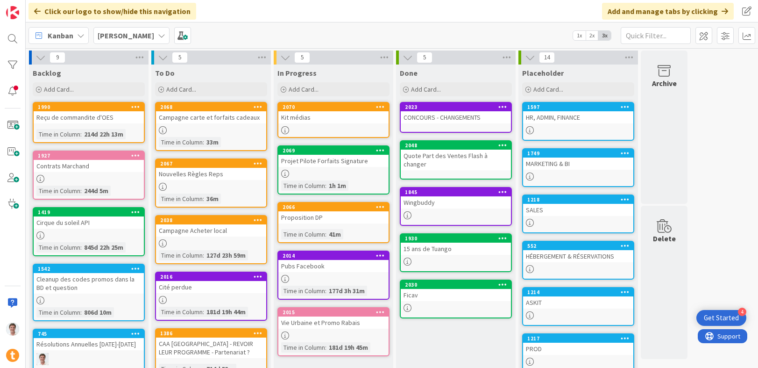
click at [571, 120] on div "HR, ADMIN, FINANCE" at bounding box center [578, 117] width 110 height 12
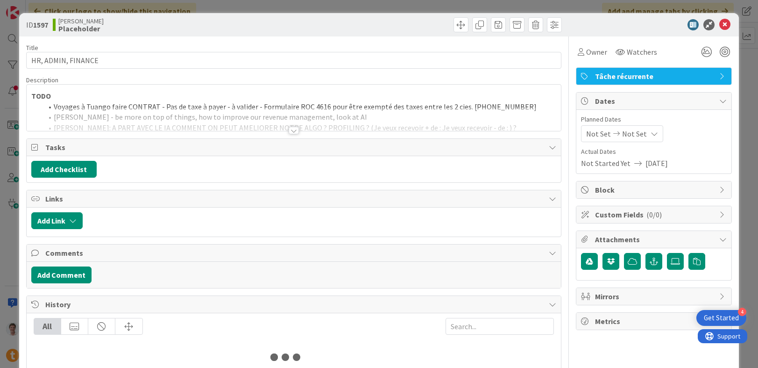
click at [293, 131] on div at bounding box center [294, 130] width 10 height 7
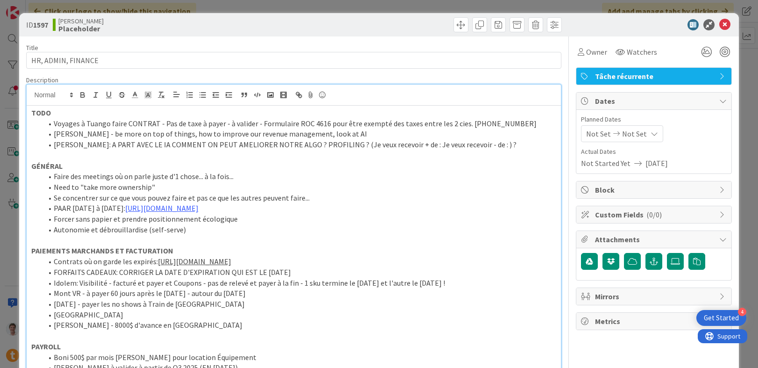
click at [154, 151] on p at bounding box center [293, 155] width 525 height 11
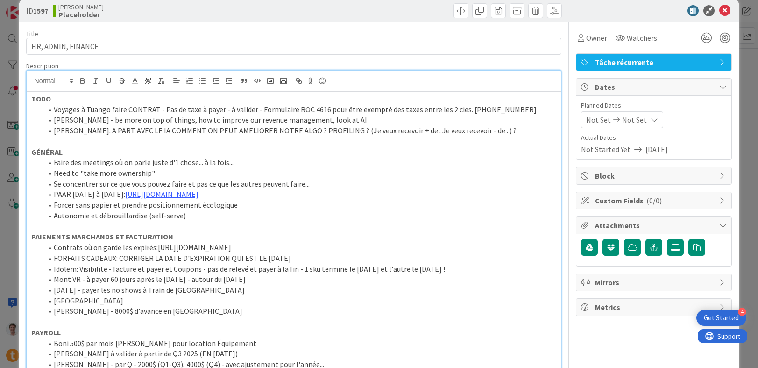
scroll to position [18, 0]
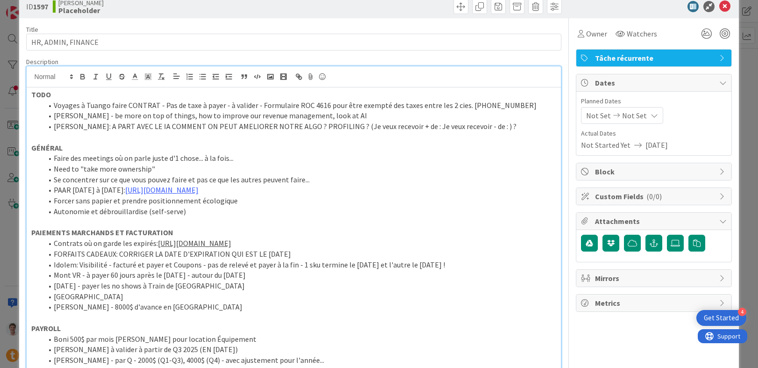
click at [170, 304] on li "[PERSON_NAME] - 8000$ d'avance en [GEOGRAPHIC_DATA]" at bounding box center [300, 306] width 514 height 11
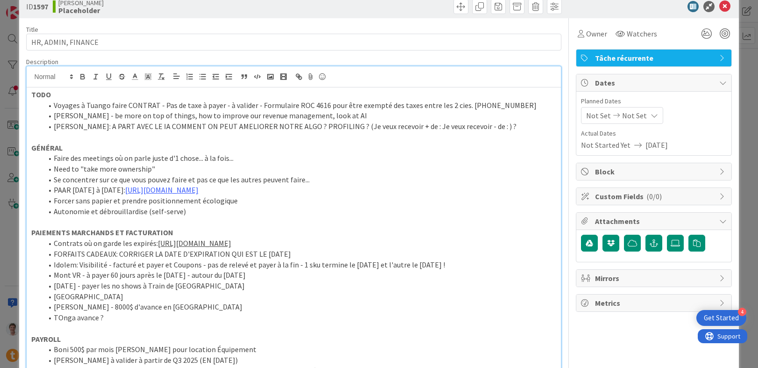
click at [59, 321] on li "TOnga avance ?" at bounding box center [300, 317] width 514 height 11
click at [94, 311] on li "[PERSON_NAME] - 8000$ d'avance en [GEOGRAPHIC_DATA]" at bounding box center [300, 306] width 514 height 11
click at [721, 5] on icon at bounding box center [724, 6] width 11 height 11
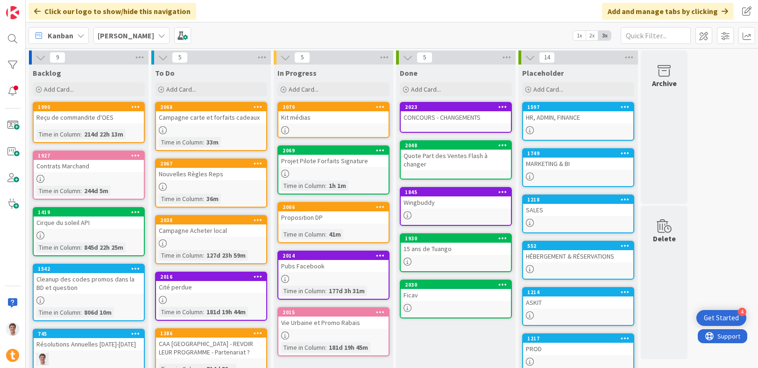
click at [562, 120] on div "HR, ADMIN, FINANCE" at bounding box center [578, 117] width 110 height 12
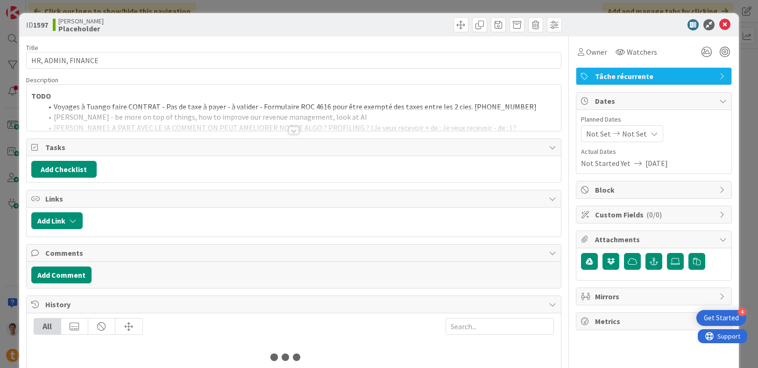
click at [262, 131] on div "Title 18 / 128 HR, ADMIN, FINANCE Description TODO Voyages à Tuango faire CONTR…" at bounding box center [294, 214] width 536 height 357
click at [282, 128] on div at bounding box center [294, 119] width 535 height 24
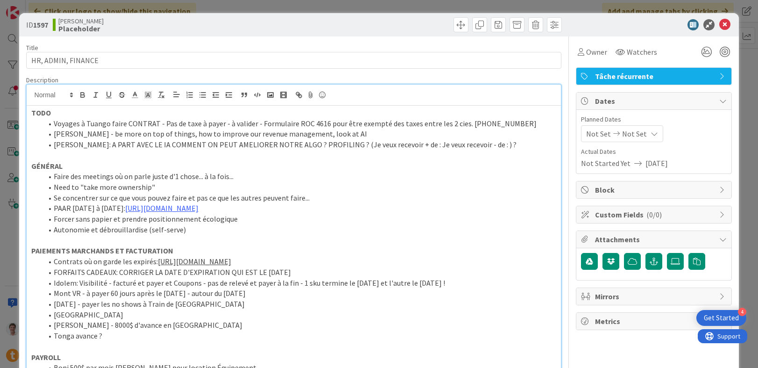
scroll to position [9, 0]
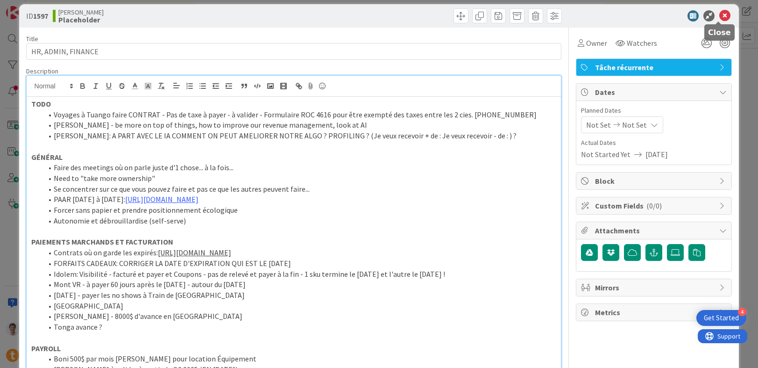
click at [720, 17] on icon at bounding box center [724, 15] width 11 height 11
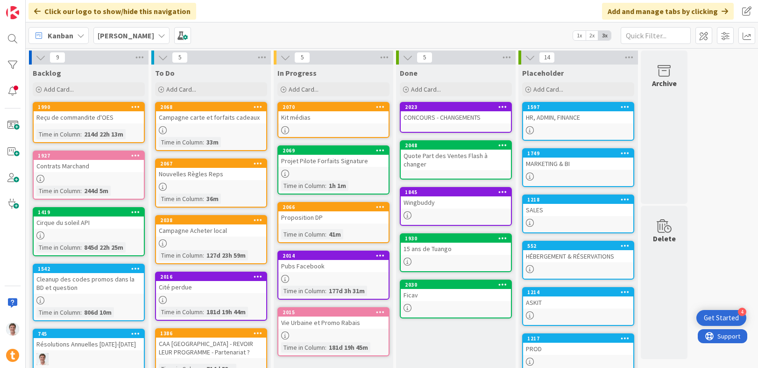
click at [563, 115] on div "HR, ADMIN, FINANCE" at bounding box center [578, 117] width 110 height 12
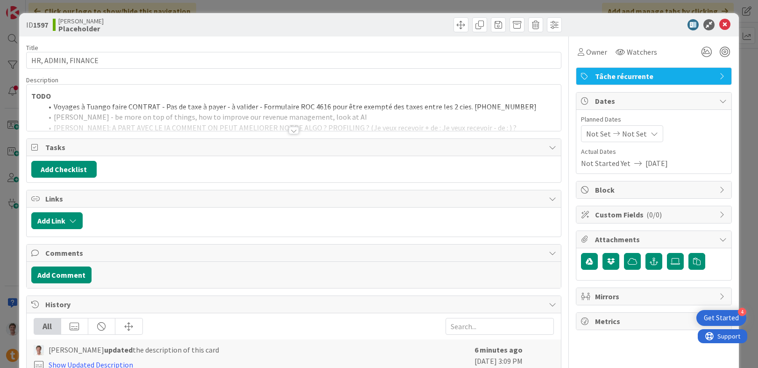
click at [252, 119] on div at bounding box center [294, 119] width 535 height 24
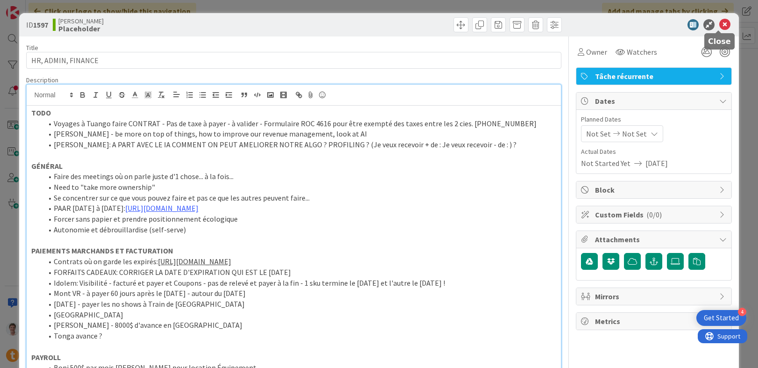
click at [719, 23] on icon at bounding box center [724, 24] width 11 height 11
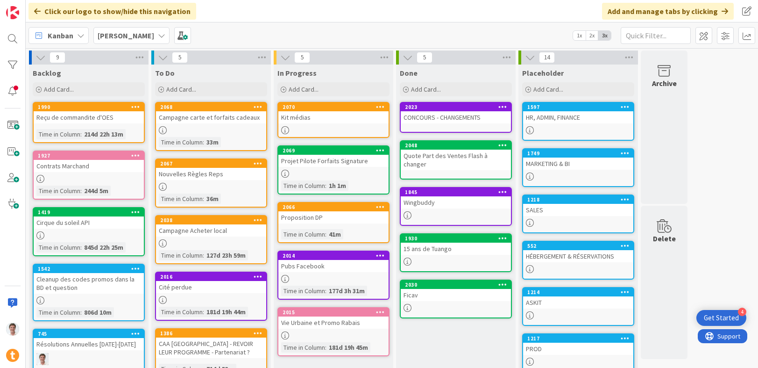
click at [318, 162] on div "Projet Pilote Forfaits Signature" at bounding box center [333, 161] width 110 height 12
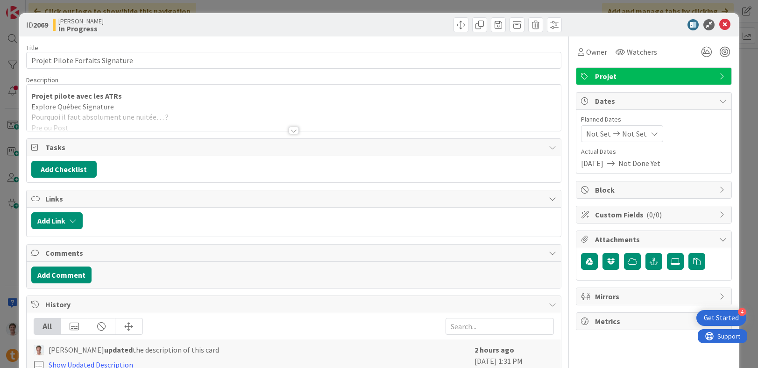
click at [292, 128] on div at bounding box center [294, 130] width 10 height 7
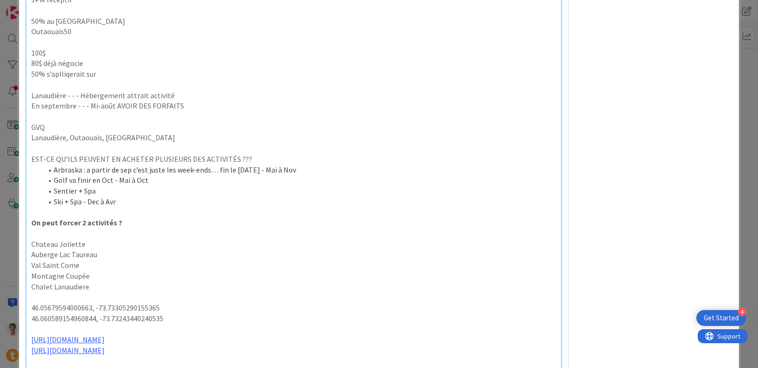
scroll to position [2028, 0]
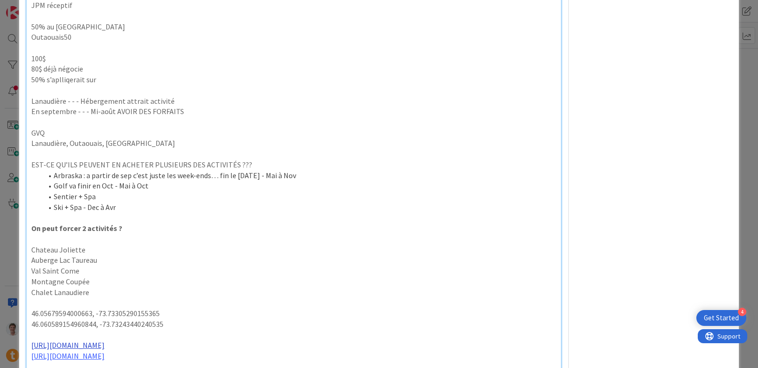
click at [91, 344] on link "[URL][DOMAIN_NAME]" at bounding box center [67, 344] width 73 height 9
click at [99, 329] on link "[URL][DOMAIN_NAME]" at bounding box center [75, 326] width 64 height 12
click at [157, 292] on p "Chalet Lanaudiere" at bounding box center [293, 292] width 525 height 11
click at [105, 355] on link "[URL][DOMAIN_NAME]" at bounding box center [67, 355] width 73 height 9
click at [106, 335] on link "[URL][DOMAIN_NAME]" at bounding box center [75, 337] width 64 height 12
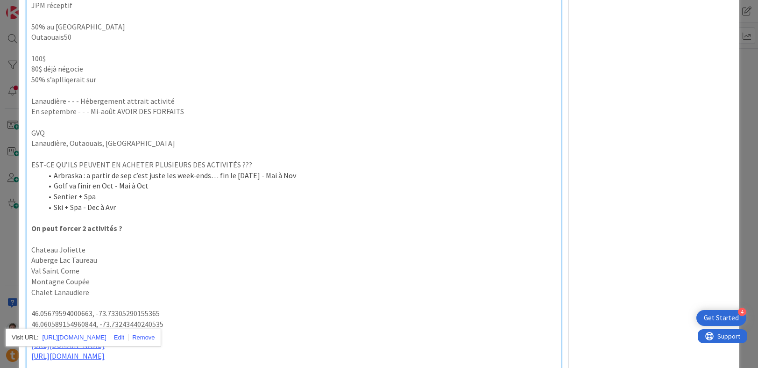
click at [154, 241] on p at bounding box center [293, 239] width 525 height 11
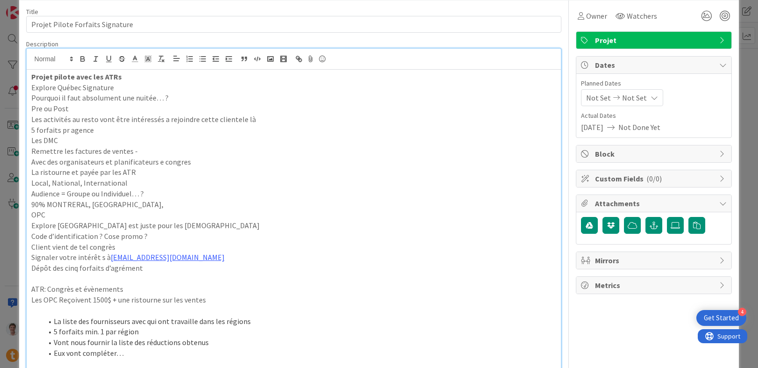
scroll to position [0, 0]
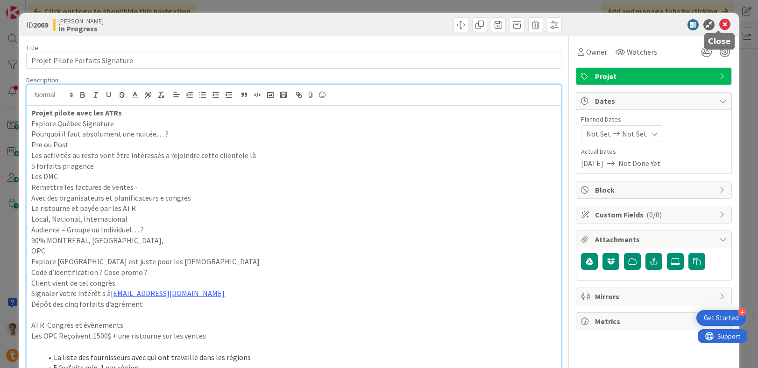
click at [721, 25] on icon at bounding box center [724, 24] width 11 height 11
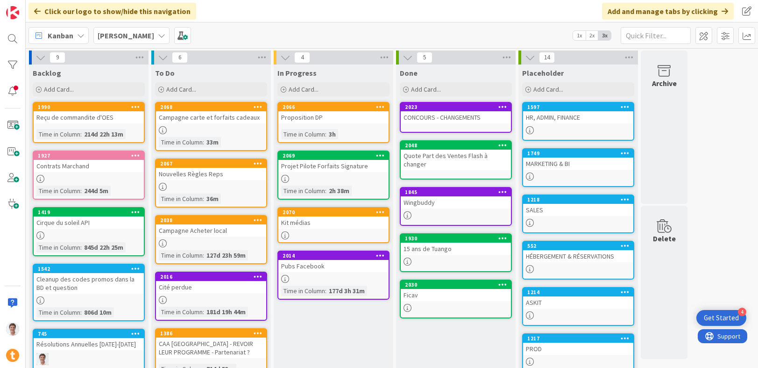
drag, startPoint x: 310, startPoint y: 220, endPoint x: 237, endPoint y: 8, distance: 223.6
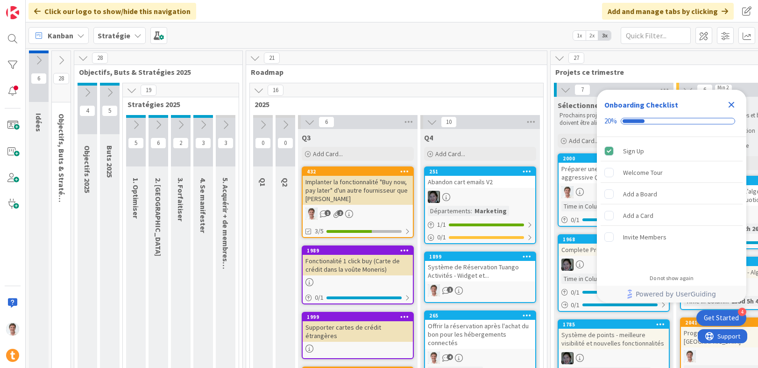
click at [134, 36] on icon at bounding box center [137, 35] width 7 height 7
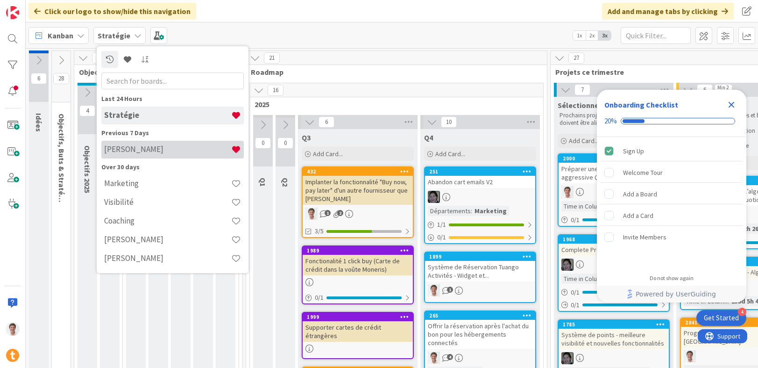
click at [146, 147] on h4 "[PERSON_NAME]" at bounding box center [167, 148] width 127 height 9
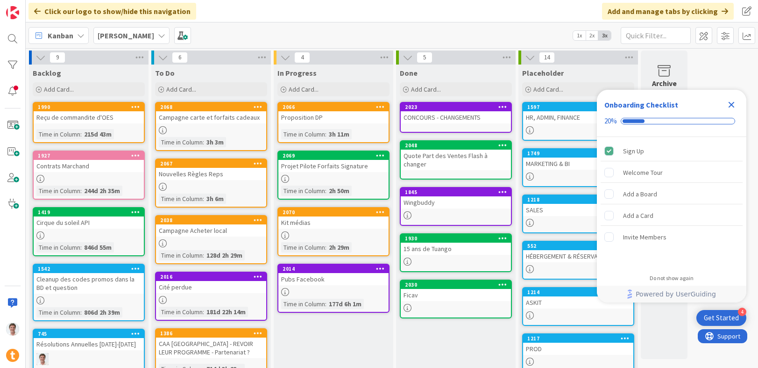
click at [734, 105] on icon "Close Checklist" at bounding box center [731, 104] width 11 height 11
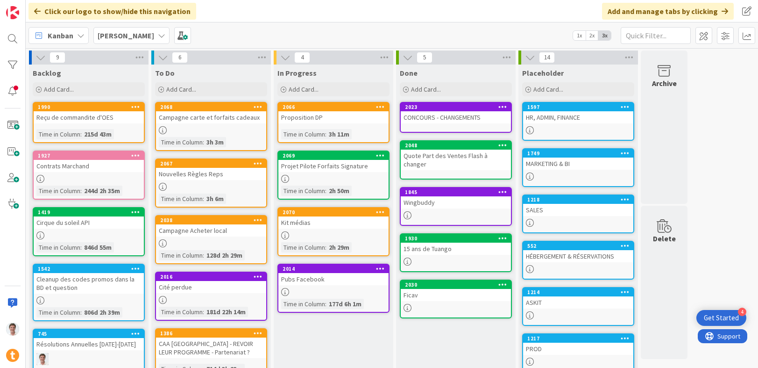
click at [324, 164] on div "Projet Pilote Forfaits Signature" at bounding box center [333, 166] width 110 height 12
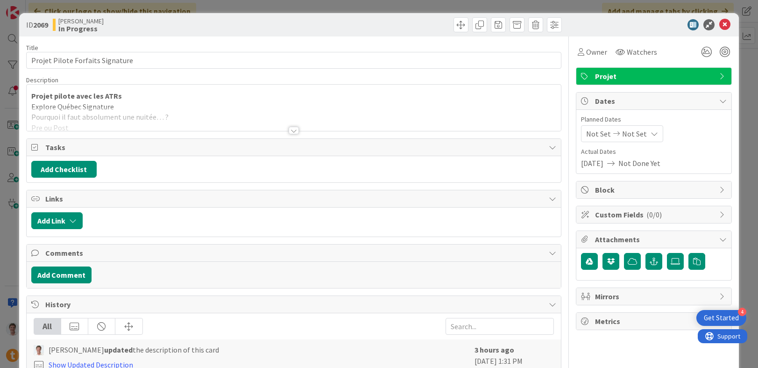
click at [291, 132] on div at bounding box center [294, 130] width 10 height 7
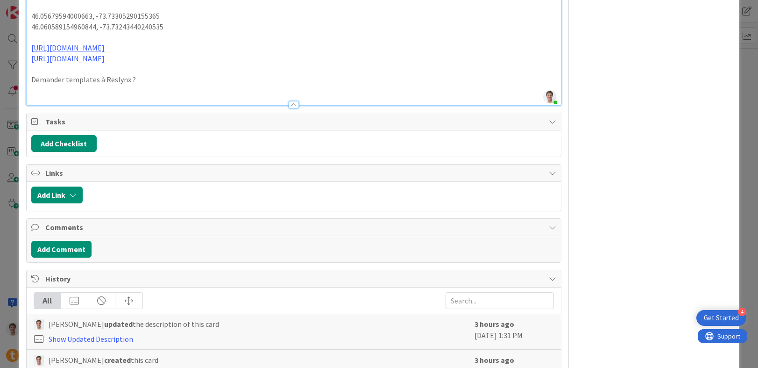
scroll to position [2193, 0]
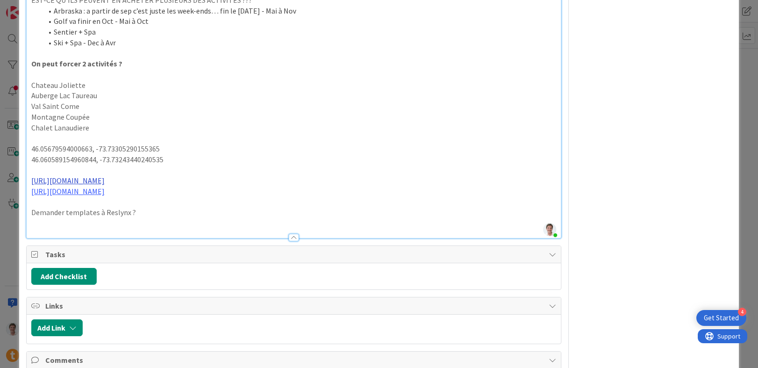
click at [105, 180] on link "[URL][DOMAIN_NAME]" at bounding box center [67, 180] width 73 height 9
click at [106, 193] on link "[URL][DOMAIN_NAME]" at bounding box center [75, 198] width 64 height 12
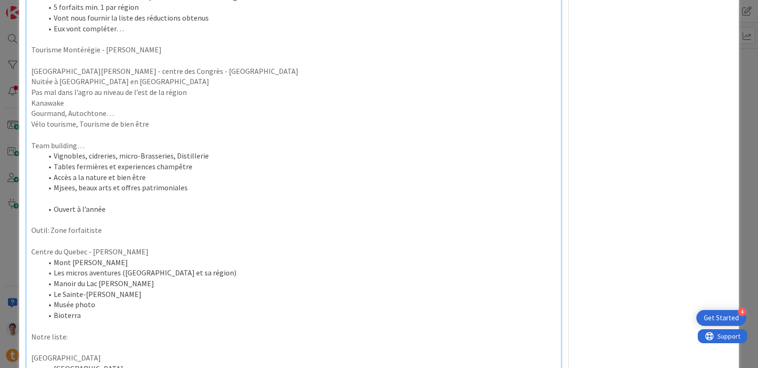
scroll to position [0, 0]
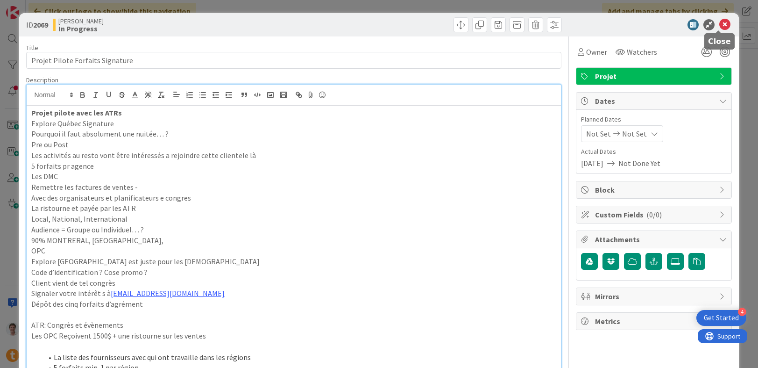
click at [719, 23] on icon at bounding box center [724, 24] width 11 height 11
